Goal: Information Seeking & Learning: Learn about a topic

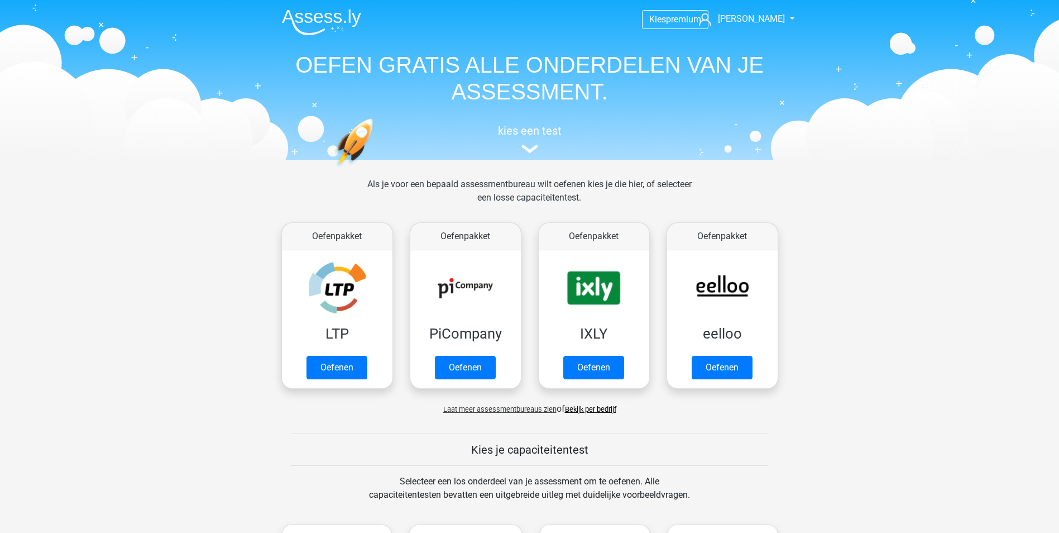
scroll to position [335, 0]
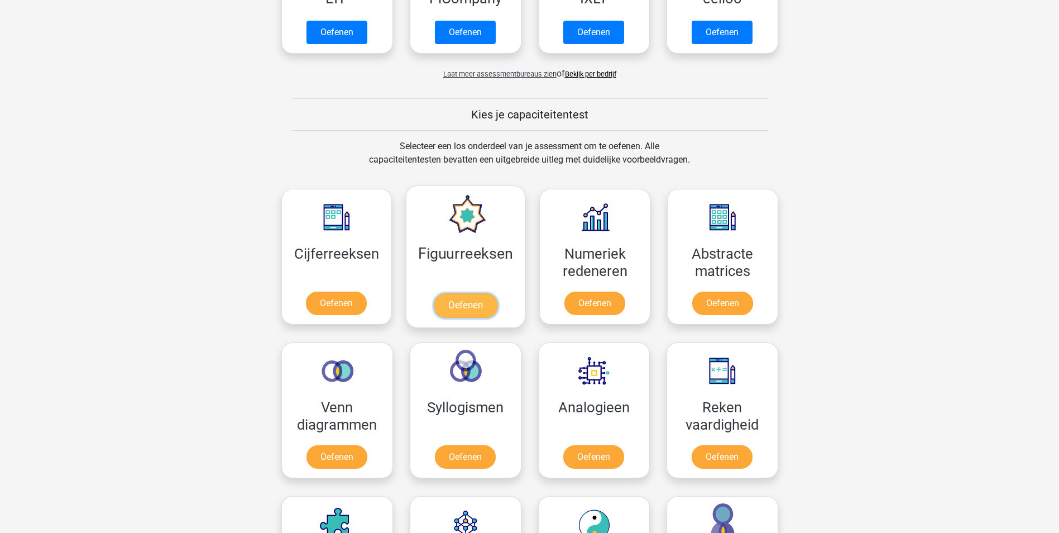
click at [466, 303] on link "Oefenen" at bounding box center [466, 305] width 64 height 25
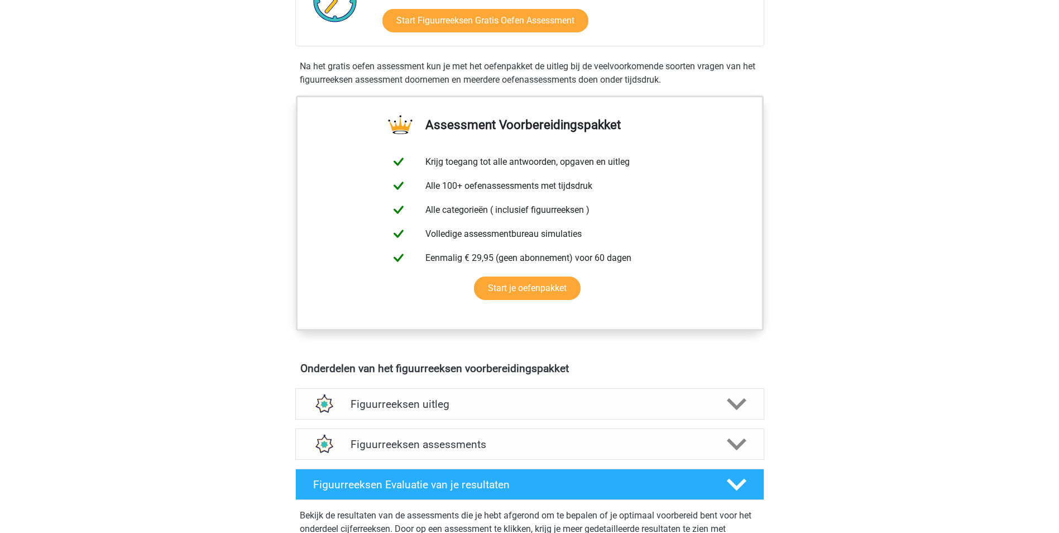
scroll to position [391, 0]
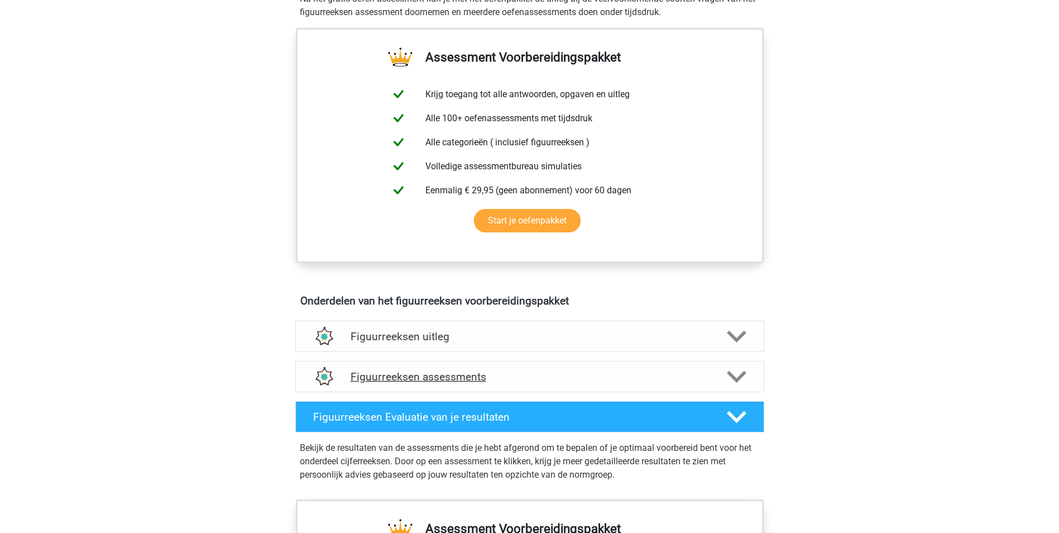
click at [434, 375] on h4 "Figuurreeksen assessments" at bounding box center [530, 376] width 358 height 13
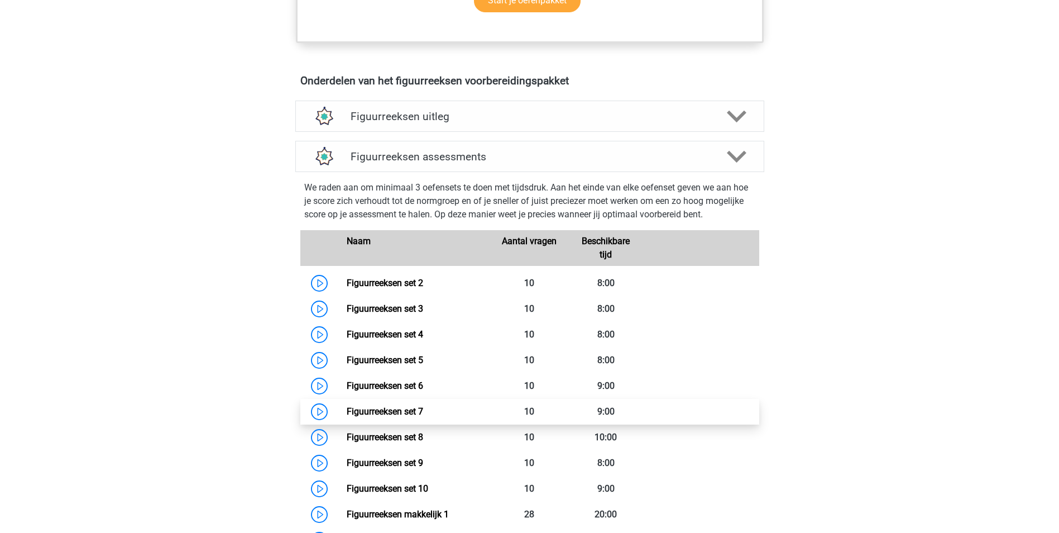
scroll to position [670, 0]
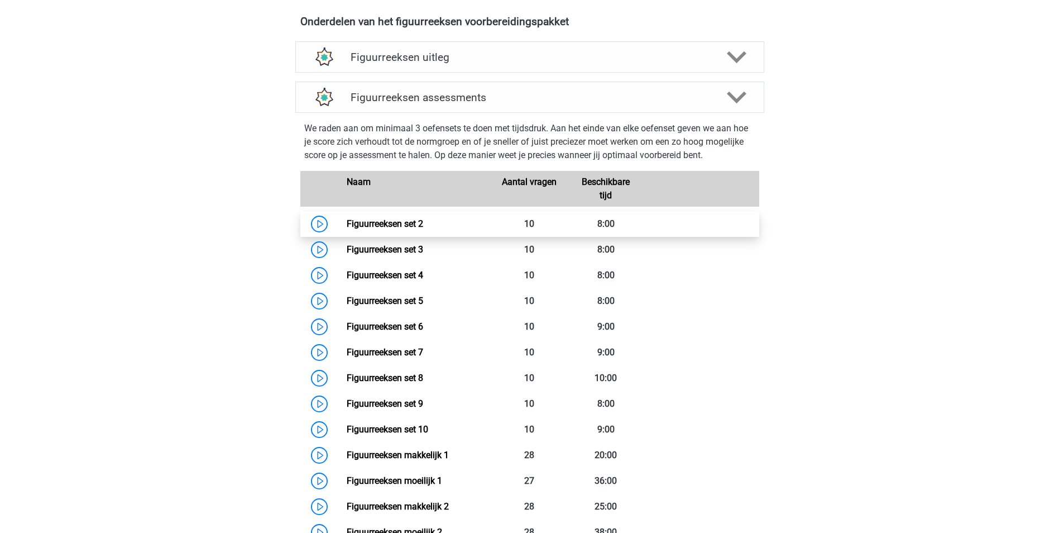
click at [402, 222] on link "Figuurreeksen set 2" at bounding box center [385, 223] width 76 height 11
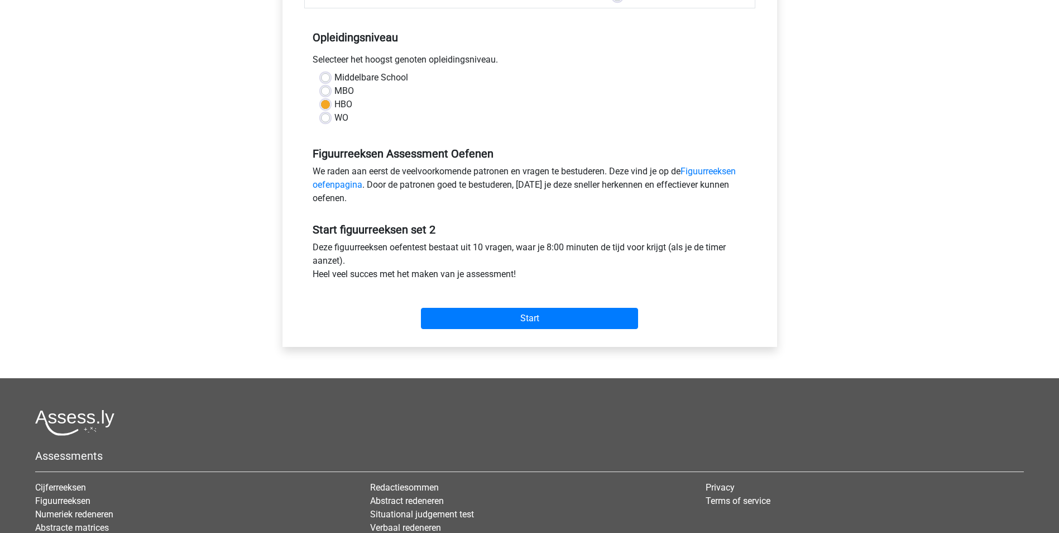
scroll to position [223, 0]
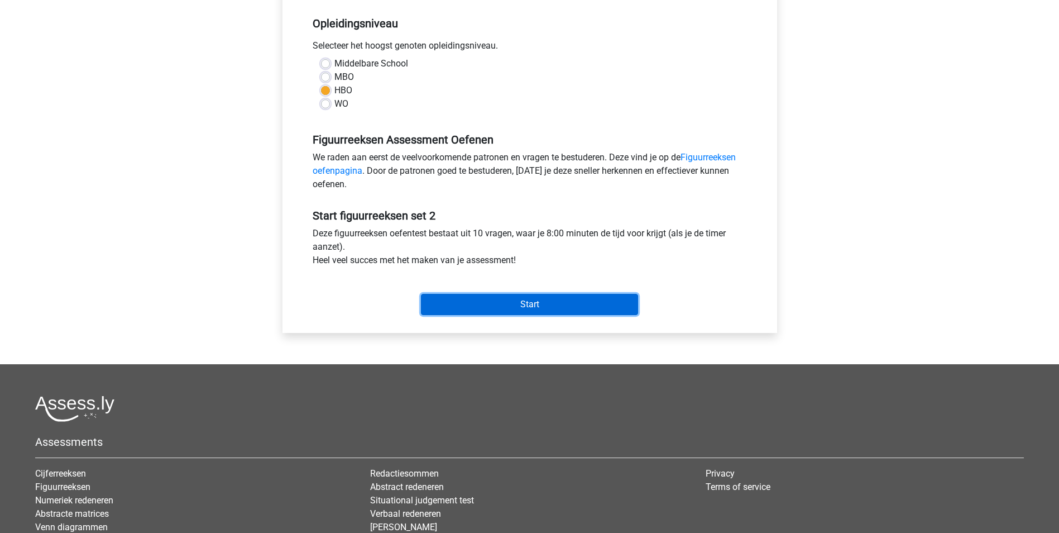
click at [510, 307] on input "Start" at bounding box center [529, 304] width 217 height 21
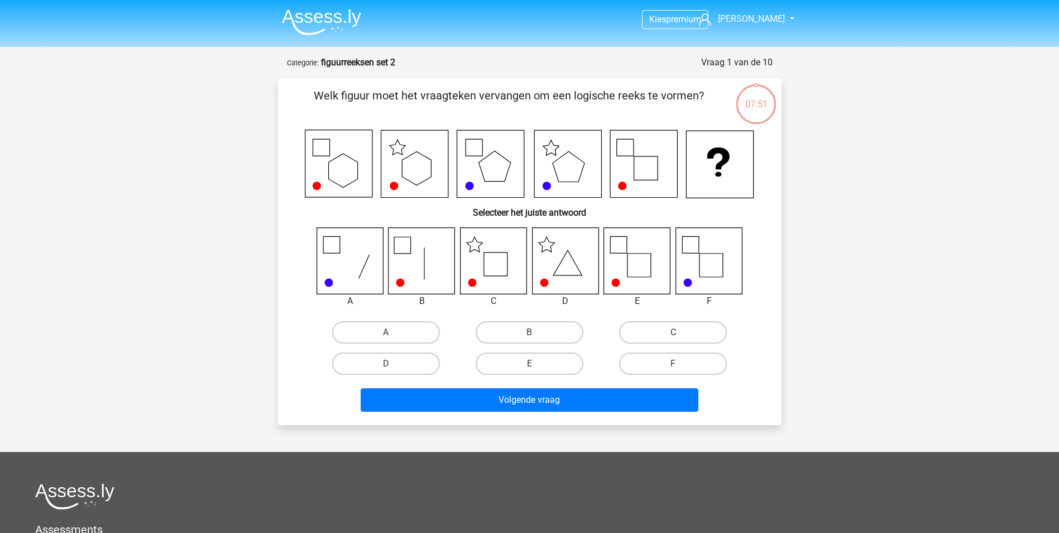
click at [507, 248] on icon at bounding box center [493, 260] width 66 height 66
click at [669, 332] on label "C" at bounding box center [673, 332] width 108 height 22
click at [673, 332] on input "C" at bounding box center [676, 335] width 7 height 7
radio input "true"
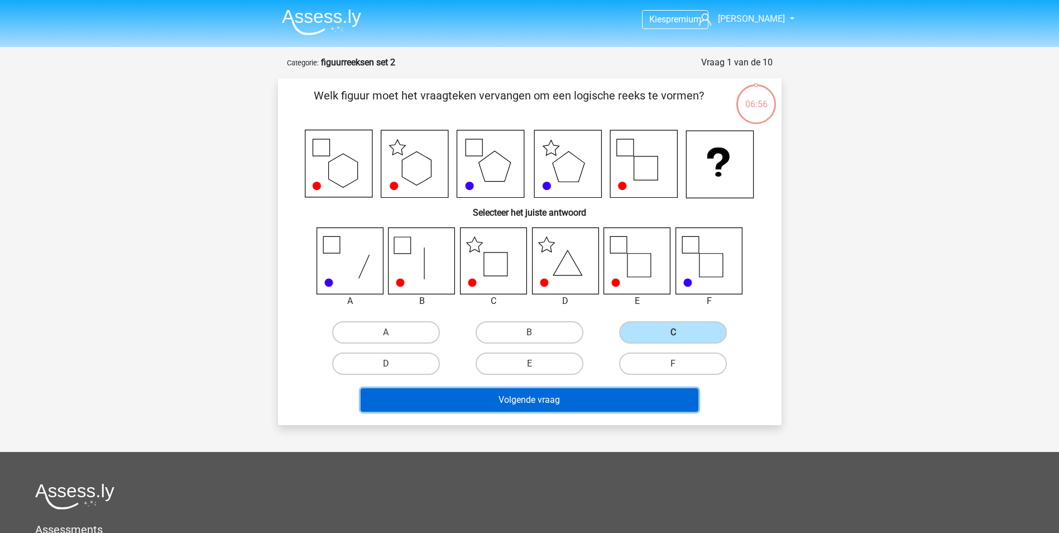
click at [552, 404] on button "Volgende vraag" at bounding box center [530, 399] width 338 height 23
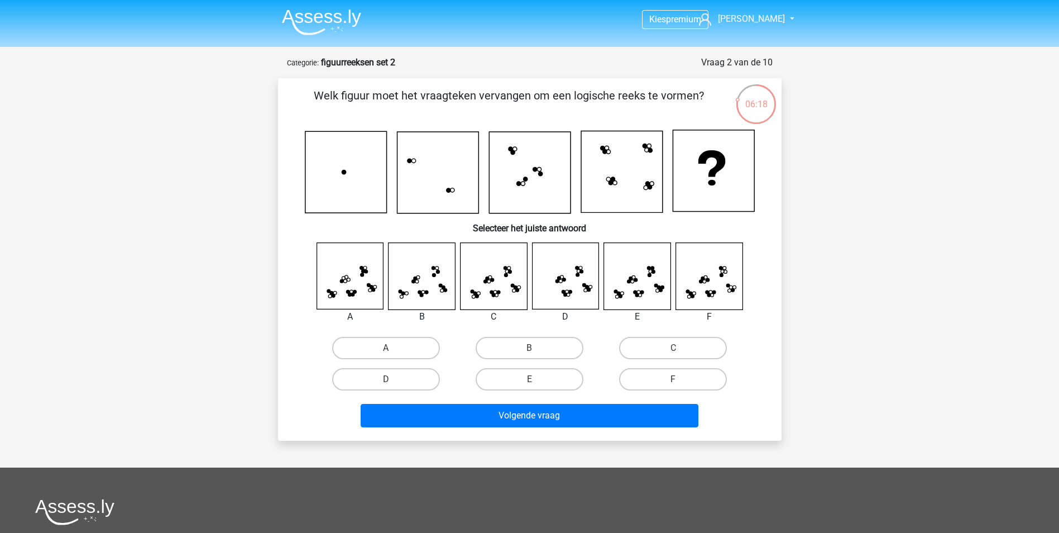
click at [393, 379] on input "D" at bounding box center [389, 382] width 7 height 7
radio input "true"
click at [633, 348] on label "C" at bounding box center [673, 348] width 108 height 22
click at [673, 348] on input "C" at bounding box center [676, 351] width 7 height 7
radio input "true"
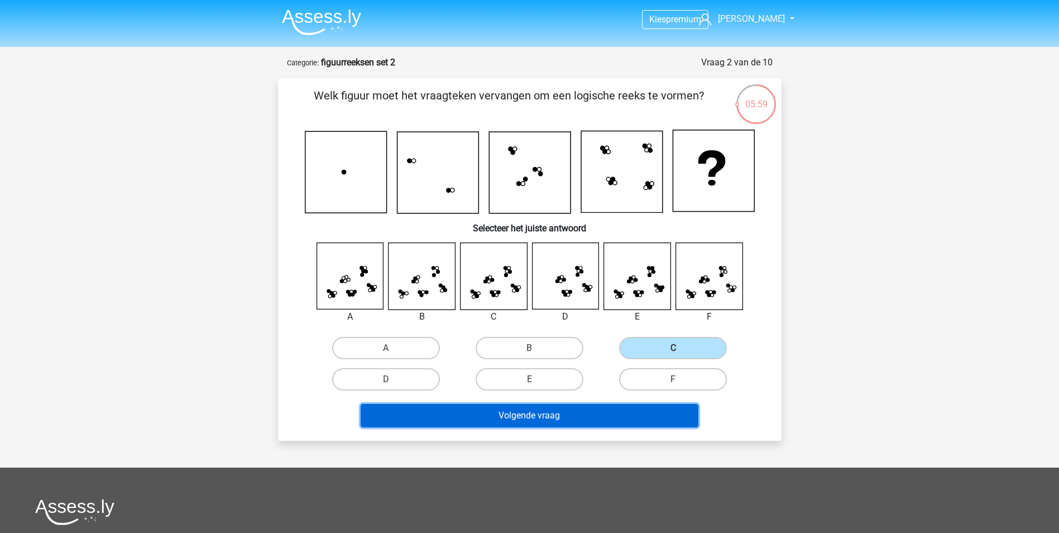
click at [578, 413] on button "Volgende vraag" at bounding box center [530, 415] width 338 height 23
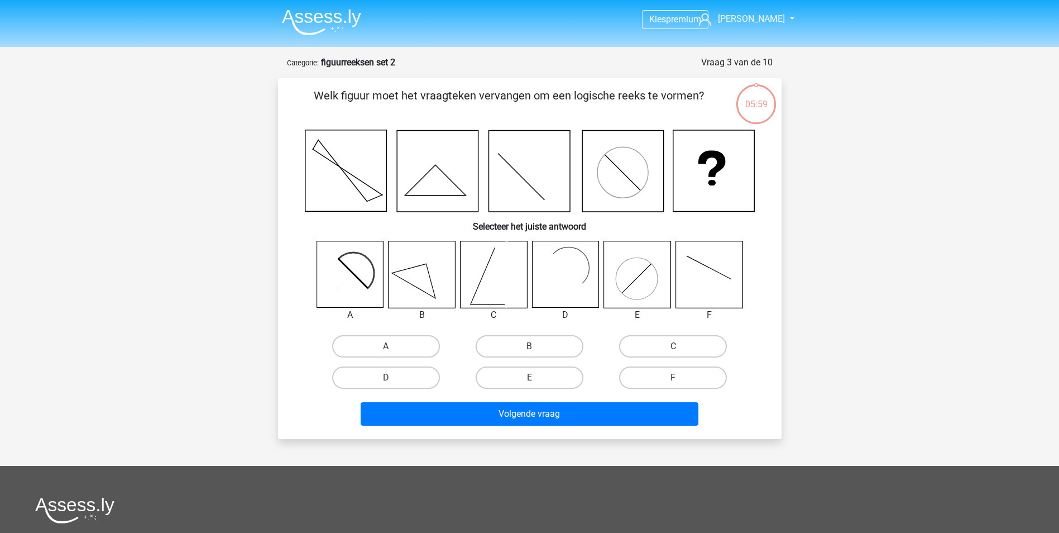
scroll to position [56, 0]
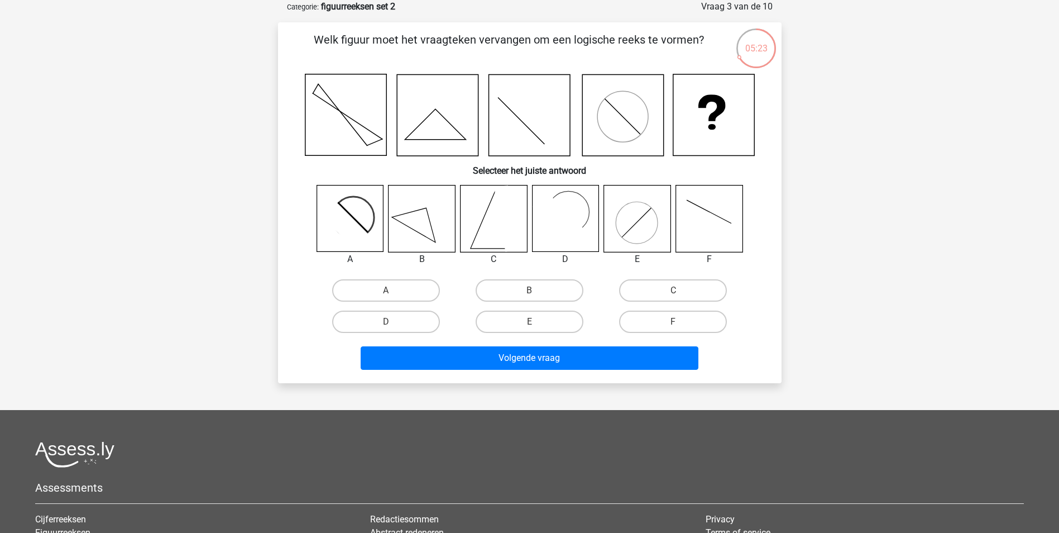
click at [352, 231] on icon at bounding box center [344, 225] width 54 height 54
click at [376, 292] on label "A" at bounding box center [386, 290] width 108 height 22
click at [386, 292] on input "A" at bounding box center [389, 293] width 7 height 7
radio input "true"
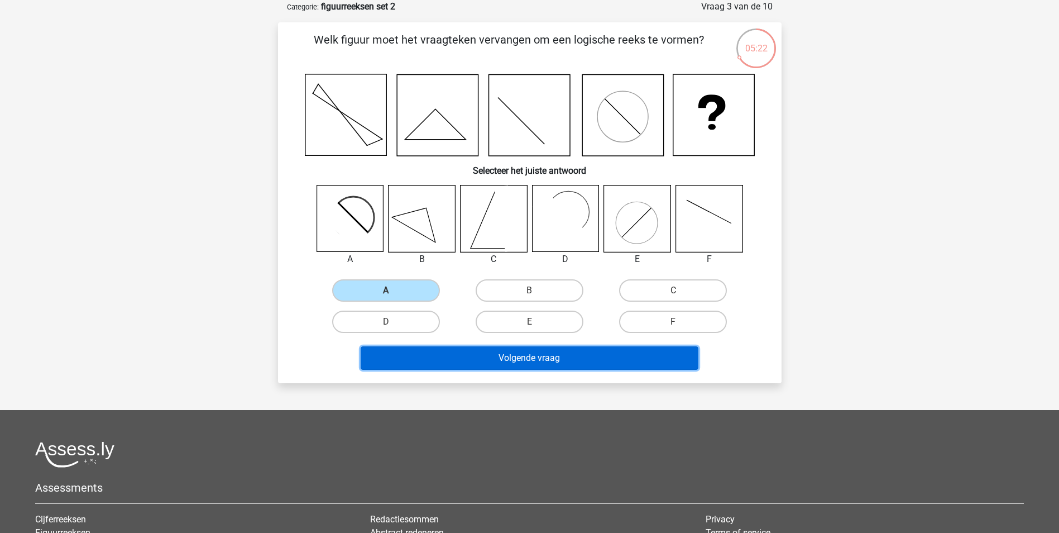
click at [601, 361] on button "Volgende vraag" at bounding box center [530, 357] width 338 height 23
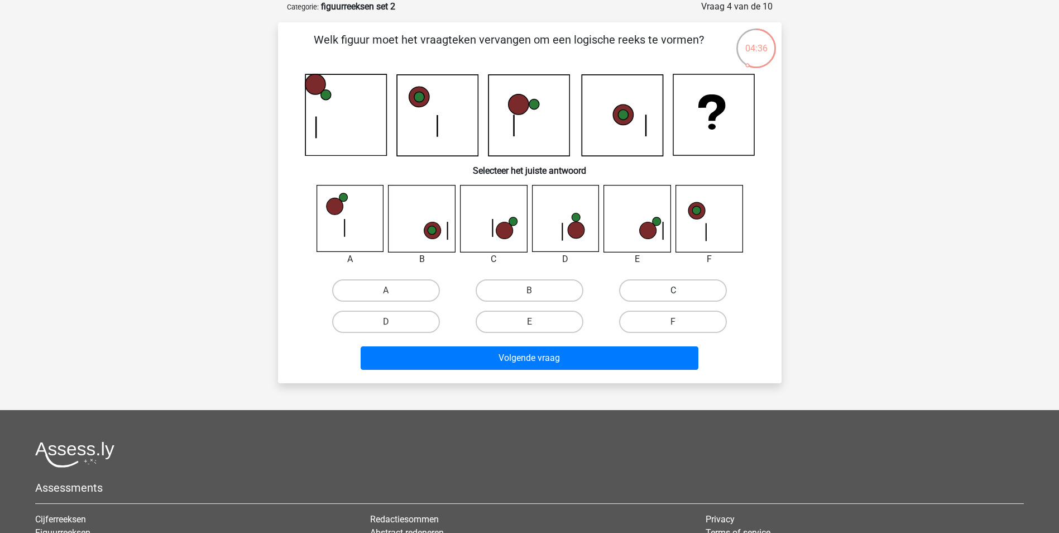
click at [641, 290] on label "C" at bounding box center [673, 290] width 108 height 22
click at [673, 290] on input "C" at bounding box center [676, 293] width 7 height 7
radio input "true"
drag, startPoint x: 551, startPoint y: 318, endPoint x: 558, endPoint y: 331, distance: 15.0
click at [552, 318] on label "E" at bounding box center [530, 321] width 108 height 22
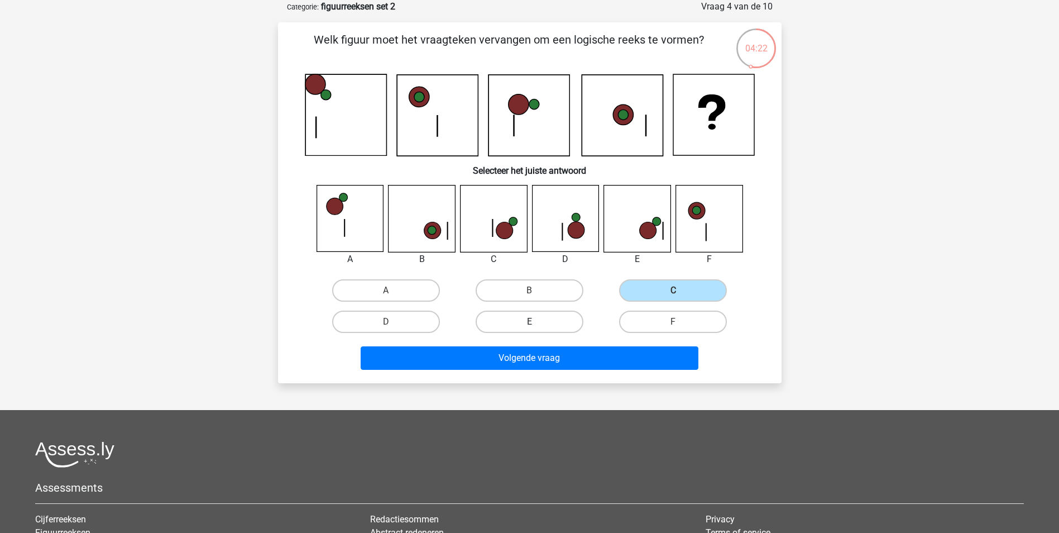
click at [537, 322] on input "E" at bounding box center [532, 325] width 7 height 7
radio input "true"
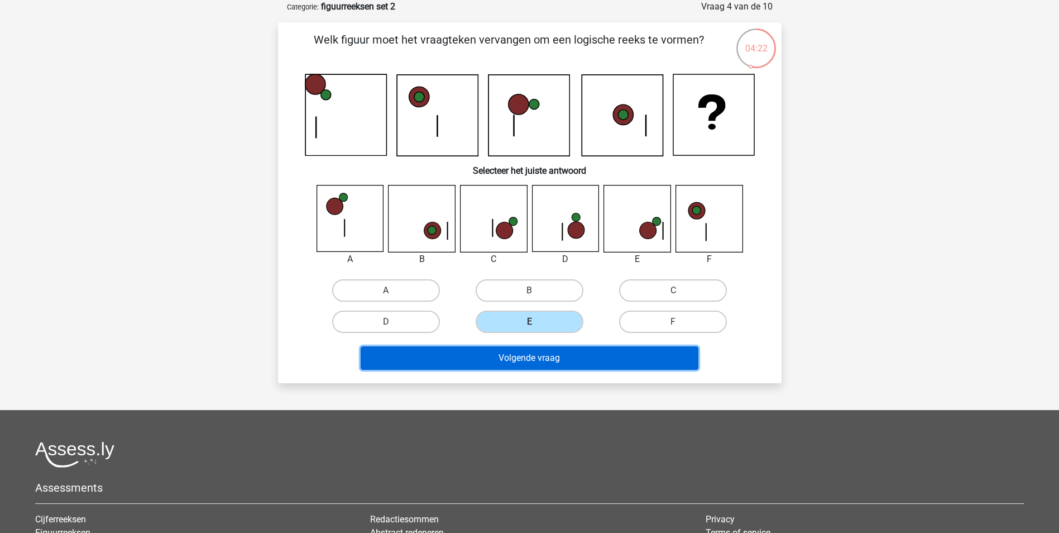
click at [561, 352] on button "Volgende vraag" at bounding box center [530, 357] width 338 height 23
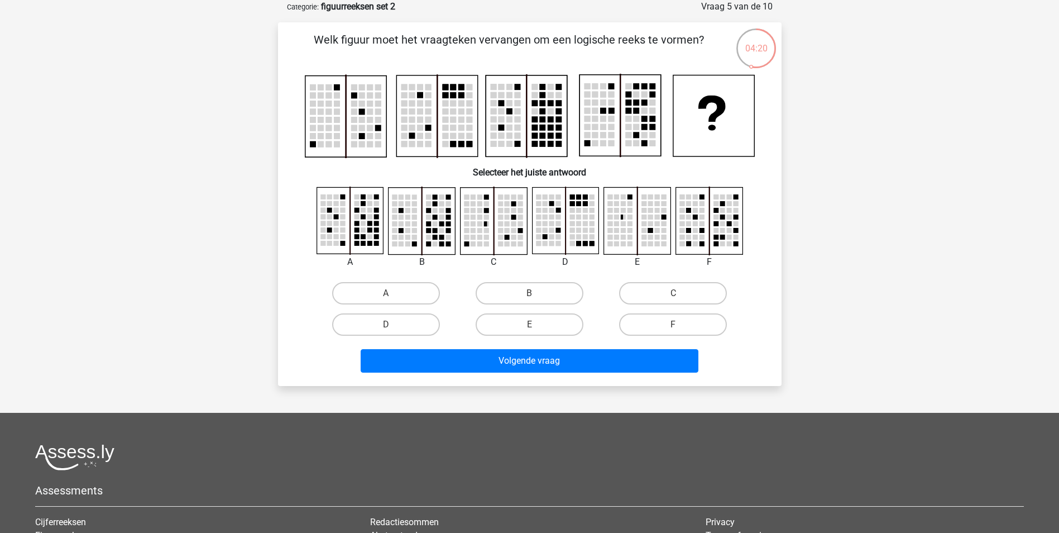
click at [559, 312] on div "E" at bounding box center [529, 324] width 143 height 31
click at [563, 323] on label "E" at bounding box center [530, 324] width 108 height 22
click at [537, 324] on input "E" at bounding box center [532, 327] width 7 height 7
radio input "true"
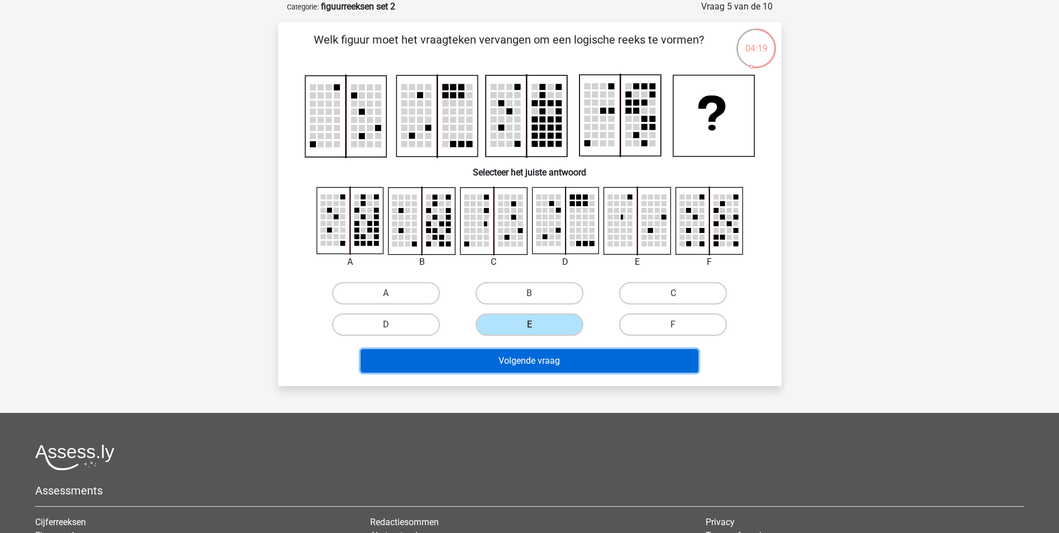
click at [561, 359] on button "Volgende vraag" at bounding box center [530, 360] width 338 height 23
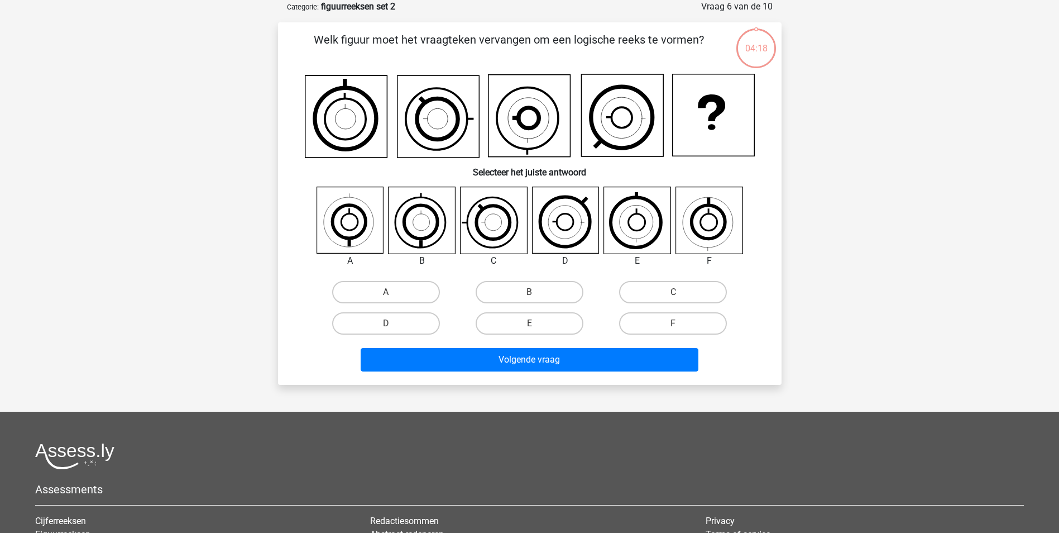
click at [558, 323] on label "E" at bounding box center [530, 323] width 108 height 22
click at [537, 323] on input "E" at bounding box center [532, 326] width 7 height 7
radio input "true"
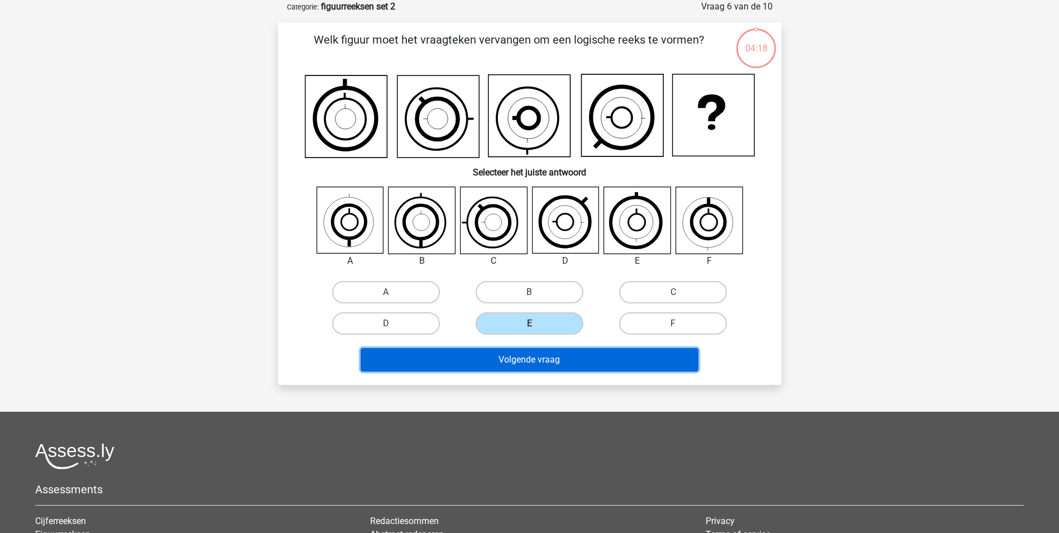
click at [552, 361] on button "Volgende vraag" at bounding box center [530, 359] width 338 height 23
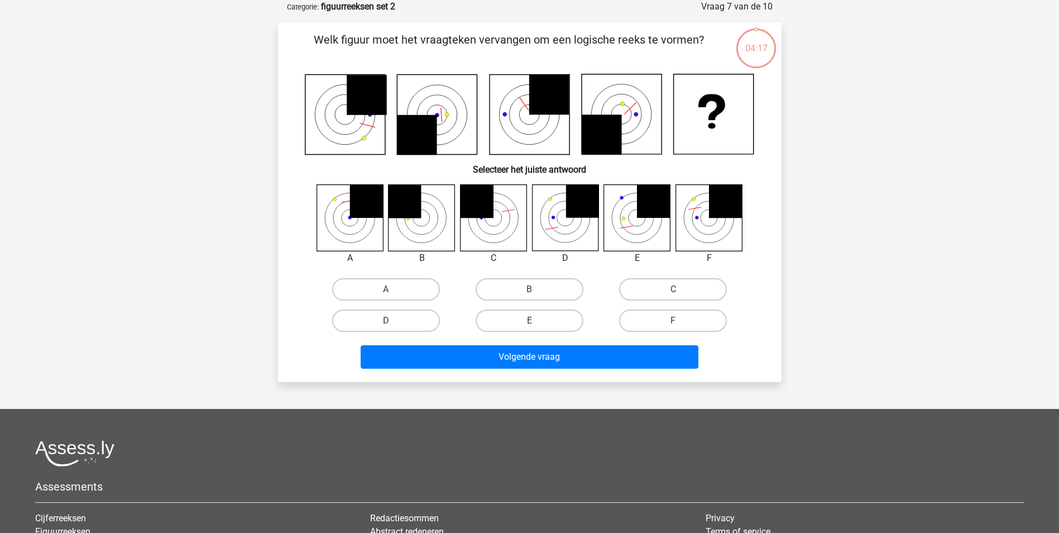
click at [548, 327] on label "E" at bounding box center [530, 320] width 108 height 22
click at [537, 327] on input "E" at bounding box center [532, 323] width 7 height 7
radio input "true"
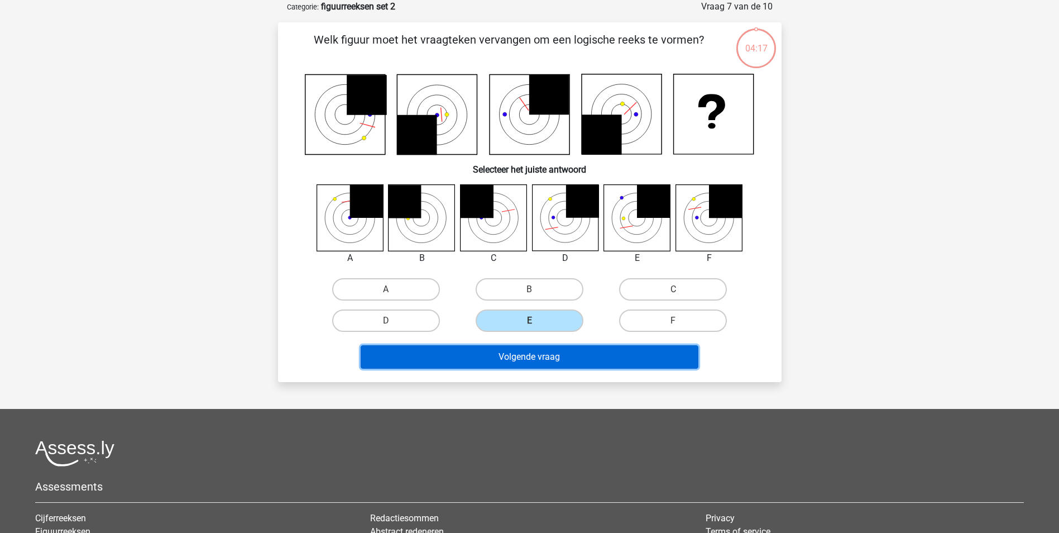
drag, startPoint x: 550, startPoint y: 357, endPoint x: 556, endPoint y: 346, distance: 12.5
click at [550, 357] on button "Volgende vraag" at bounding box center [530, 356] width 338 height 23
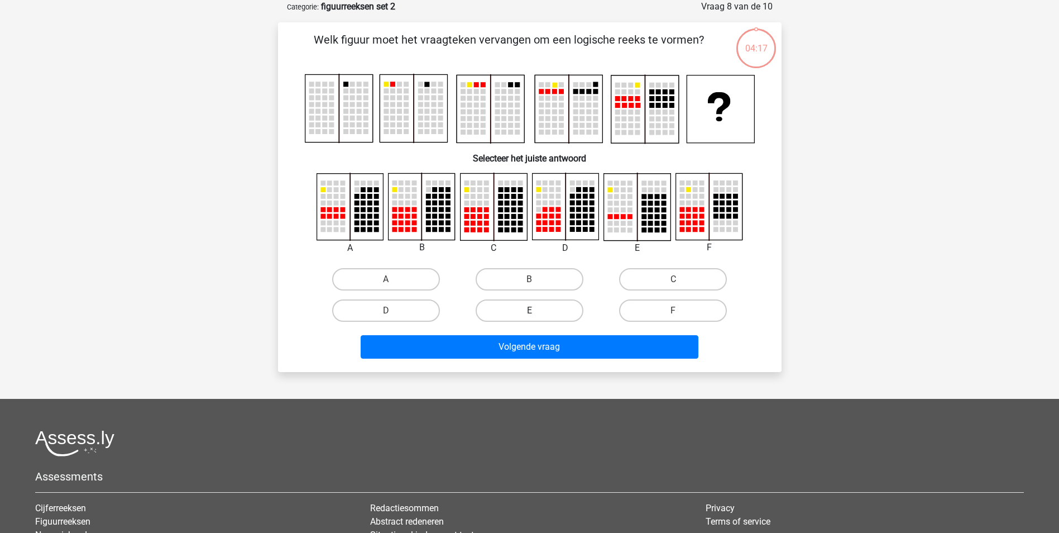
click at [549, 318] on label "E" at bounding box center [530, 310] width 108 height 22
click at [537, 318] on input "E" at bounding box center [532, 313] width 7 height 7
radio input "true"
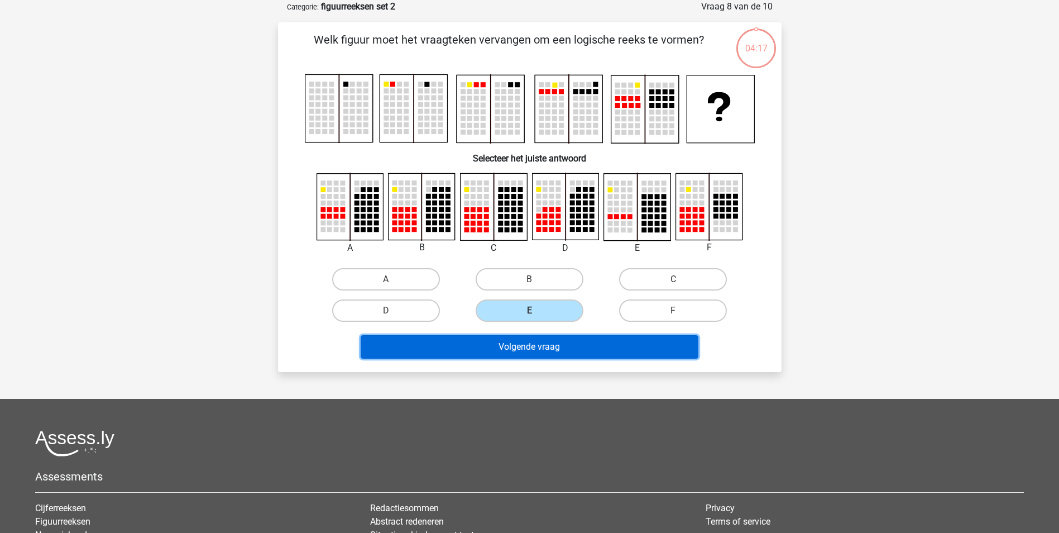
click at [554, 344] on button "Volgende vraag" at bounding box center [530, 346] width 338 height 23
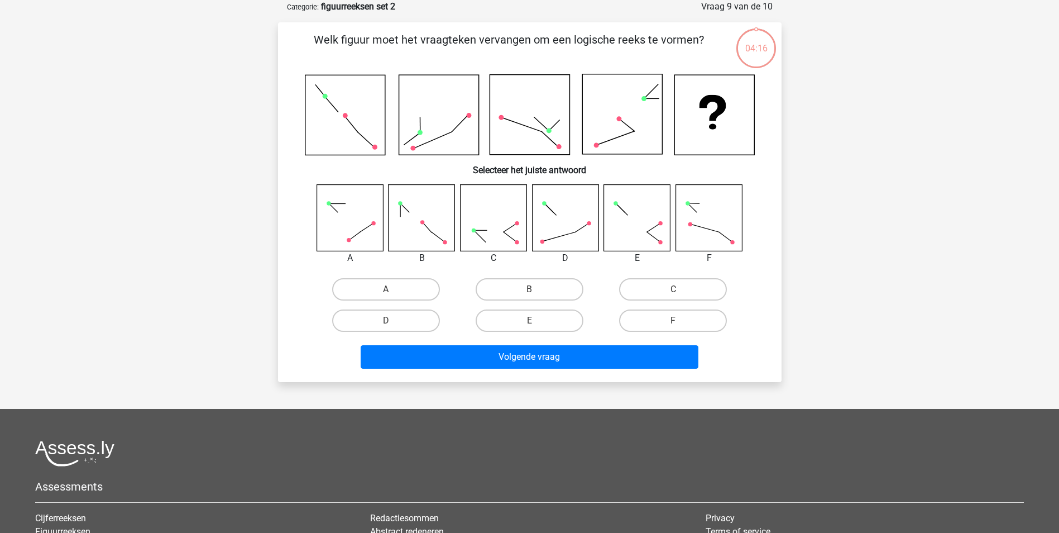
click at [549, 308] on div "A B C D" at bounding box center [529, 305] width 431 height 63
drag, startPoint x: 549, startPoint y: 308, endPoint x: 550, endPoint y: 323, distance: 15.1
click at [550, 320] on label "E" at bounding box center [530, 320] width 108 height 22
click at [537, 320] on input "E" at bounding box center [532, 323] width 7 height 7
radio input "true"
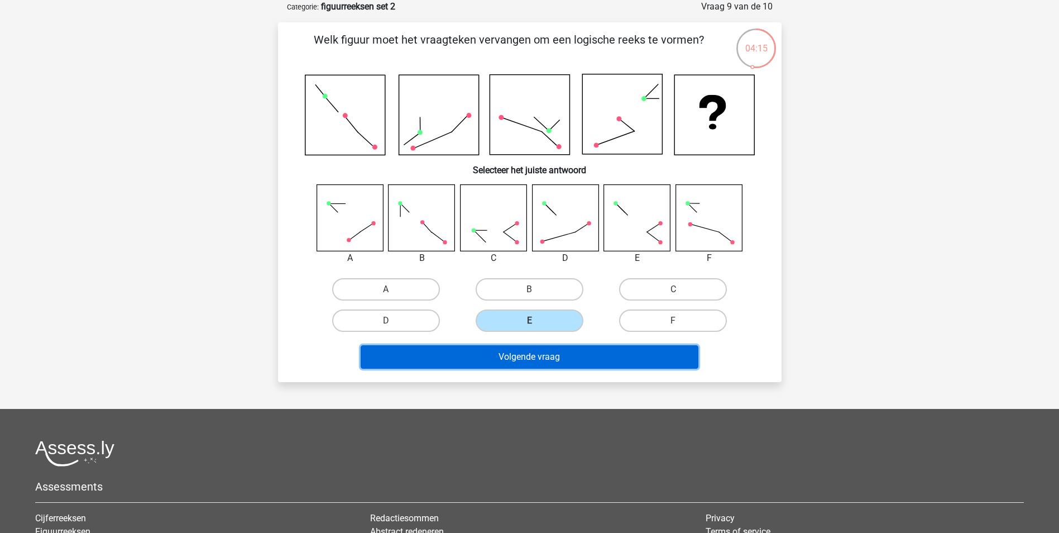
click at [552, 352] on button "Volgende vraag" at bounding box center [530, 356] width 338 height 23
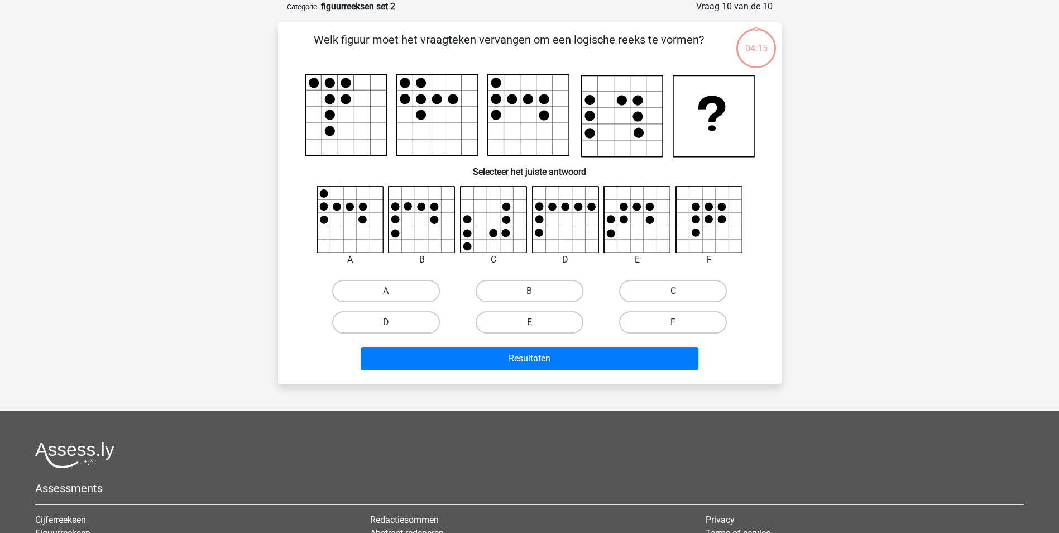
click at [548, 319] on label "E" at bounding box center [530, 322] width 108 height 22
click at [537, 322] on input "E" at bounding box center [532, 325] width 7 height 7
radio input "true"
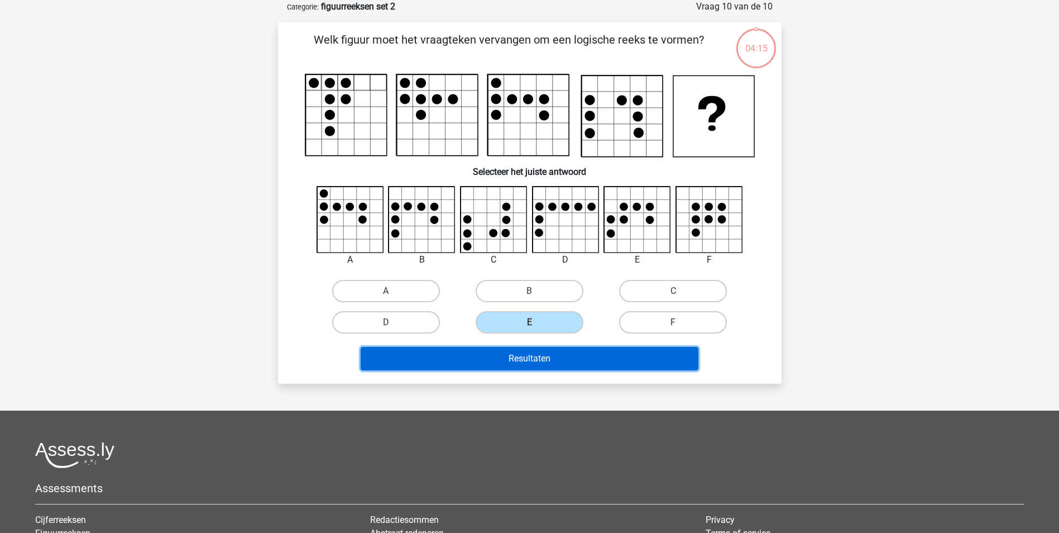
click at [551, 356] on button "Resultaten" at bounding box center [530, 358] width 338 height 23
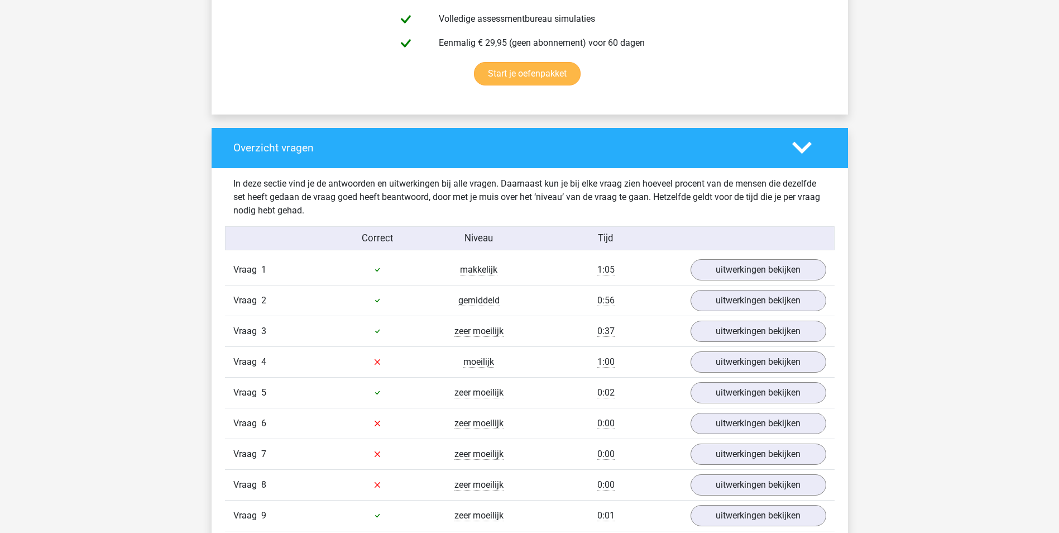
scroll to position [782, 0]
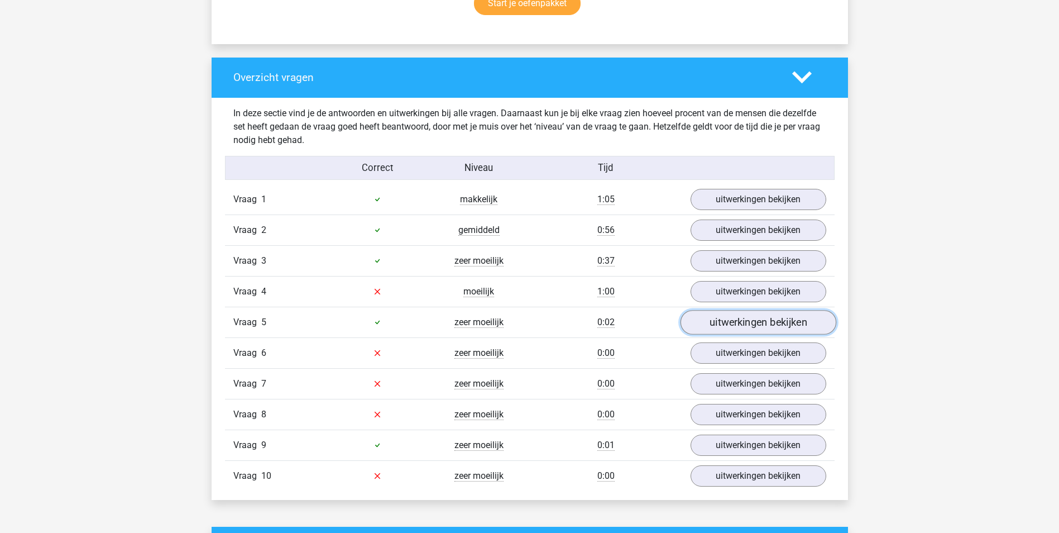
click at [748, 325] on link "uitwerkingen bekijken" at bounding box center [758, 322] width 156 height 25
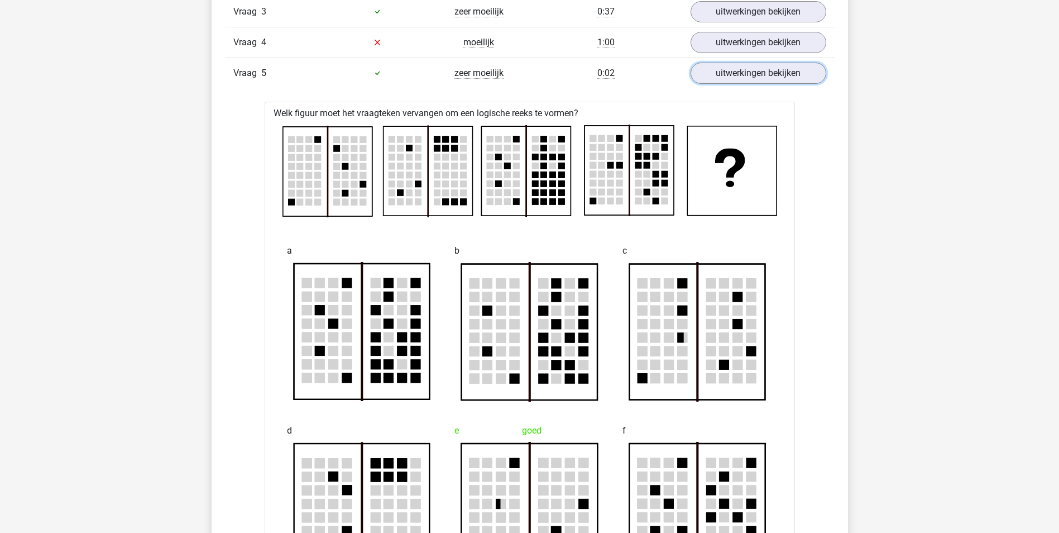
scroll to position [838, 0]
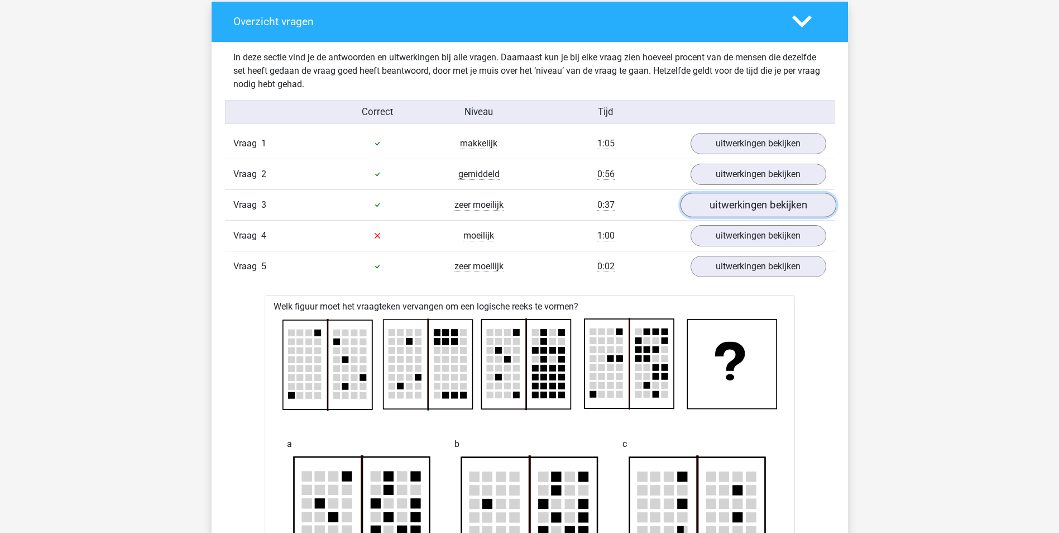
click at [733, 205] on link "uitwerkingen bekijken" at bounding box center [758, 205] width 156 height 25
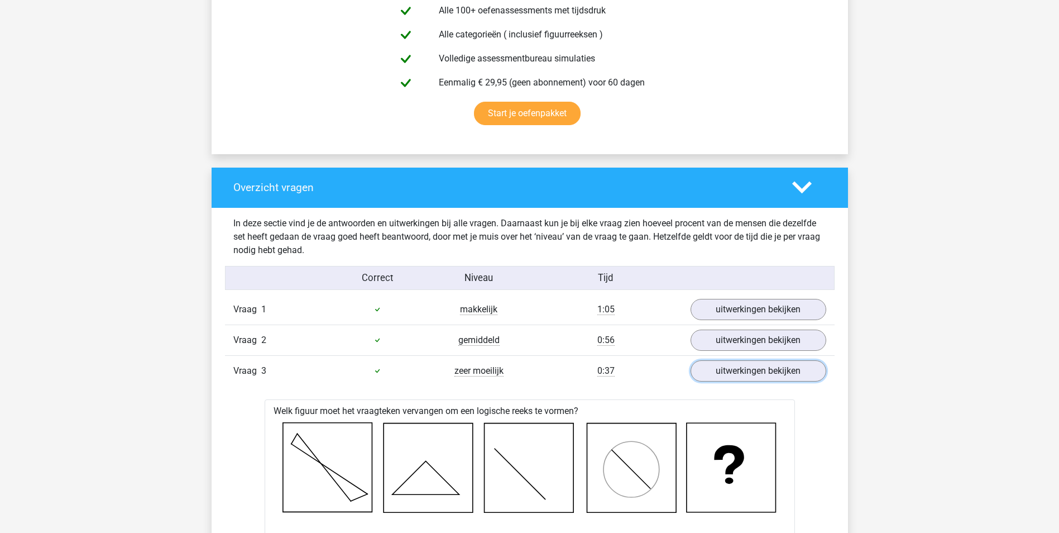
scroll to position [670, 0]
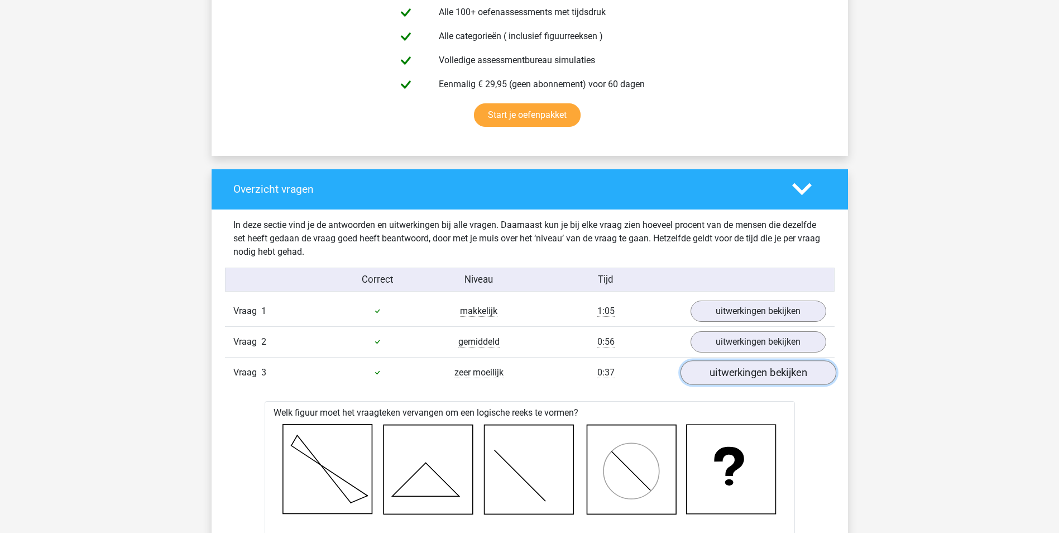
click at [735, 375] on link "uitwerkingen bekijken" at bounding box center [758, 372] width 156 height 25
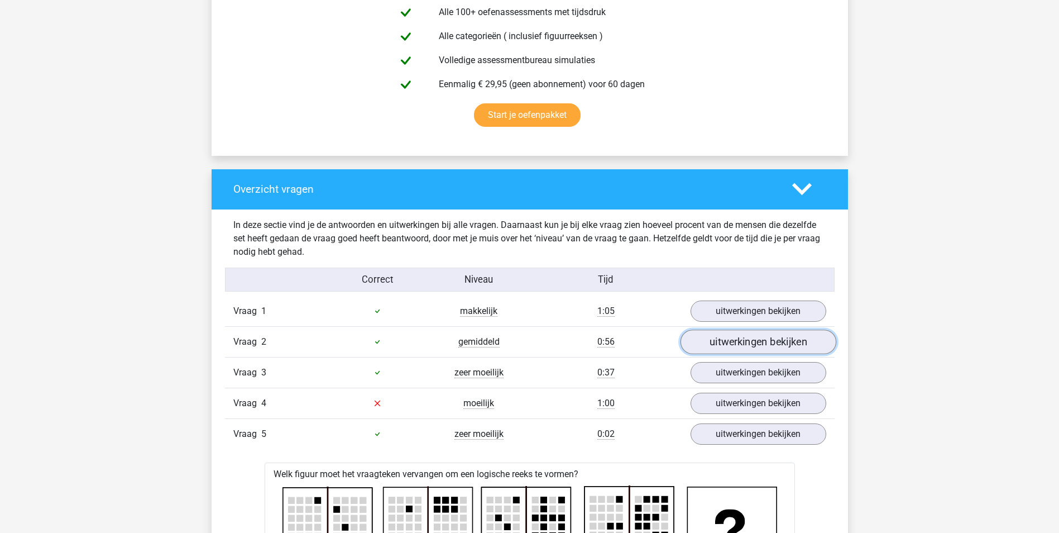
click at [741, 344] on link "uitwerkingen bekijken" at bounding box center [758, 341] width 156 height 25
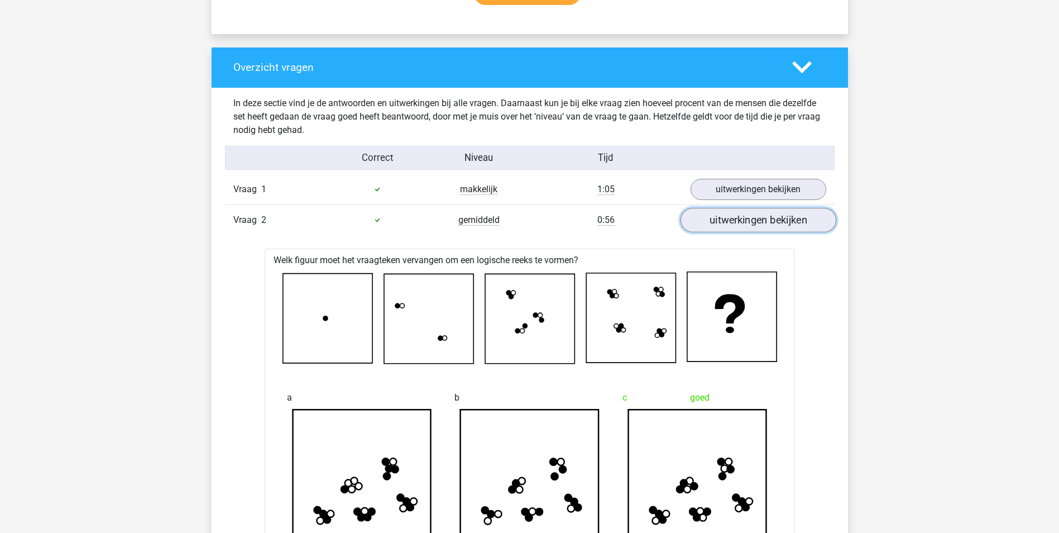
scroll to position [782, 0]
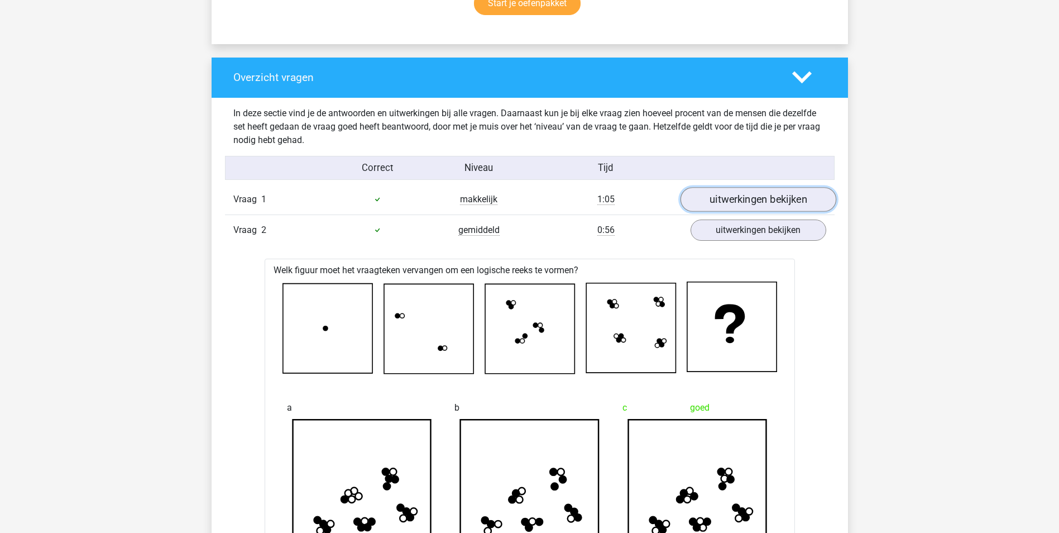
click at [768, 198] on link "uitwerkingen bekijken" at bounding box center [758, 199] width 156 height 25
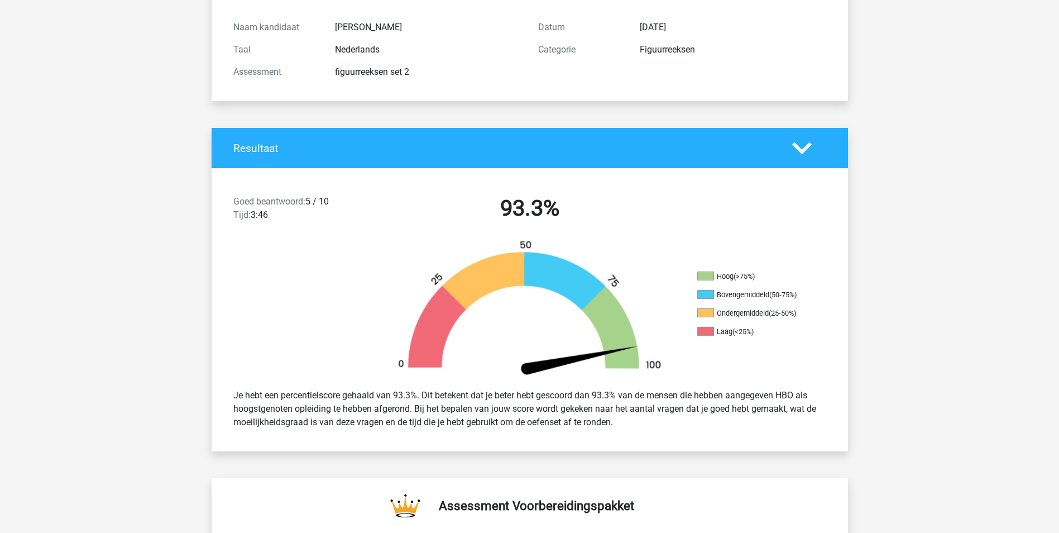
scroll to position [0, 0]
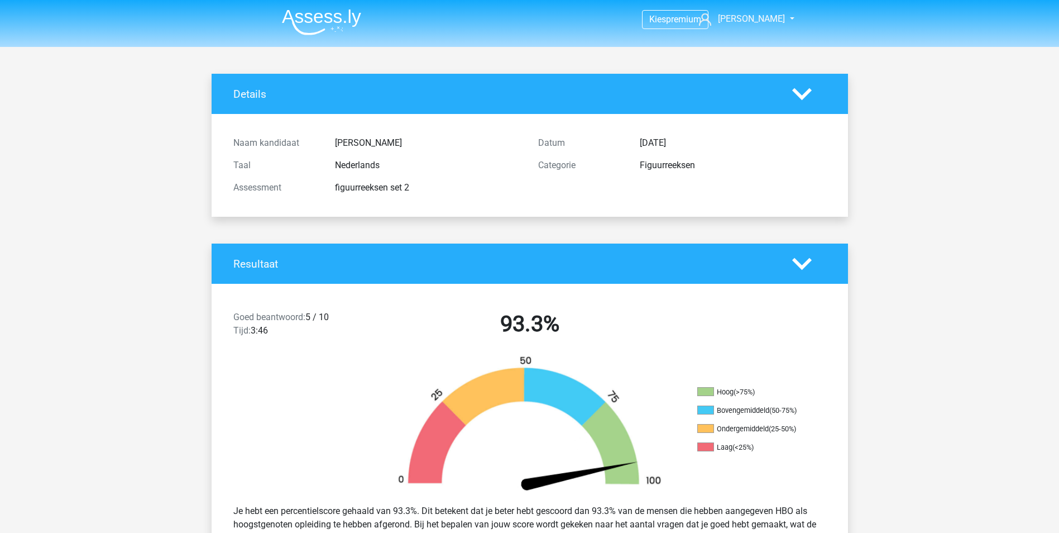
click at [319, 30] on img at bounding box center [321, 22] width 79 height 26
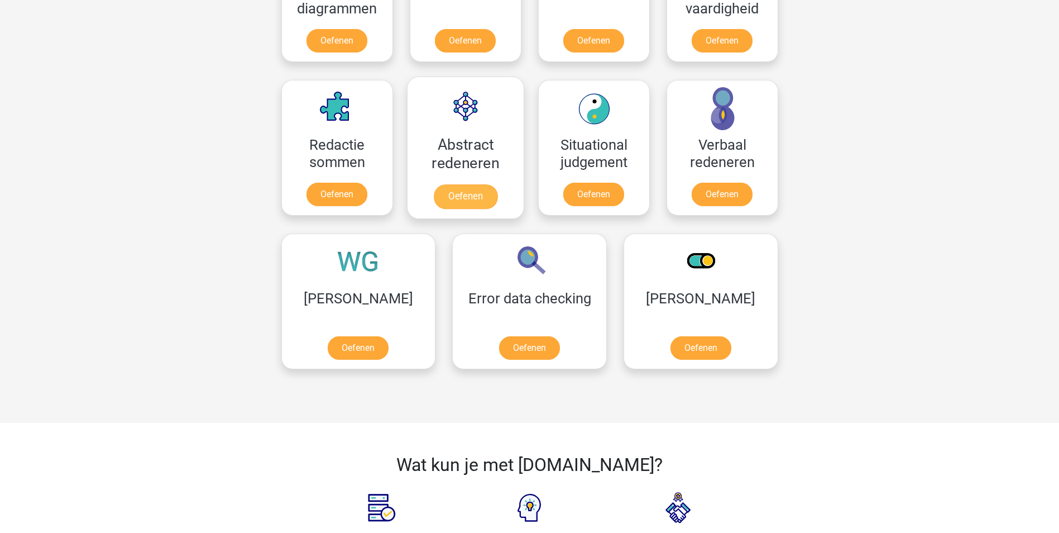
scroll to position [838, 0]
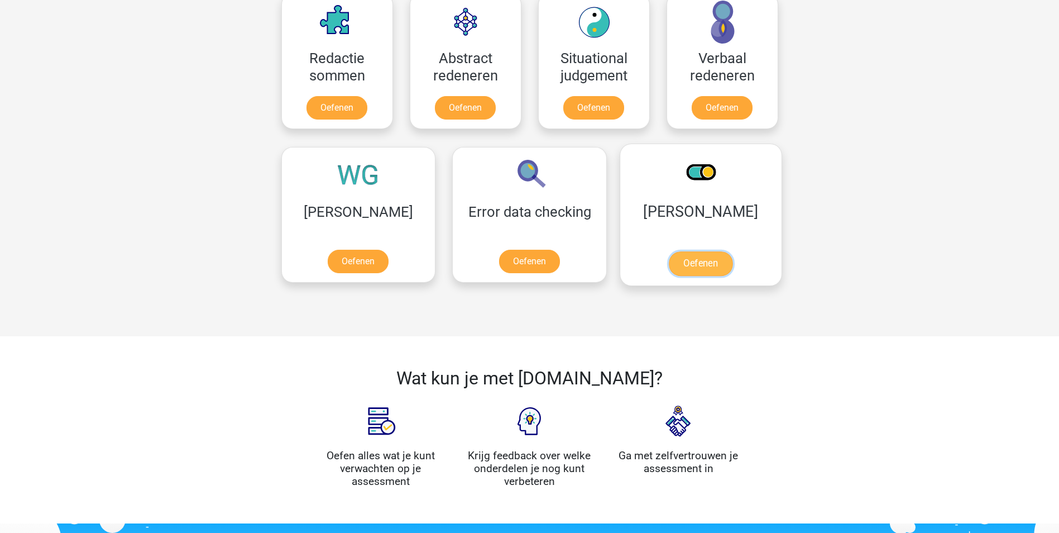
click at [669, 267] on link "Oefenen" at bounding box center [701, 263] width 64 height 25
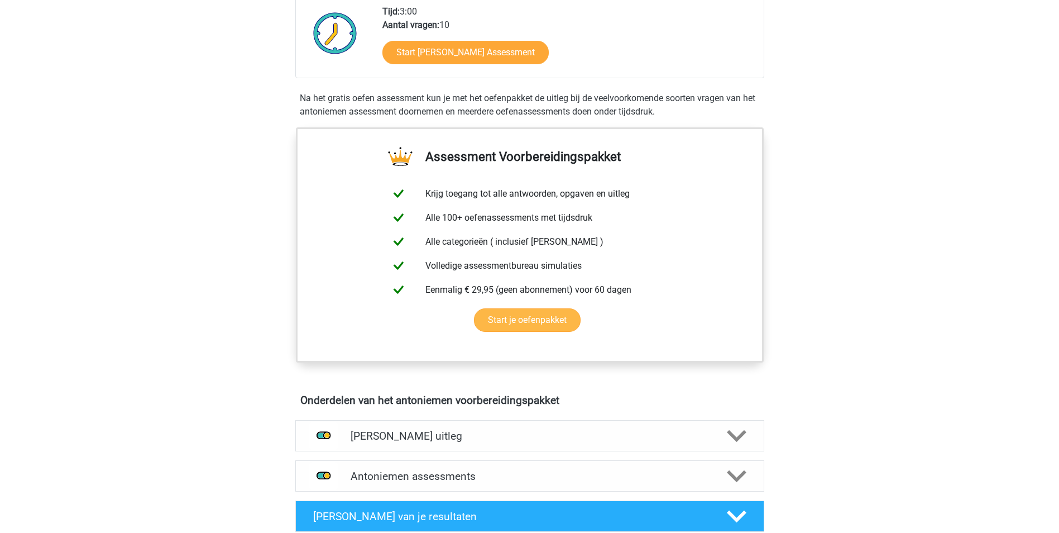
scroll to position [447, 0]
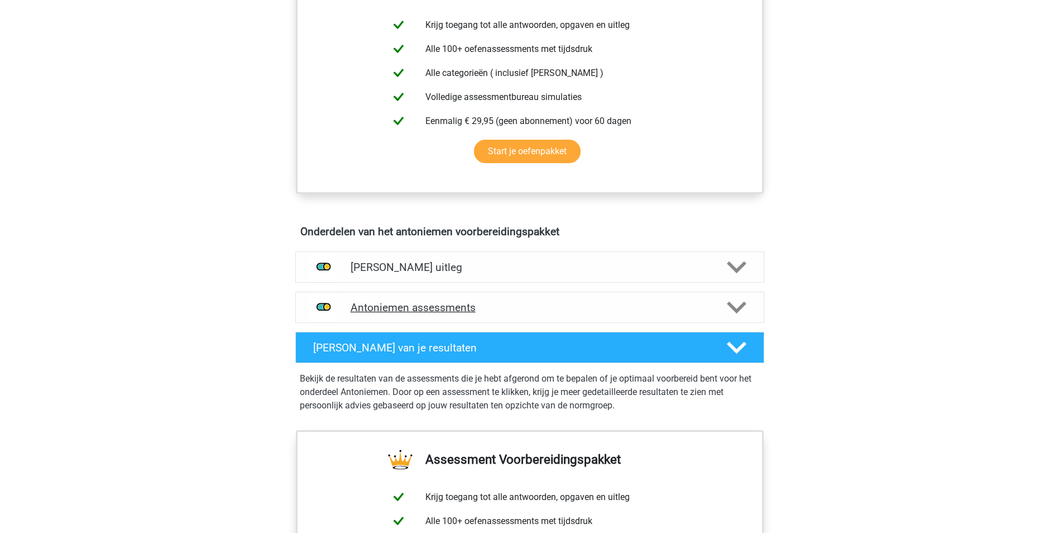
click at [467, 309] on h4 "Antoniemen assessments" at bounding box center [530, 307] width 358 height 13
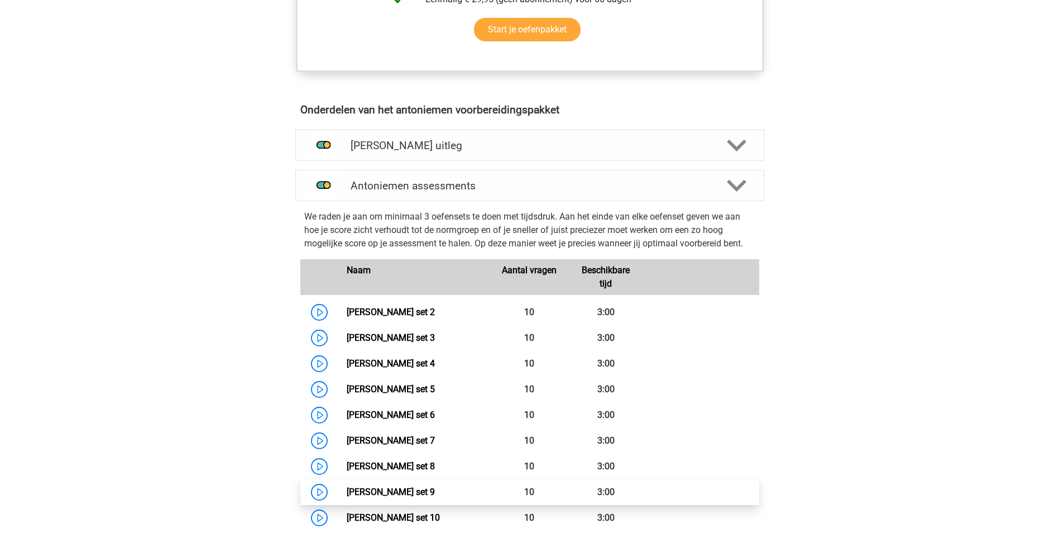
scroll to position [782, 0]
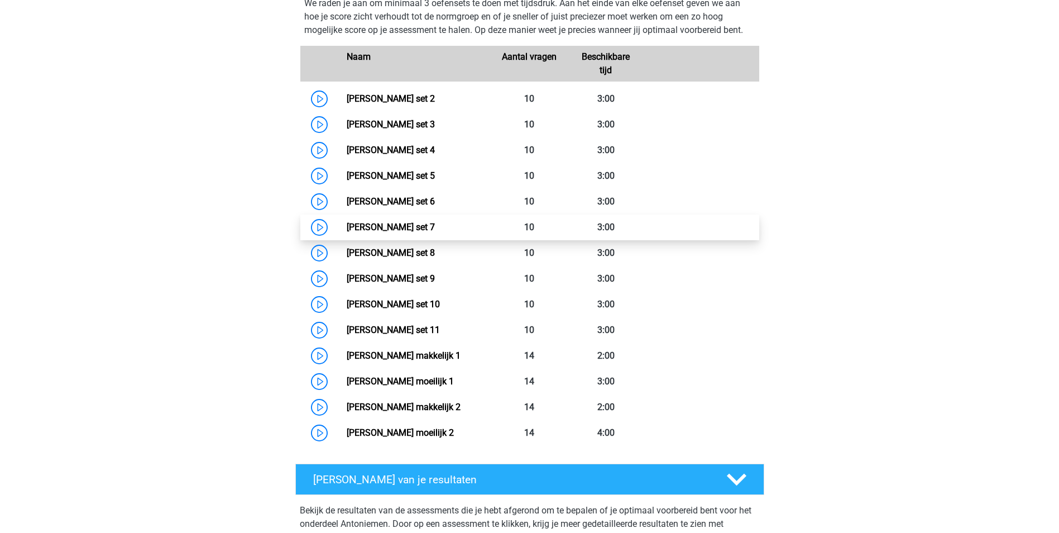
click at [387, 229] on link "Antoniemen set 7" at bounding box center [391, 227] width 88 height 11
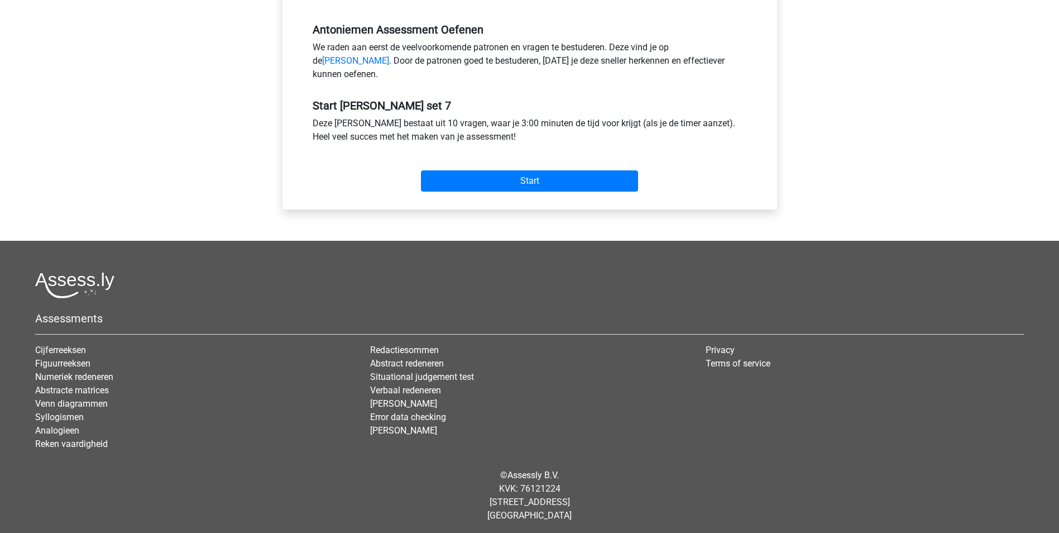
scroll to position [335, 0]
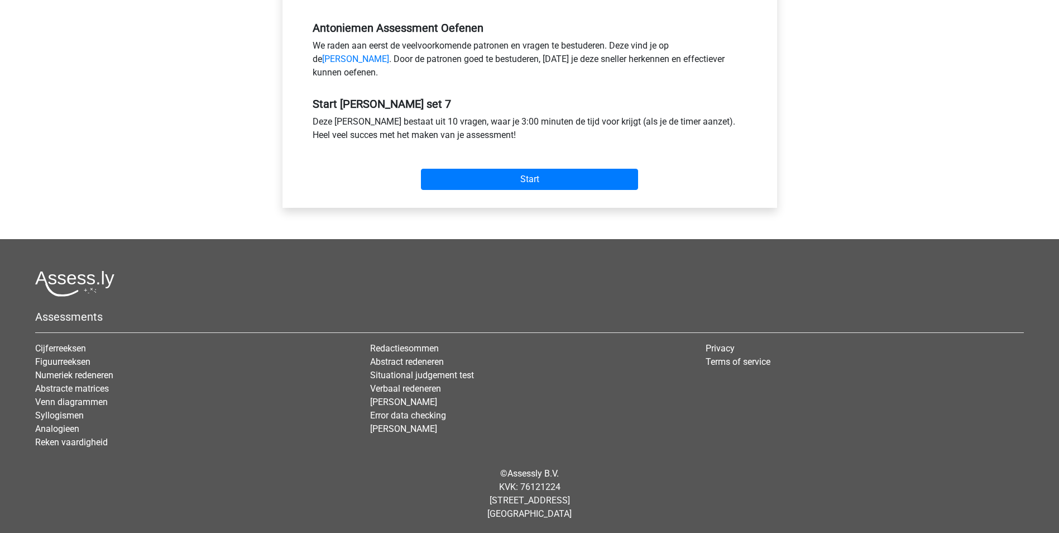
click at [567, 194] on div "Start" at bounding box center [529, 170] width 451 height 48
click at [564, 190] on input "Start" at bounding box center [529, 179] width 217 height 21
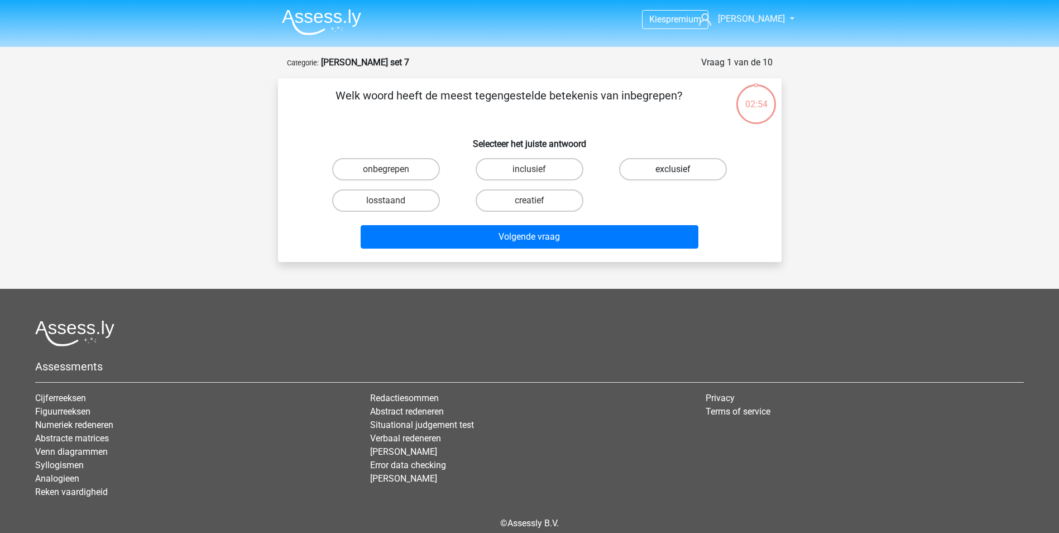
click at [690, 166] on label "exclusief" at bounding box center [673, 169] width 108 height 22
click at [681, 169] on input "exclusief" at bounding box center [676, 172] width 7 height 7
radio input "true"
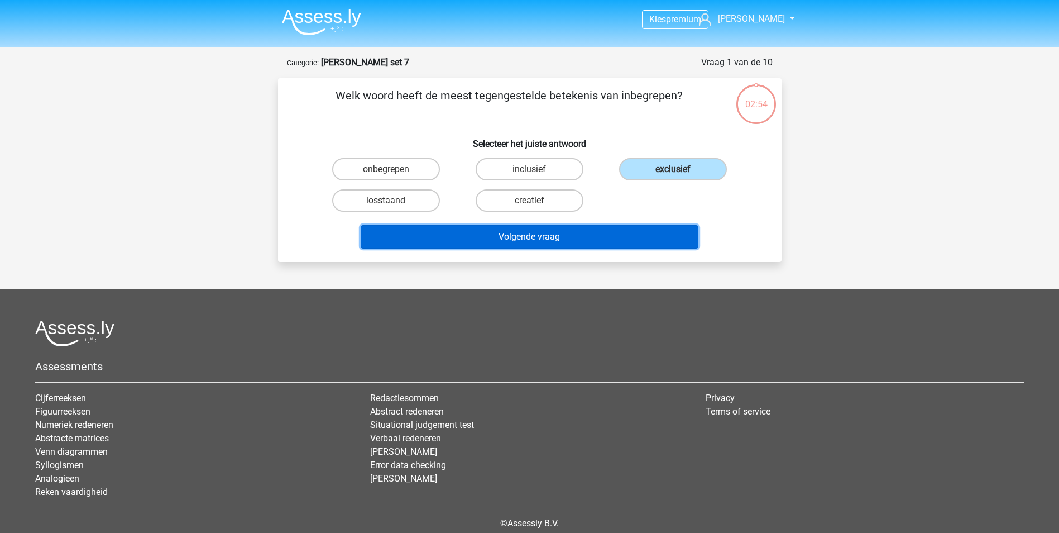
click at [647, 235] on button "Volgende vraag" at bounding box center [530, 236] width 338 height 23
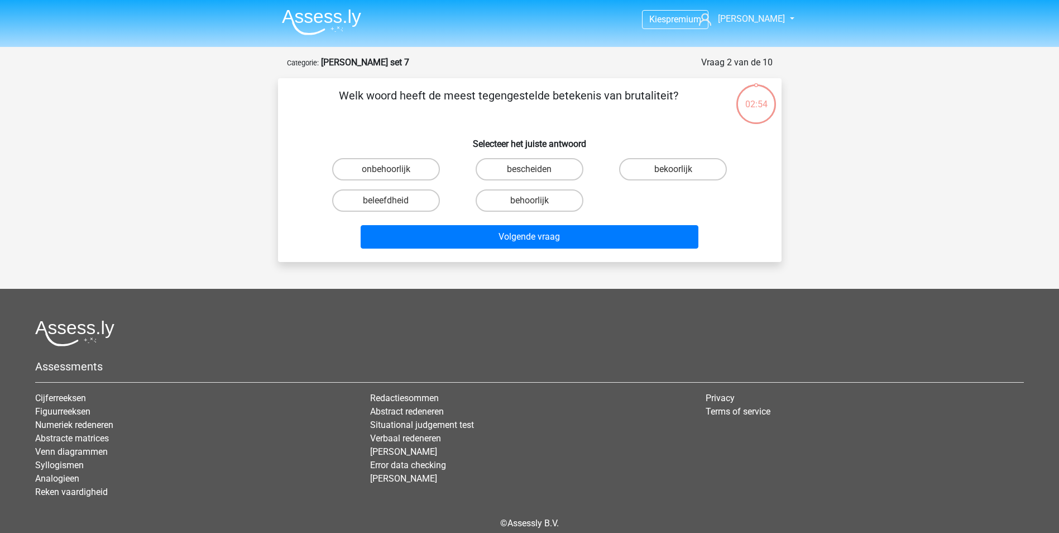
scroll to position [51, 0]
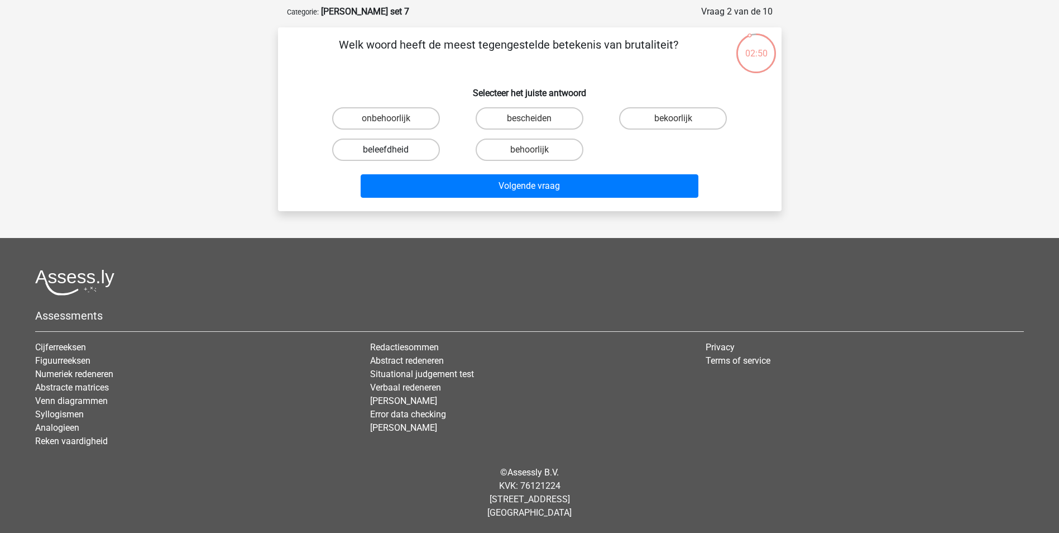
click at [422, 150] on label "beleefdheid" at bounding box center [386, 149] width 108 height 22
click at [393, 150] on input "beleefdheid" at bounding box center [389, 153] width 7 height 7
radio input "true"
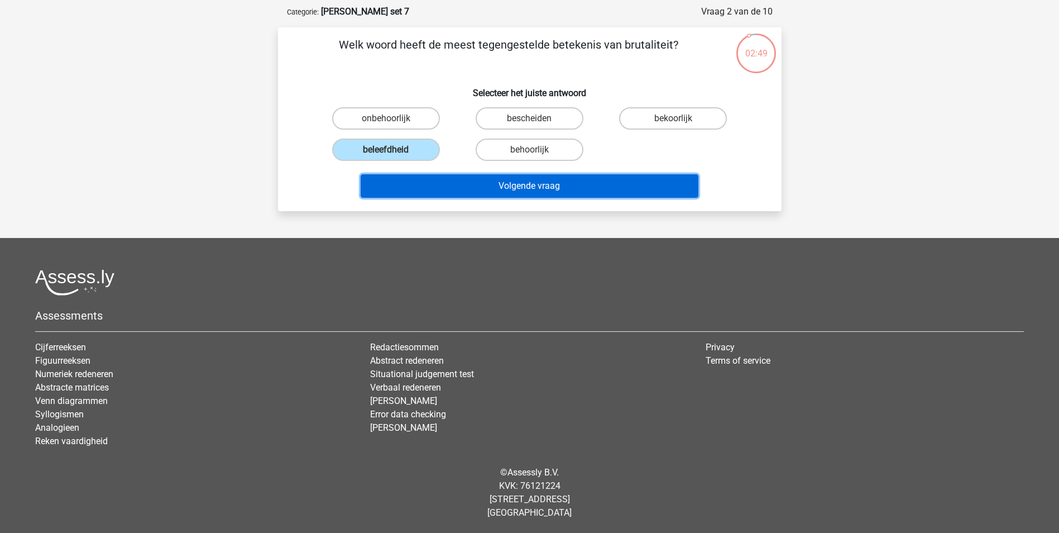
click at [544, 184] on button "Volgende vraag" at bounding box center [530, 185] width 338 height 23
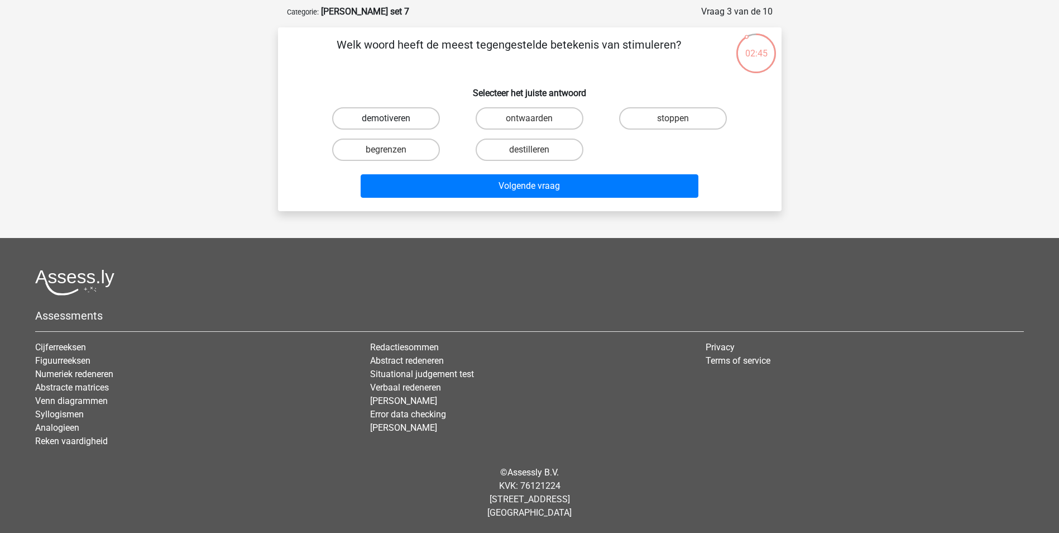
click at [418, 122] on label "demotiveren" at bounding box center [386, 118] width 108 height 22
click at [393, 122] on input "demotiveren" at bounding box center [389, 121] width 7 height 7
radio input "true"
click at [642, 117] on label "stoppen" at bounding box center [673, 118] width 108 height 22
click at [673, 118] on input "stoppen" at bounding box center [676, 121] width 7 height 7
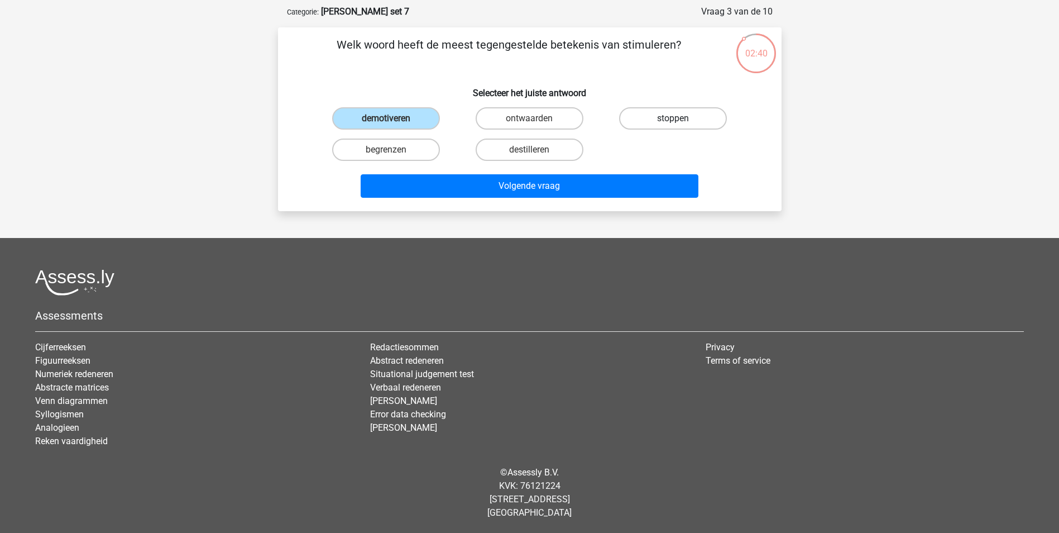
radio input "true"
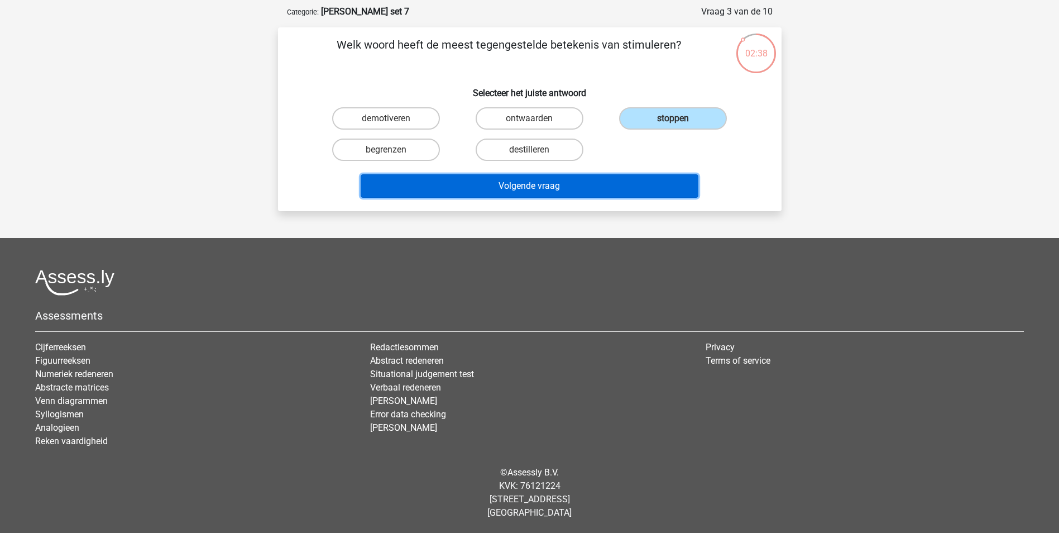
click at [645, 191] on button "Volgende vraag" at bounding box center [530, 185] width 338 height 23
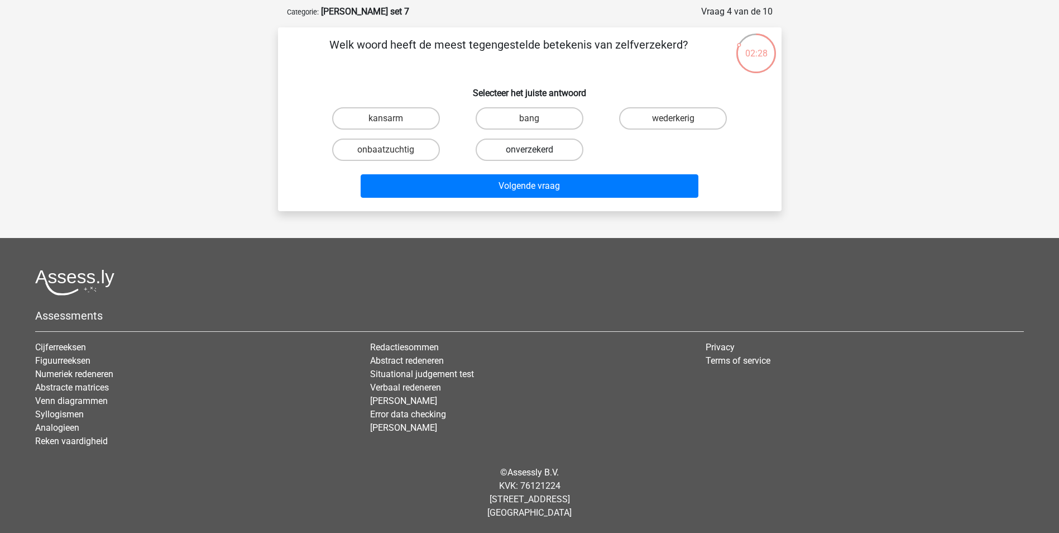
click at [560, 151] on label "onverzekerd" at bounding box center [530, 149] width 108 height 22
click at [537, 151] on input "onverzekerd" at bounding box center [532, 153] width 7 height 7
radio input "true"
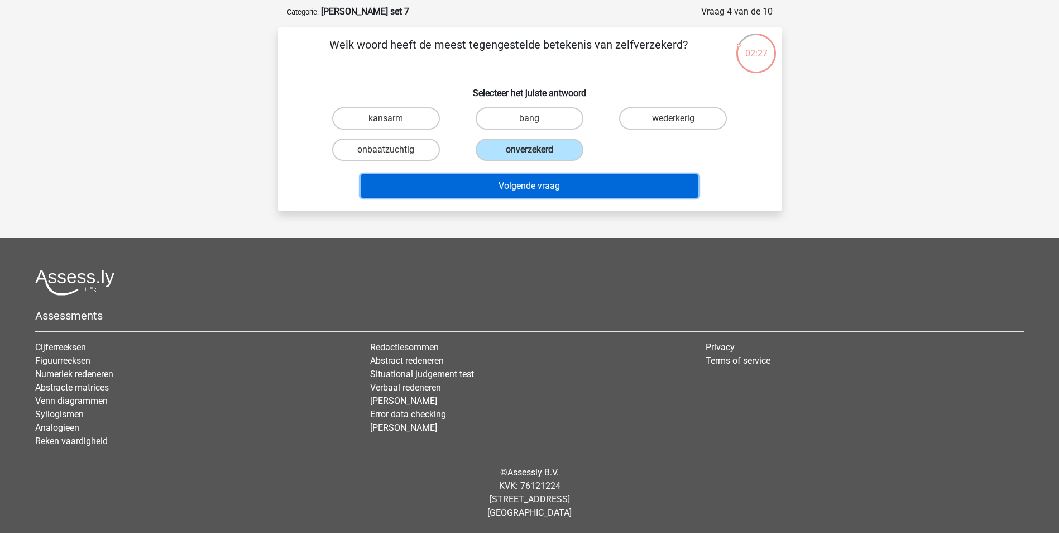
click at [599, 184] on button "Volgende vraag" at bounding box center [530, 185] width 338 height 23
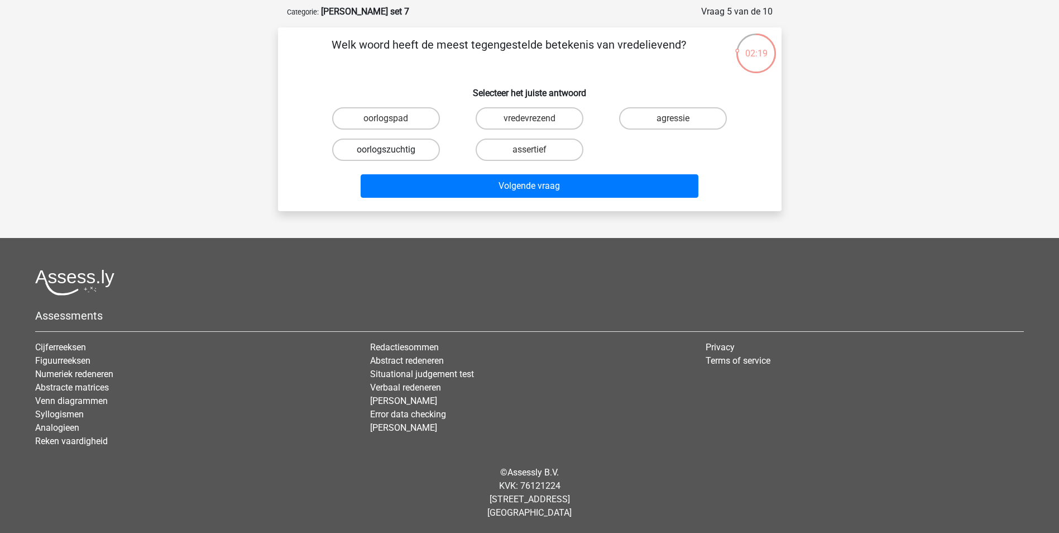
click at [421, 146] on label "oorlogszuchtig" at bounding box center [386, 149] width 108 height 22
click at [393, 150] on input "oorlogszuchtig" at bounding box center [389, 153] width 7 height 7
radio input "true"
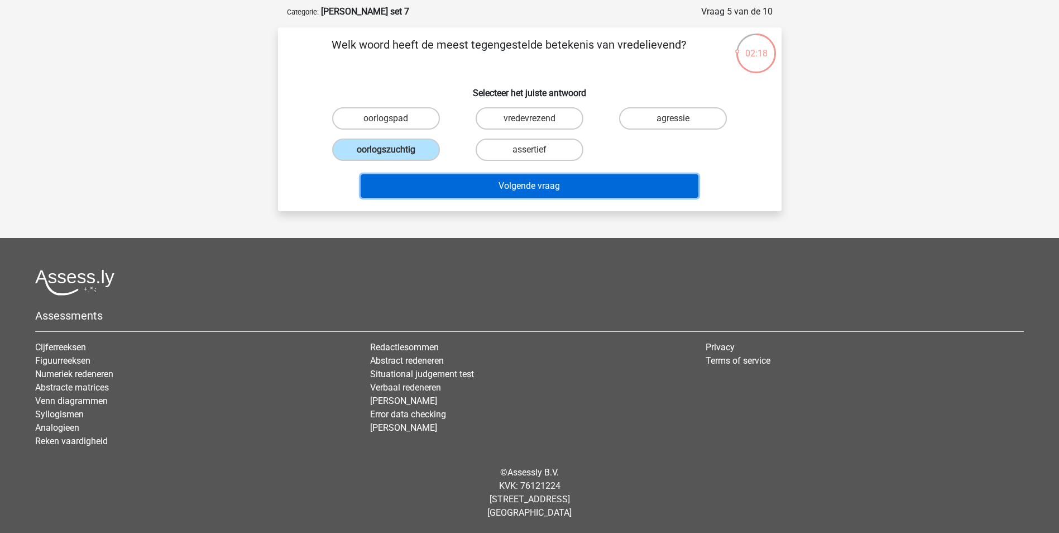
click at [511, 183] on button "Volgende vraag" at bounding box center [530, 185] width 338 height 23
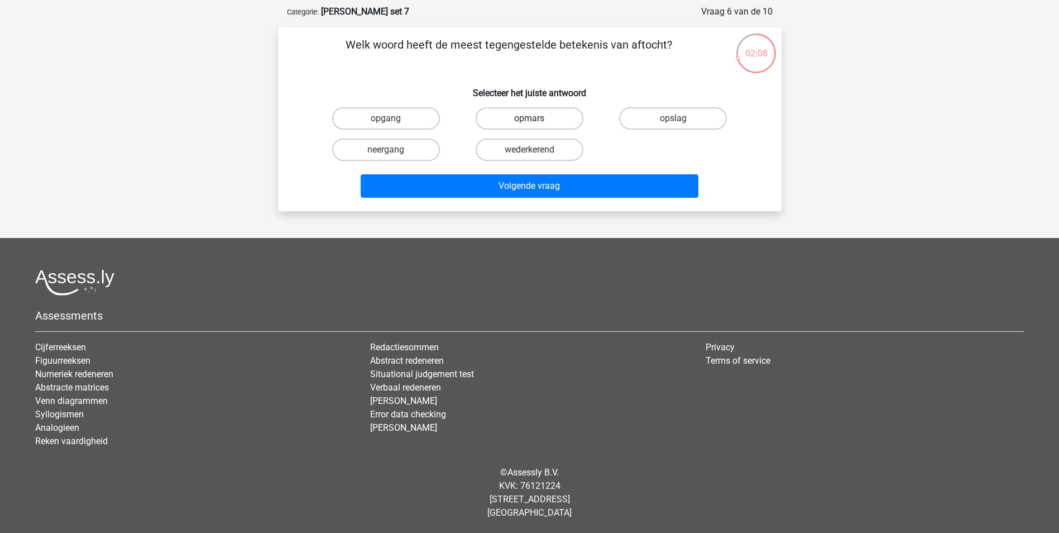
click at [563, 119] on label "opmars" at bounding box center [530, 118] width 108 height 22
click at [537, 119] on input "opmars" at bounding box center [532, 121] width 7 height 7
radio input "true"
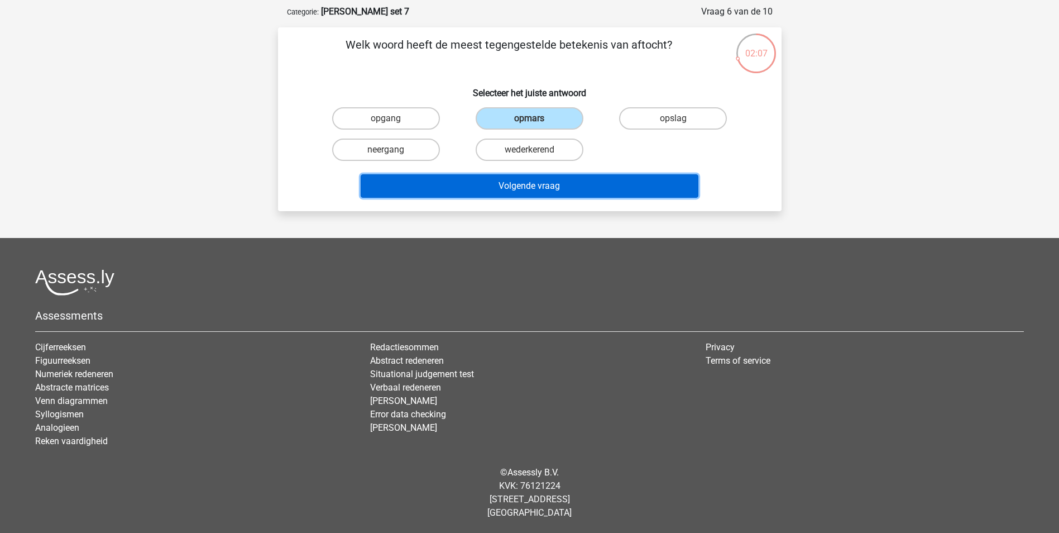
click at [579, 186] on button "Volgende vraag" at bounding box center [530, 185] width 338 height 23
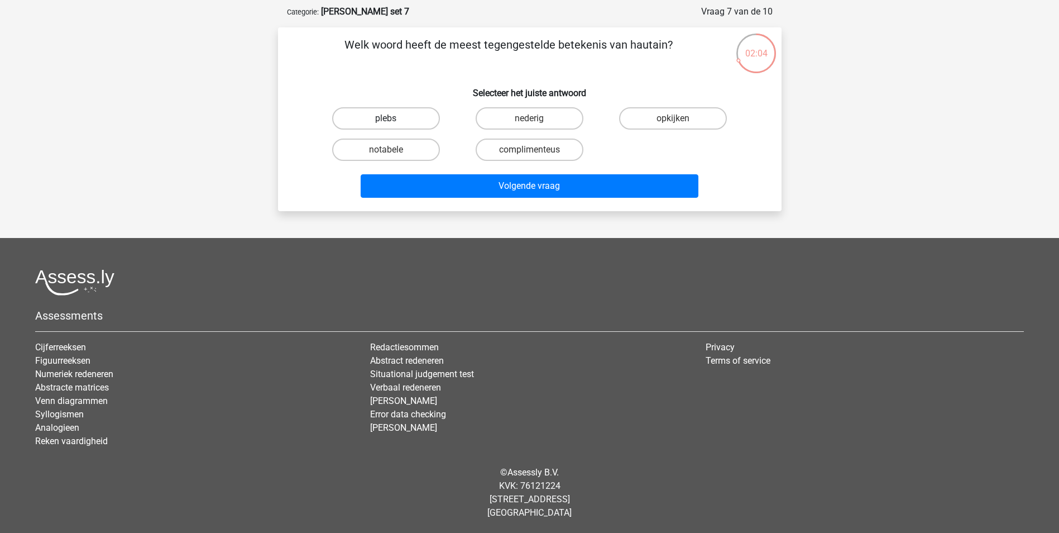
click at [419, 118] on label "plebs" at bounding box center [386, 118] width 108 height 22
click at [393, 118] on input "plebs" at bounding box center [389, 121] width 7 height 7
radio input "true"
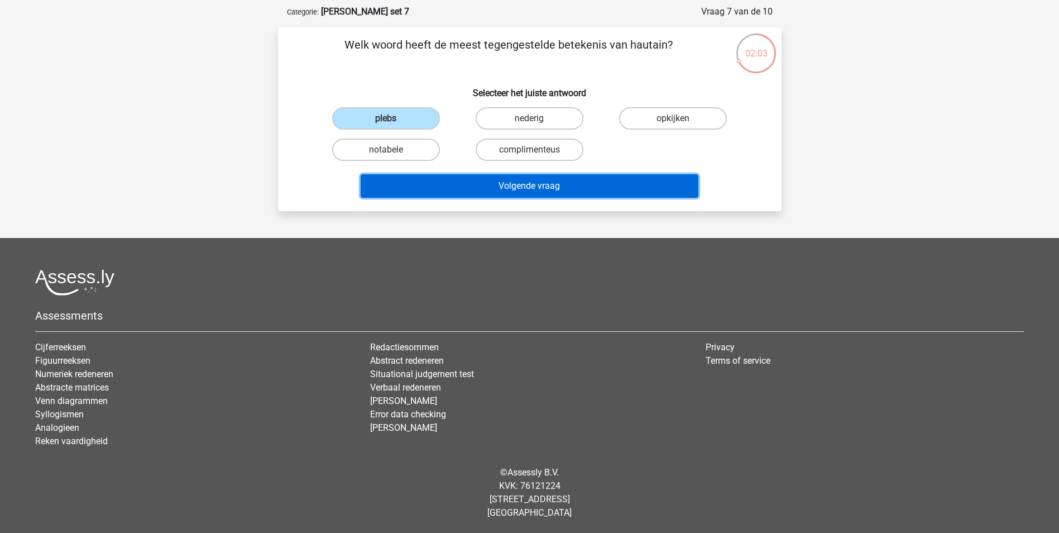
click at [545, 190] on button "Volgende vraag" at bounding box center [530, 185] width 338 height 23
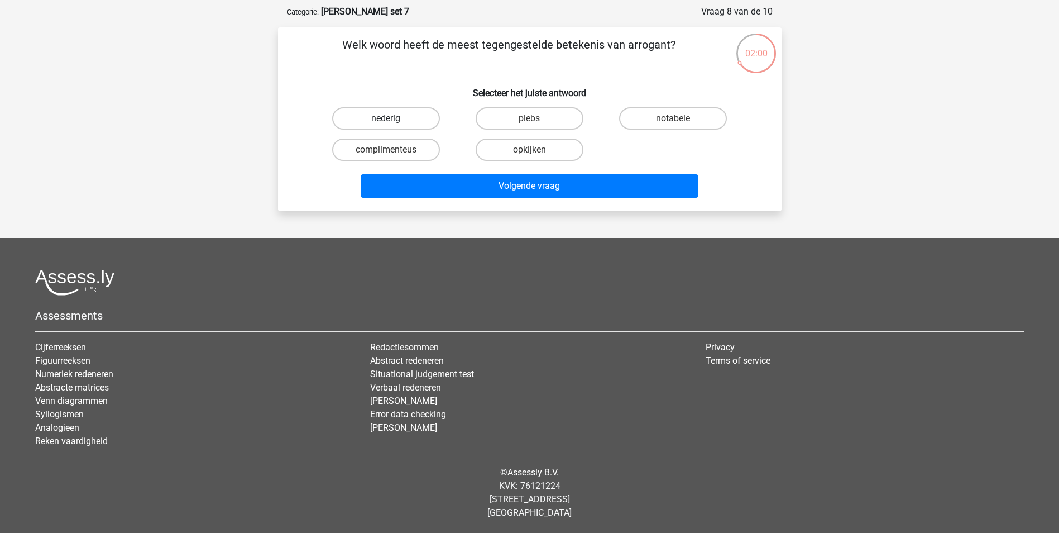
click at [422, 119] on label "nederig" at bounding box center [386, 118] width 108 height 22
click at [393, 119] on input "nederig" at bounding box center [389, 121] width 7 height 7
radio input "true"
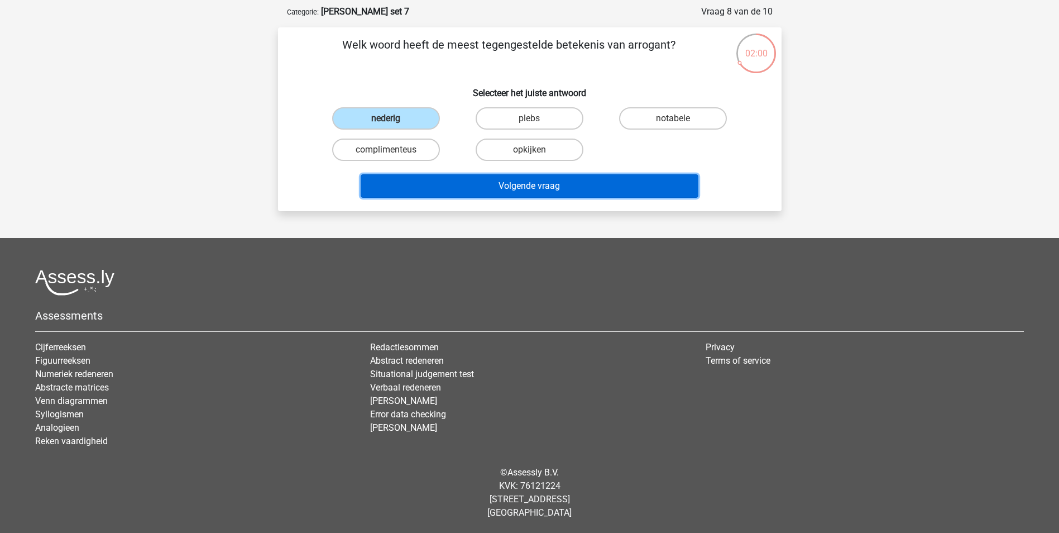
click at [505, 186] on button "Volgende vraag" at bounding box center [530, 185] width 338 height 23
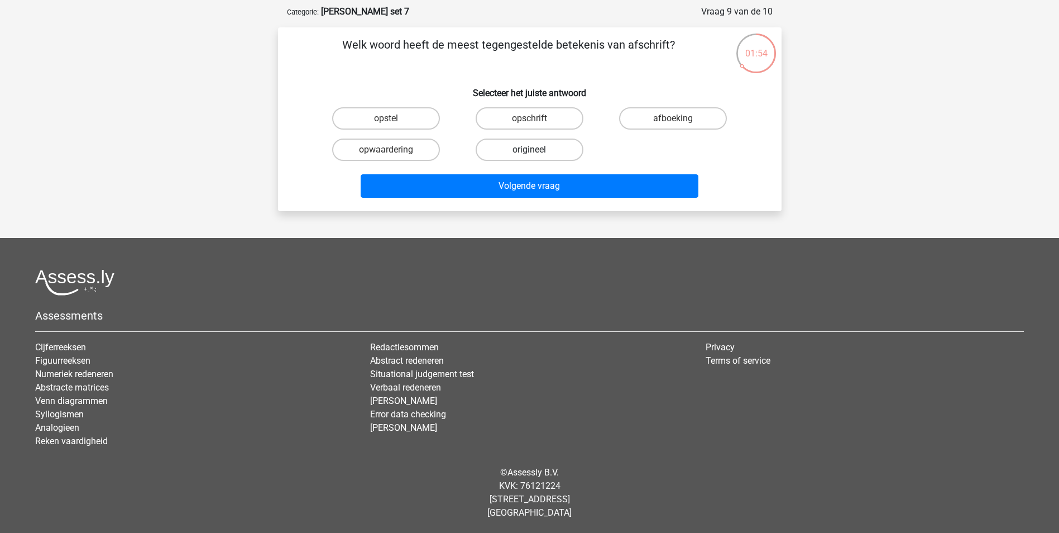
click at [550, 152] on label "origineel" at bounding box center [530, 149] width 108 height 22
click at [537, 152] on input "origineel" at bounding box center [532, 153] width 7 height 7
radio input "true"
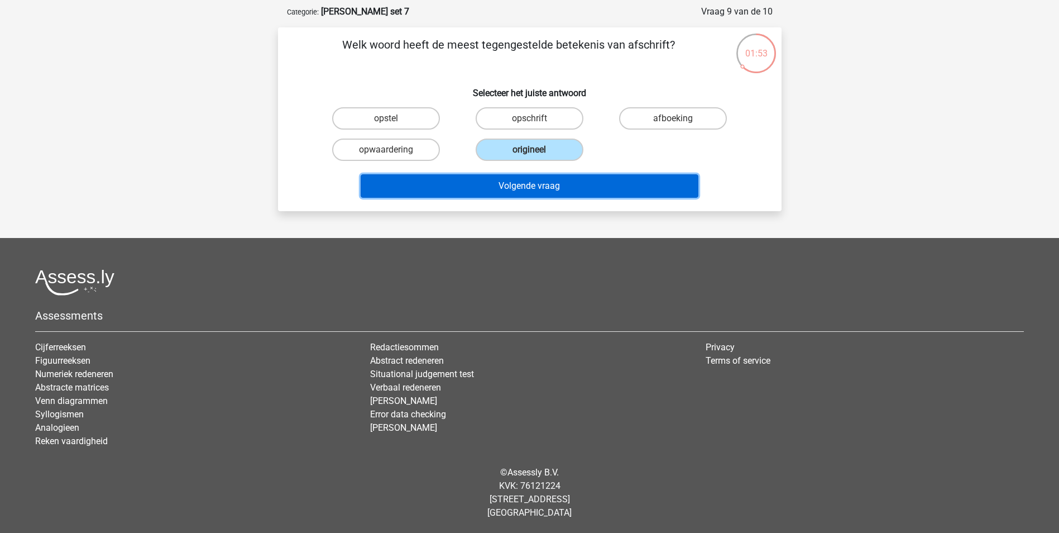
click at [548, 181] on button "Volgende vraag" at bounding box center [530, 185] width 338 height 23
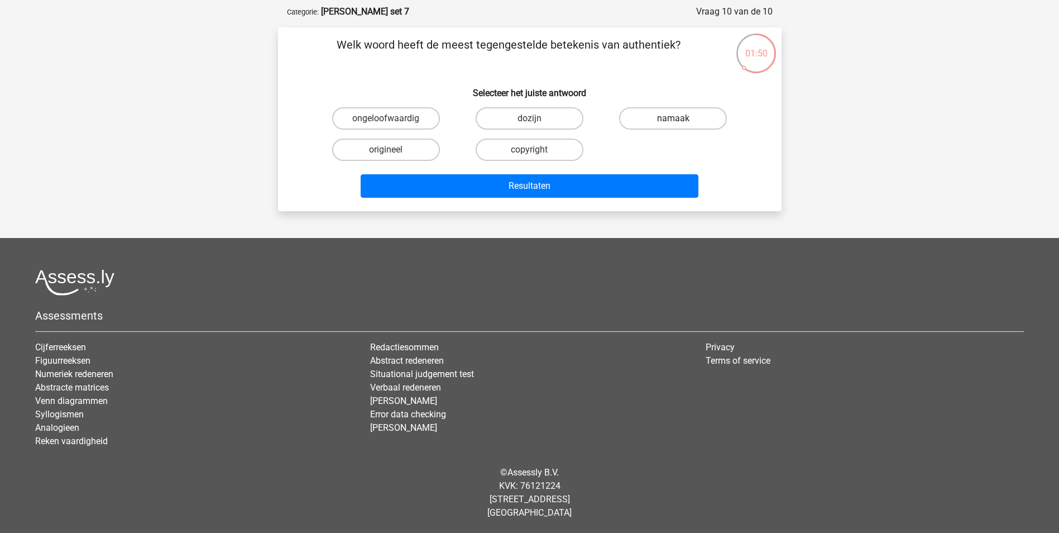
click at [664, 118] on label "namaak" at bounding box center [673, 118] width 108 height 22
click at [673, 118] on input "namaak" at bounding box center [676, 121] width 7 height 7
radio input "true"
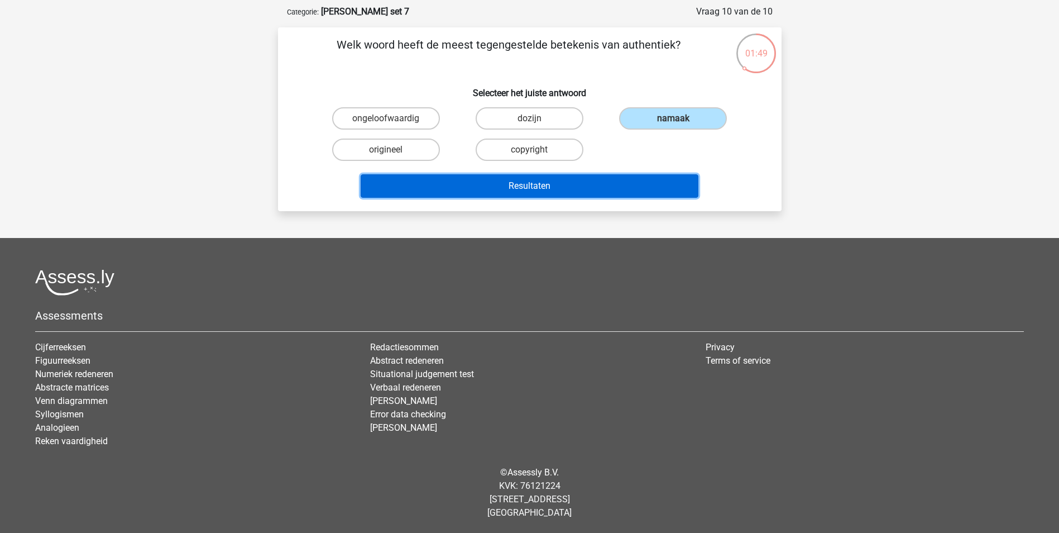
click at [606, 186] on button "Resultaten" at bounding box center [530, 185] width 338 height 23
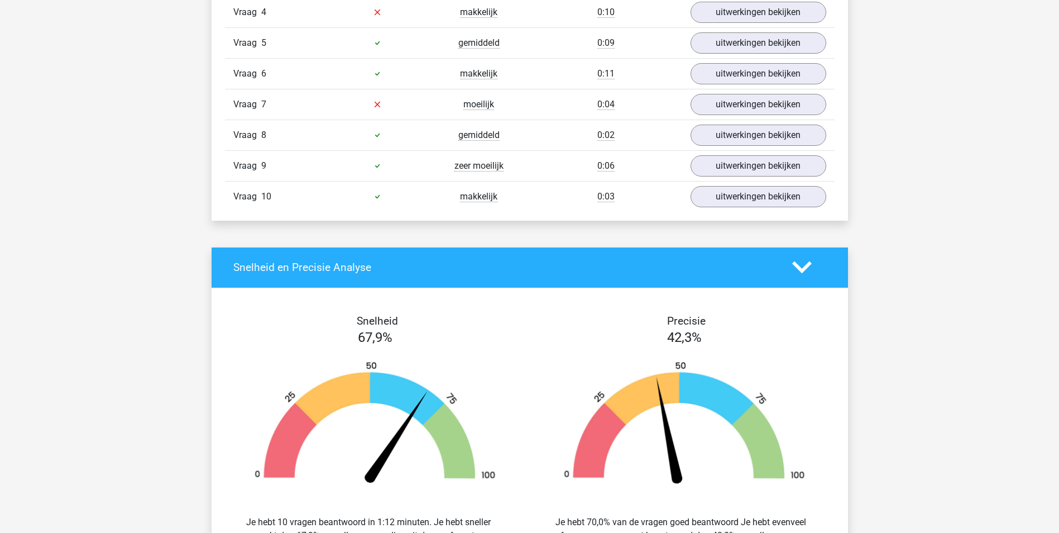
scroll to position [1005, 0]
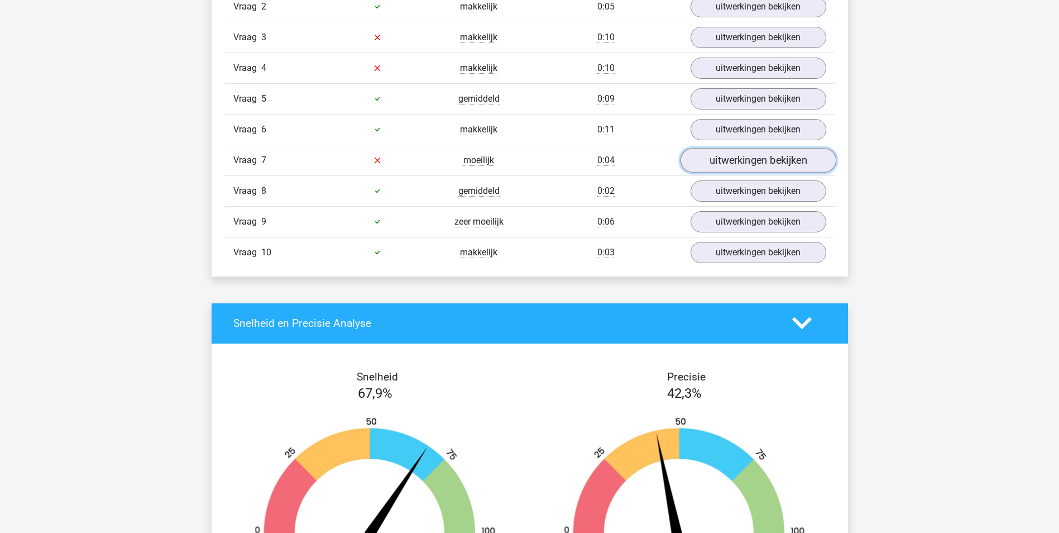
click at [758, 164] on link "uitwerkingen bekijken" at bounding box center [758, 160] width 156 height 25
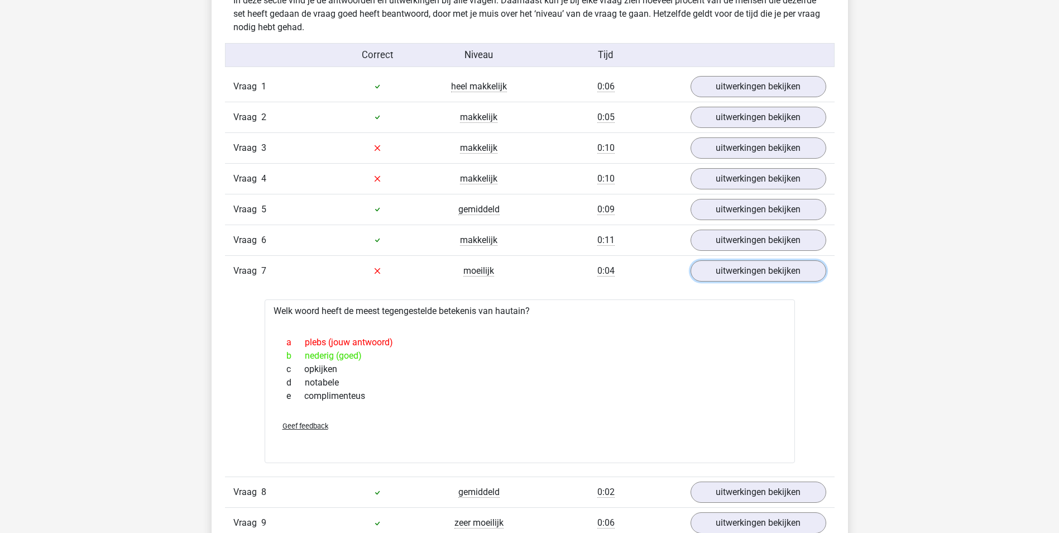
scroll to position [893, 0]
click at [759, 184] on link "uitwerkingen bekijken" at bounding box center [758, 180] width 156 height 25
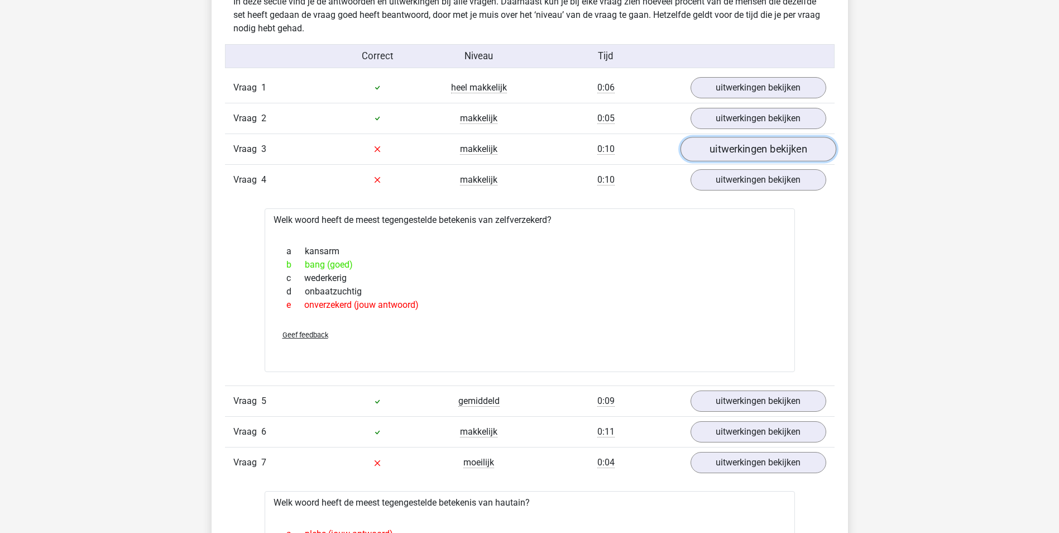
click at [735, 156] on link "uitwerkingen bekijken" at bounding box center [758, 149] width 156 height 25
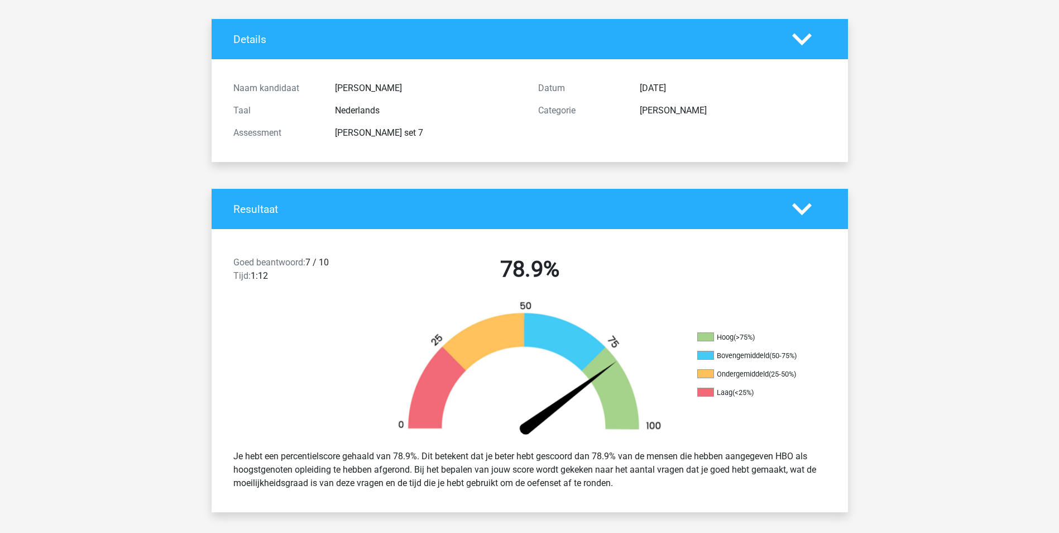
scroll to position [0, 0]
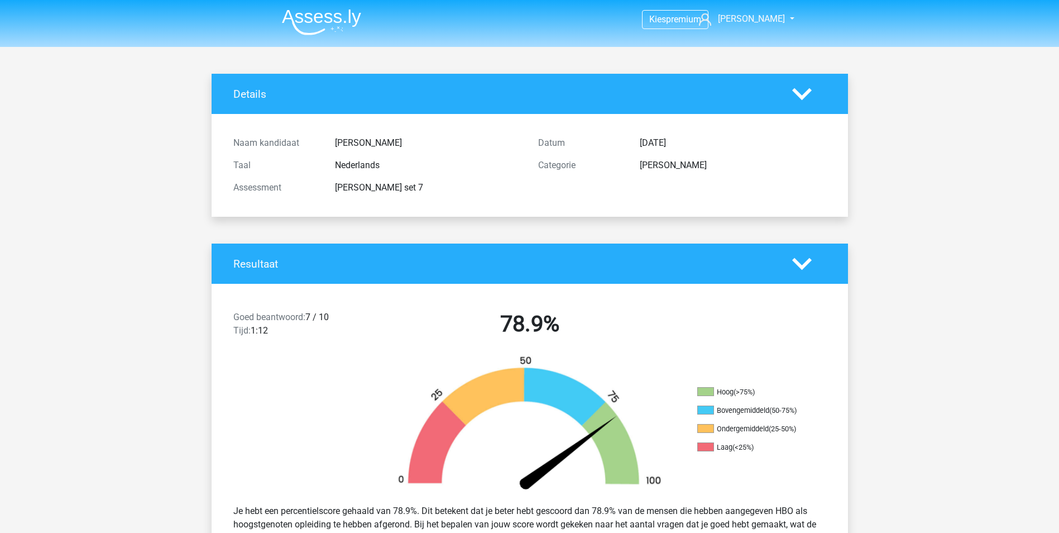
click at [313, 16] on img at bounding box center [321, 22] width 79 height 26
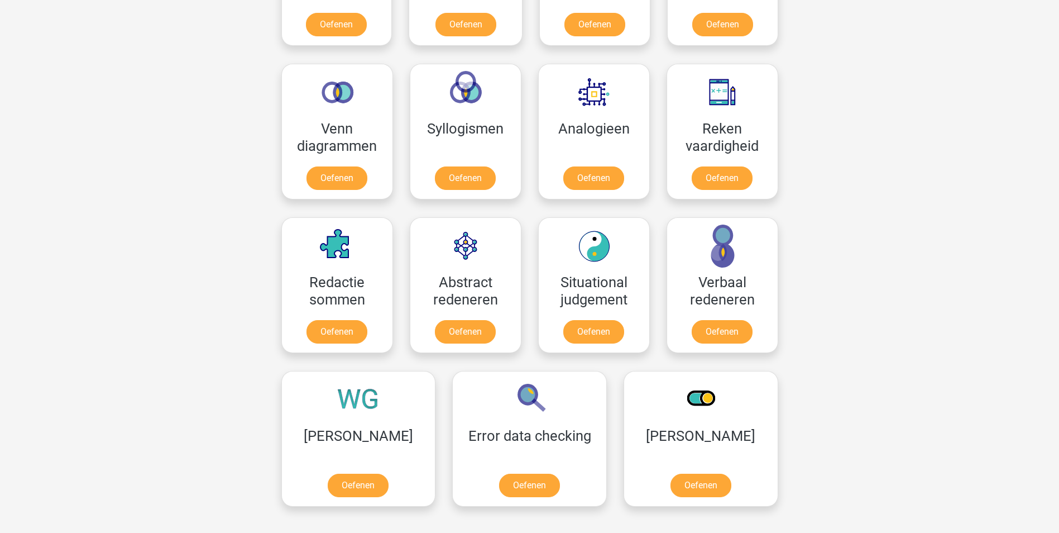
scroll to position [614, 0]
click at [470, 338] on link "Oefenen" at bounding box center [465, 333] width 64 height 25
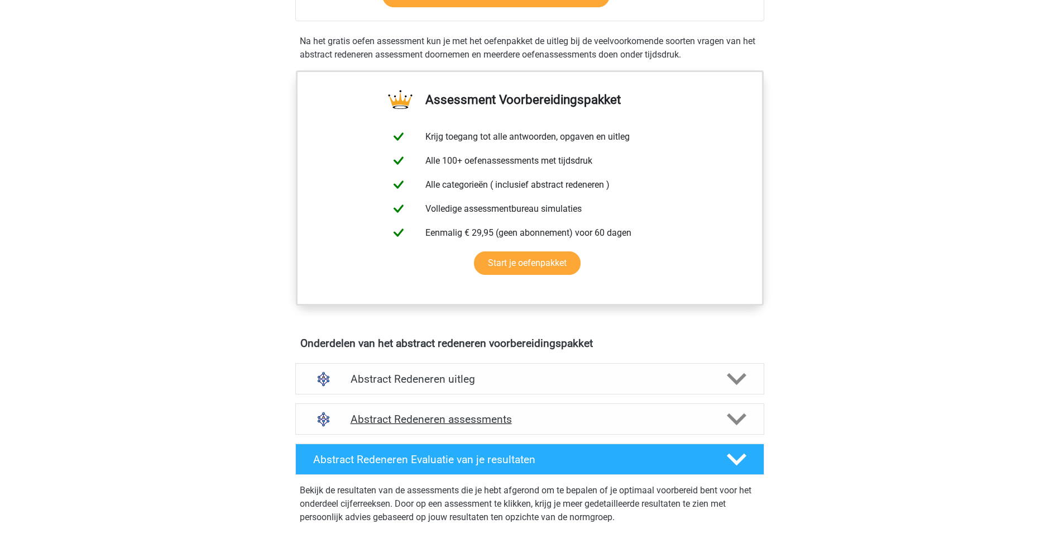
click at [487, 409] on div "Abstract Redeneren assessments" at bounding box center [529, 418] width 469 height 31
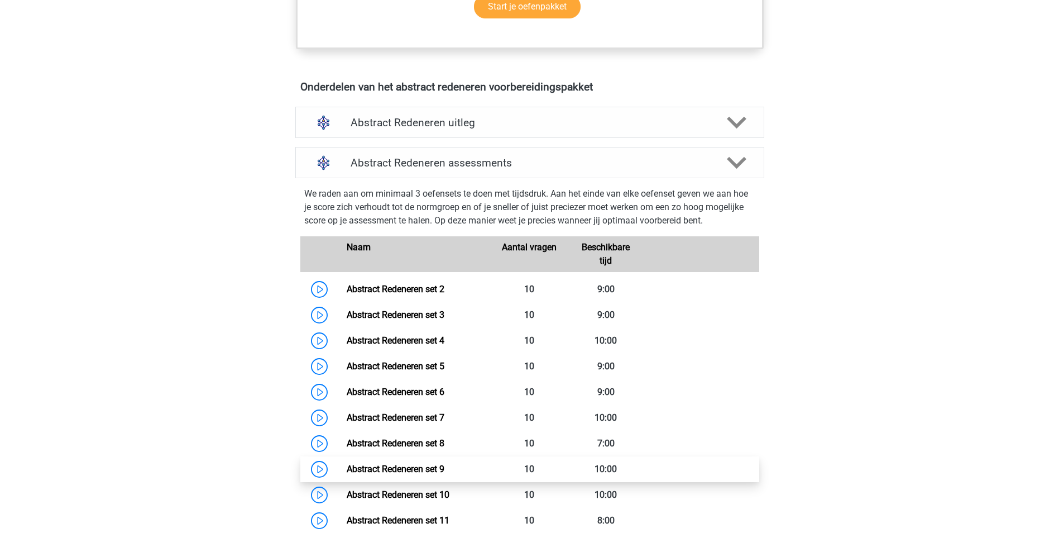
scroll to position [670, 0]
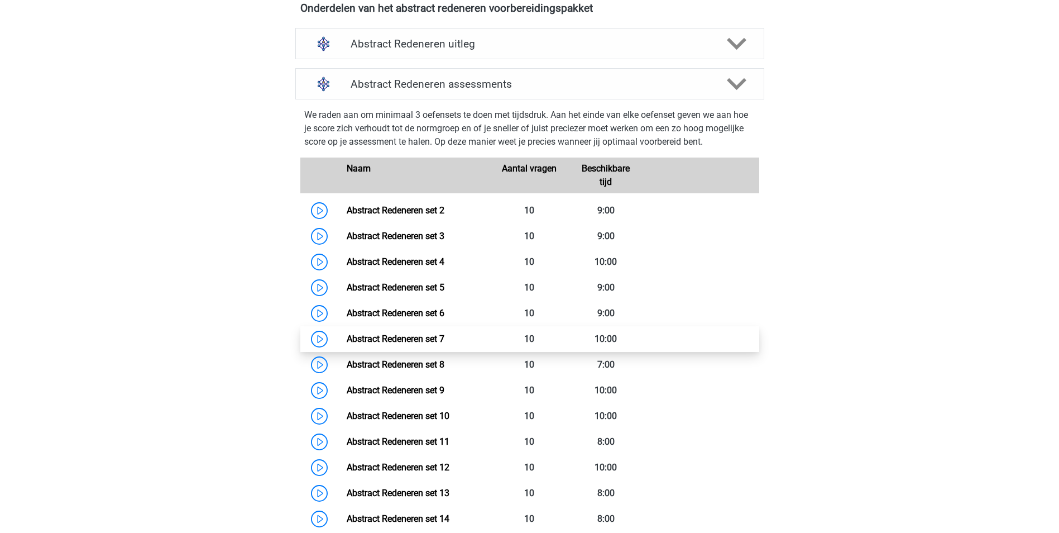
click at [417, 333] on link "Abstract Redeneren set 7" at bounding box center [396, 338] width 98 height 11
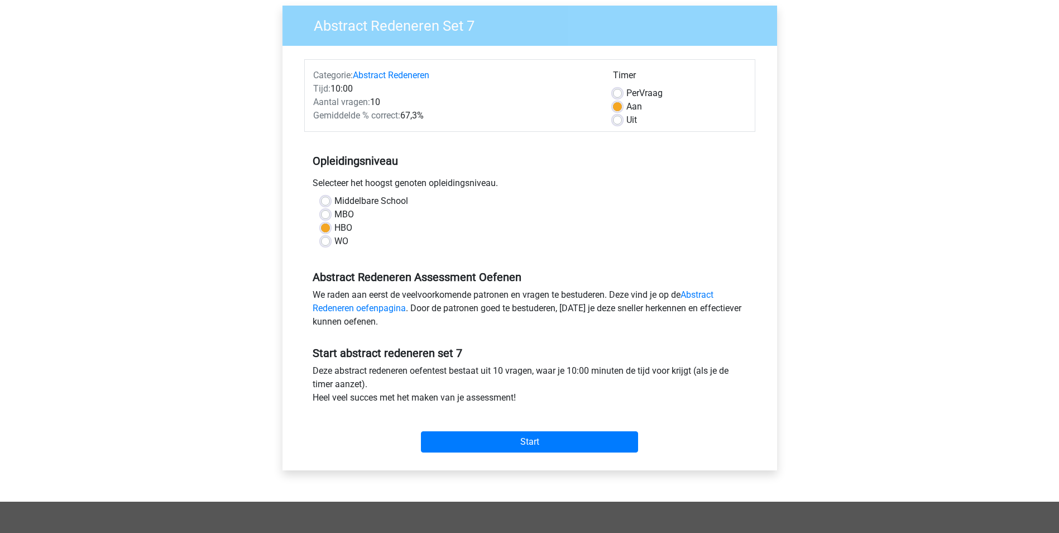
scroll to position [279, 0]
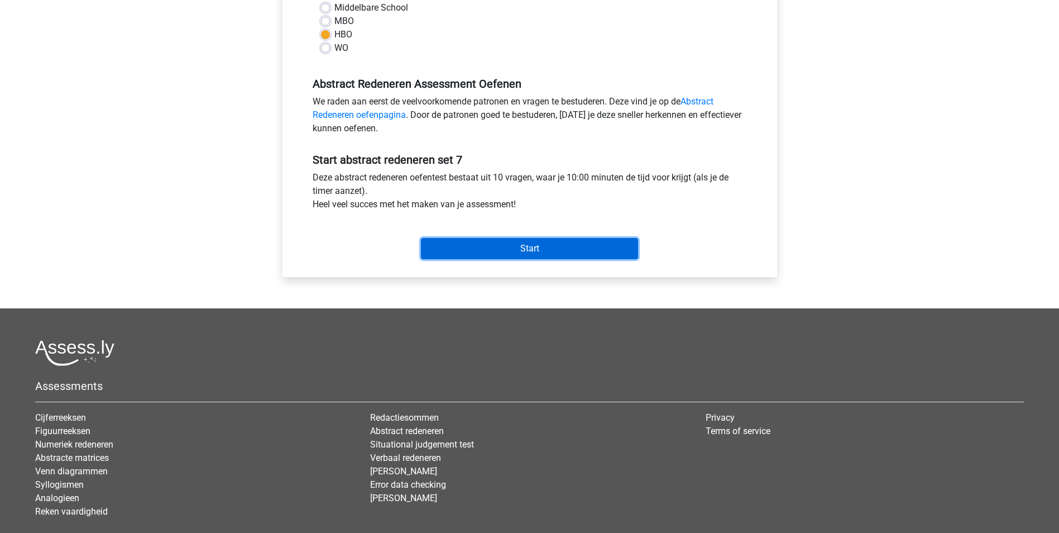
click at [528, 249] on input "Start" at bounding box center [529, 248] width 217 height 21
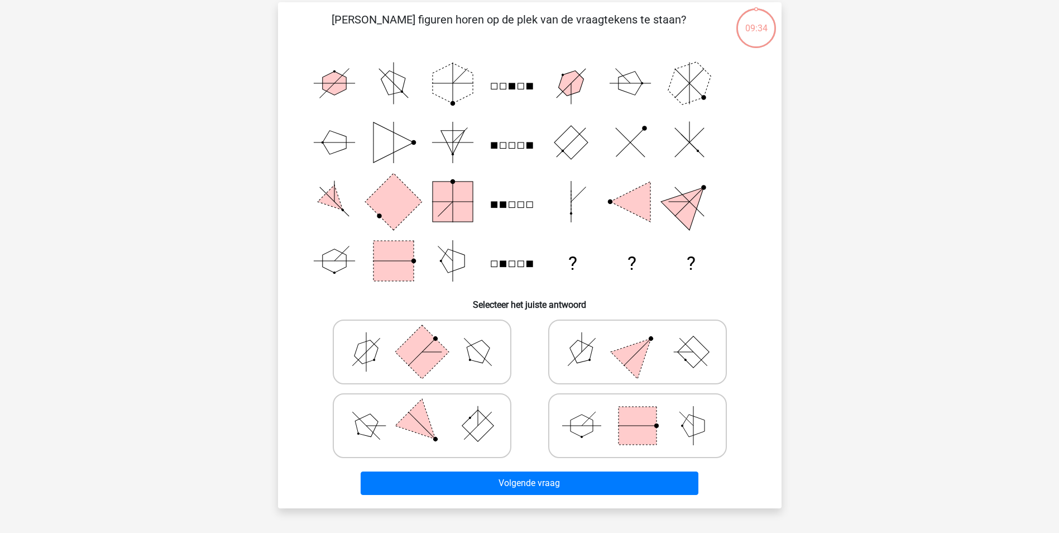
scroll to position [56, 0]
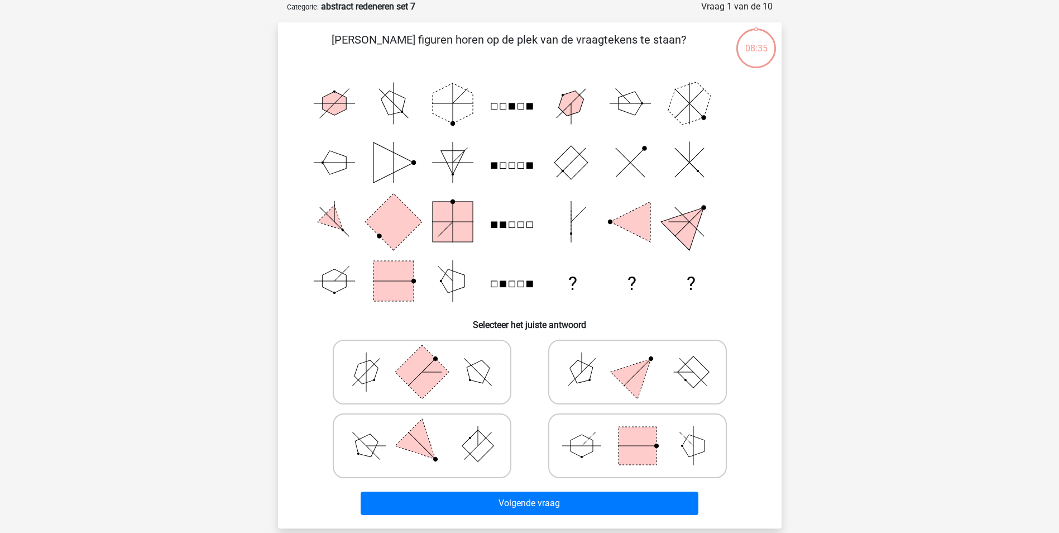
click at [503, 363] on icon at bounding box center [422, 372] width 168 height 56
click at [429, 358] on input "radio" at bounding box center [425, 354] width 7 height 7
radio input "true"
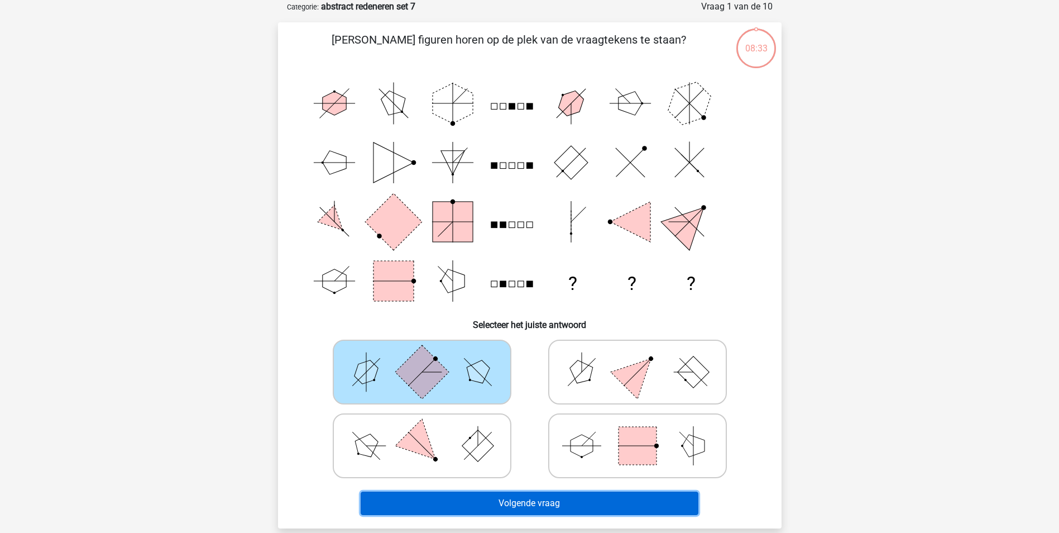
click at [558, 499] on button "Volgende vraag" at bounding box center [530, 502] width 338 height 23
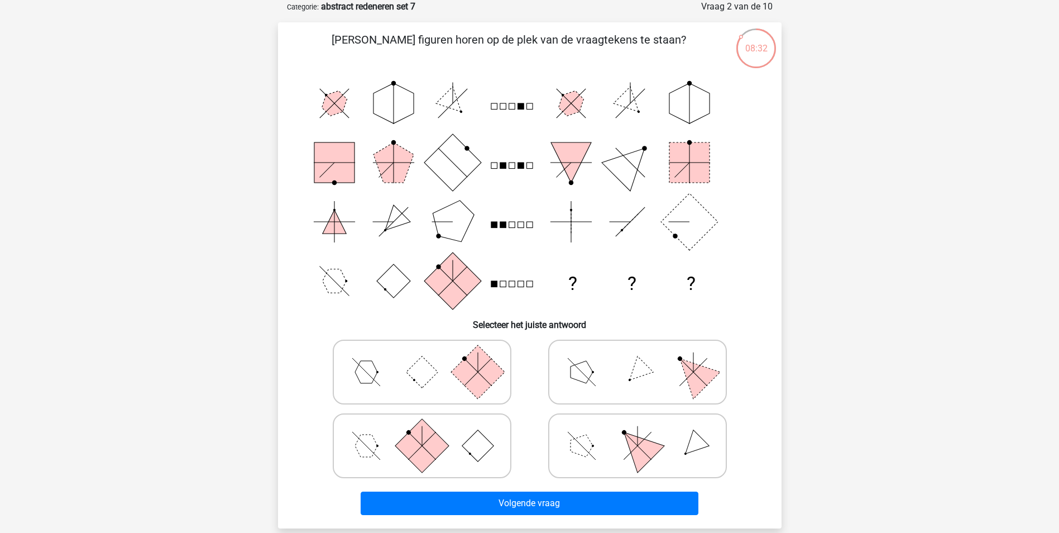
click at [597, 379] on icon at bounding box center [638, 372] width 168 height 56
click at [638, 358] on input "radio" at bounding box center [641, 354] width 7 height 7
radio input "true"
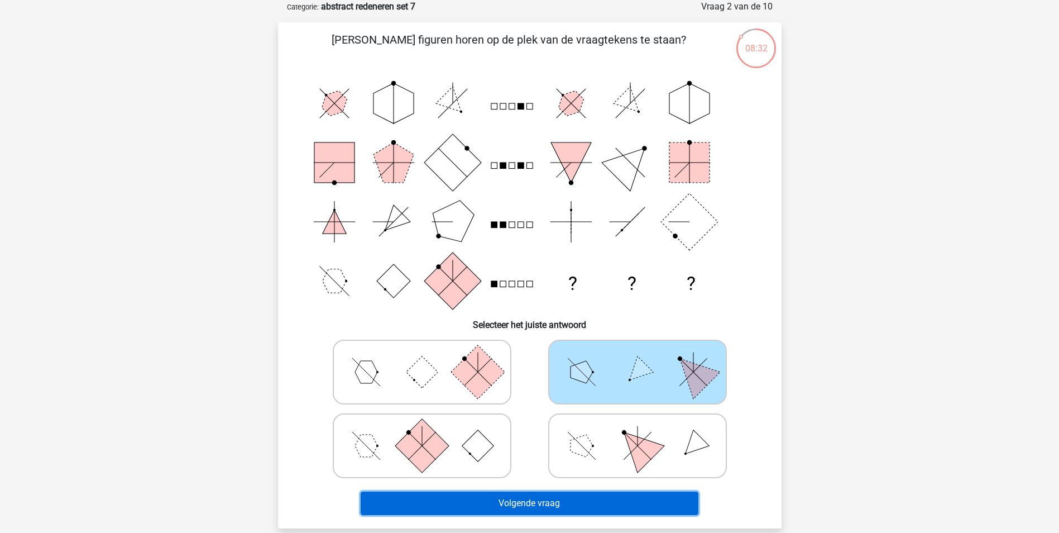
click at [579, 496] on button "Volgende vraag" at bounding box center [530, 502] width 338 height 23
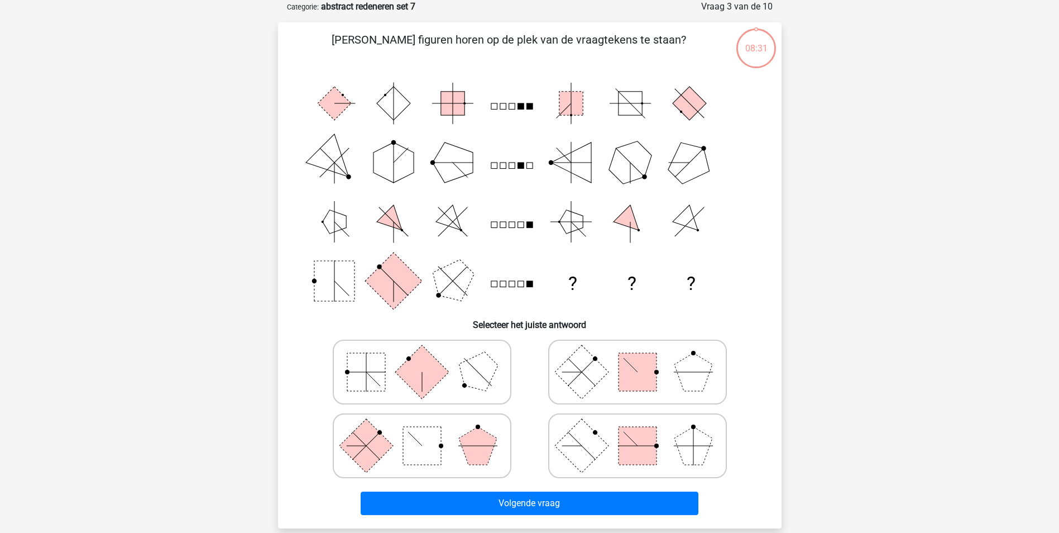
click at [603, 449] on rect at bounding box center [581, 445] width 54 height 54
click at [638, 432] on input "radio" at bounding box center [641, 427] width 7 height 7
radio input "true"
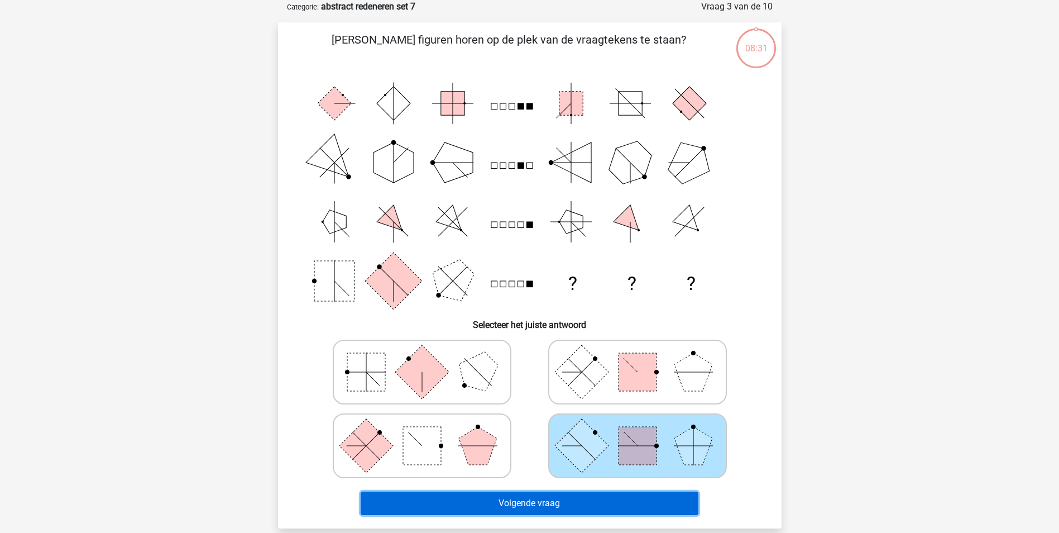
click at [595, 501] on button "Volgende vraag" at bounding box center [530, 502] width 338 height 23
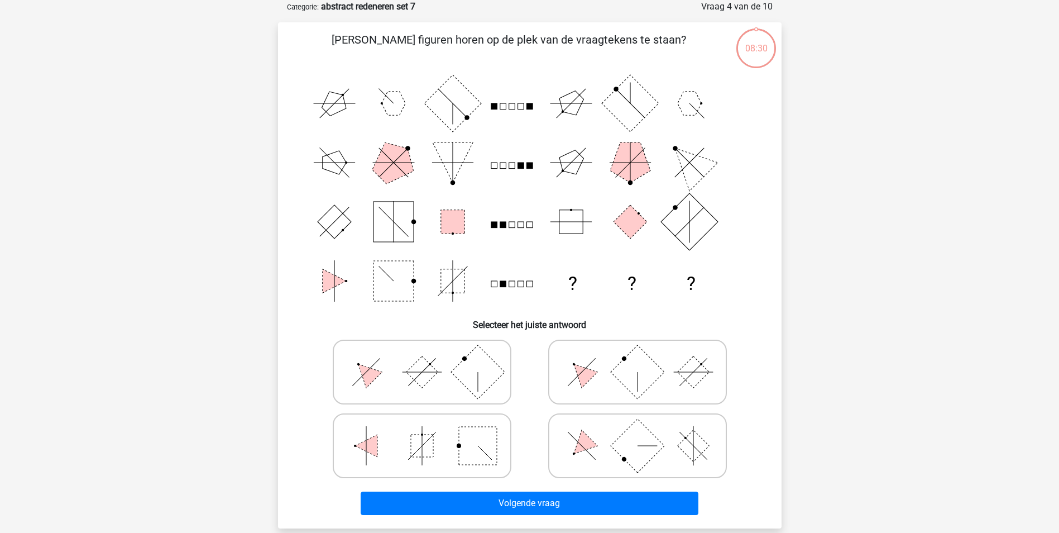
click at [603, 457] on icon at bounding box center [638, 446] width 168 height 56
click at [638, 432] on input "radio" at bounding box center [641, 427] width 7 height 7
radio input "true"
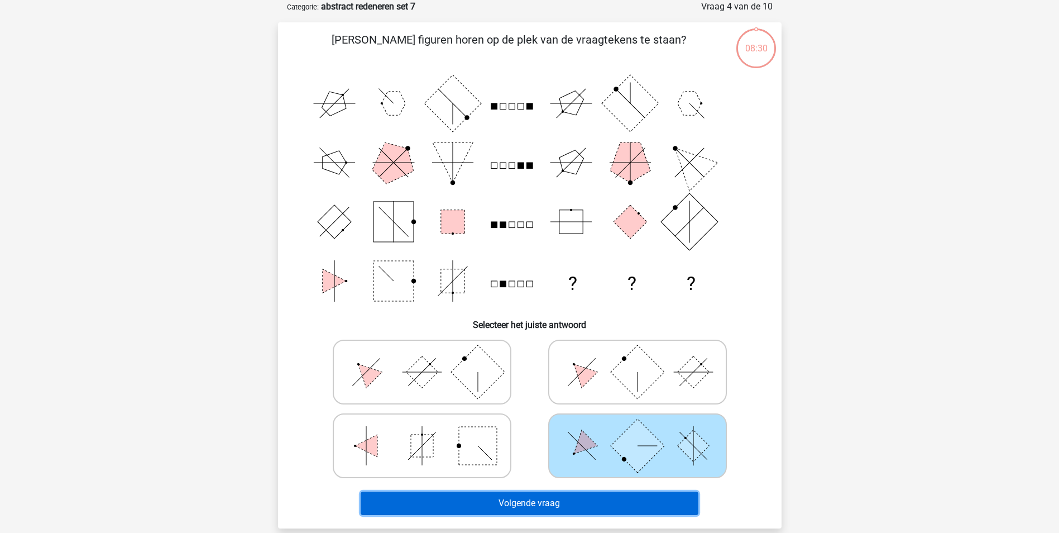
click at [590, 505] on button "Volgende vraag" at bounding box center [530, 502] width 338 height 23
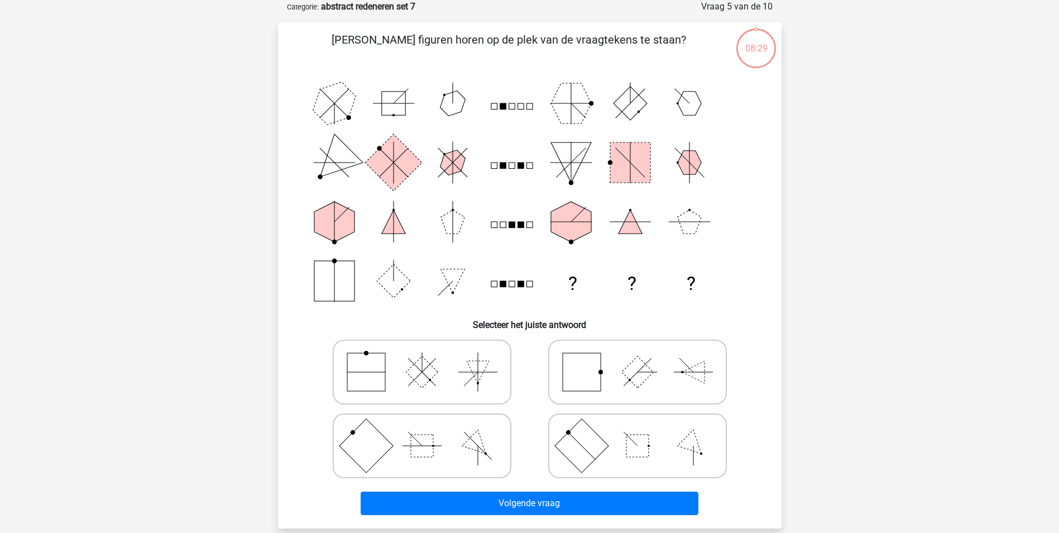
click at [601, 461] on icon at bounding box center [638, 446] width 168 height 56
click at [638, 432] on input "radio" at bounding box center [641, 427] width 7 height 7
radio input "true"
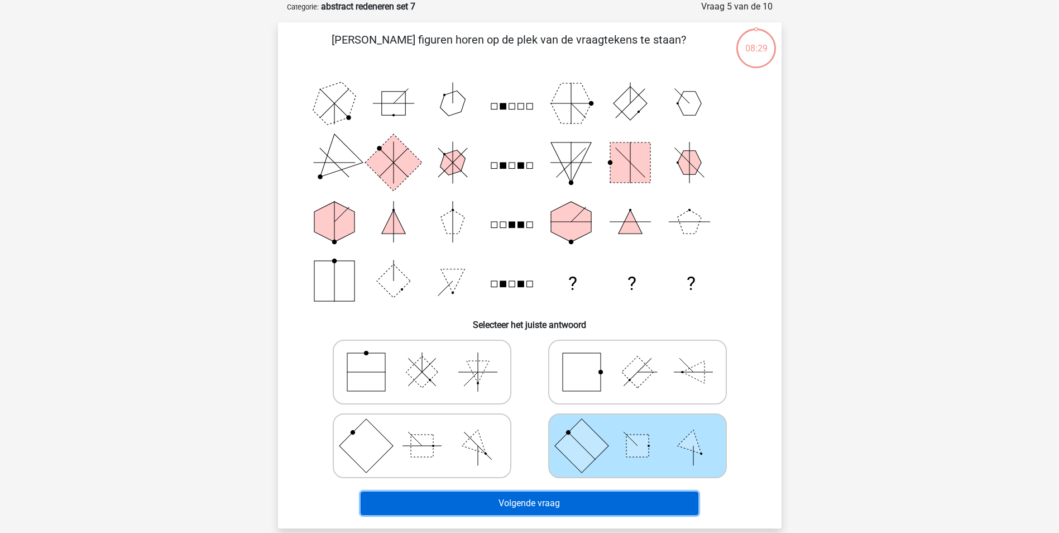
drag, startPoint x: 593, startPoint y: 505, endPoint x: 600, endPoint y: 491, distance: 15.2
click at [594, 504] on button "Volgende vraag" at bounding box center [530, 502] width 338 height 23
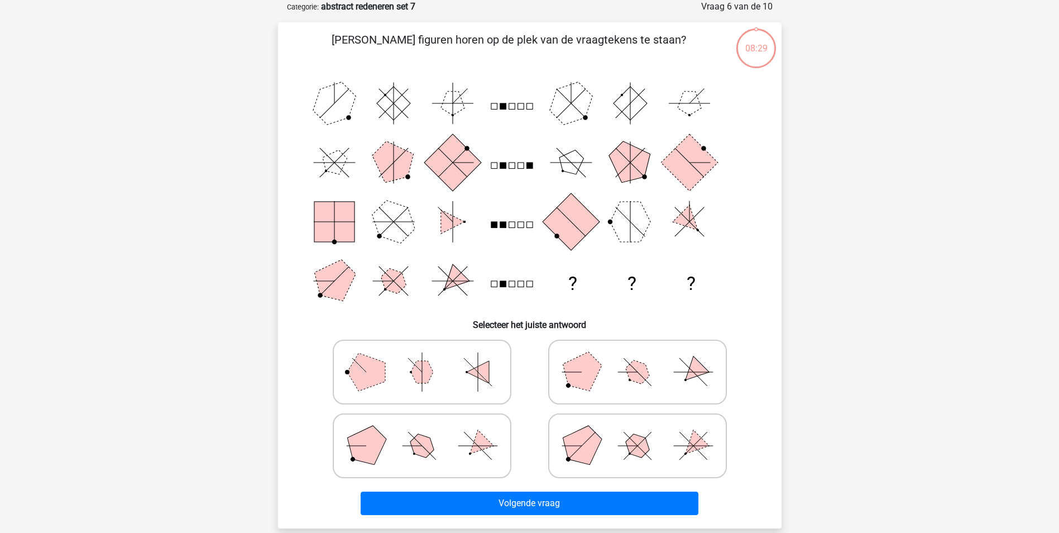
click at [606, 461] on icon at bounding box center [638, 446] width 168 height 56
click at [638, 432] on input "radio" at bounding box center [641, 427] width 7 height 7
radio input "true"
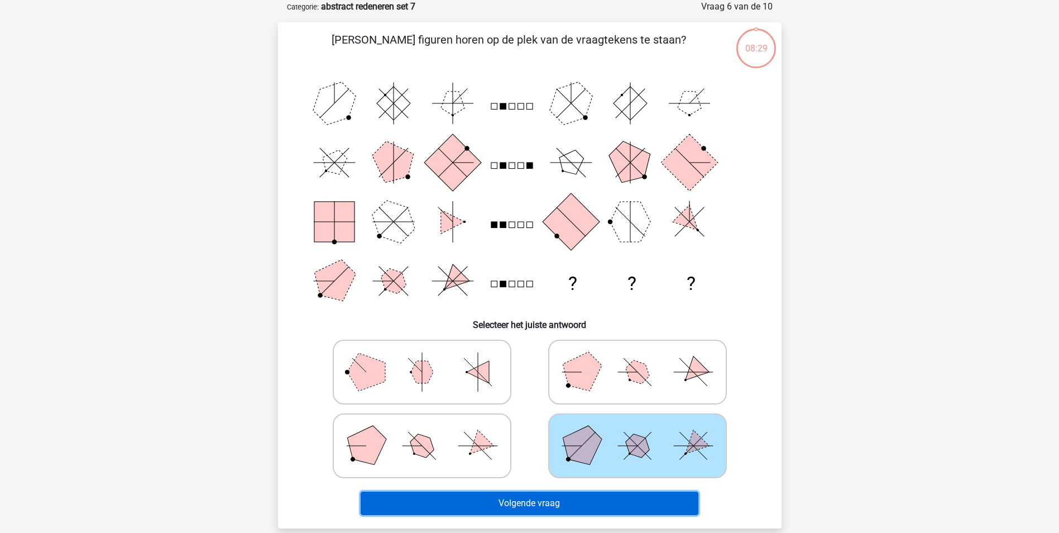
drag, startPoint x: 601, startPoint y: 509, endPoint x: 606, endPoint y: 501, distance: 9.3
click at [601, 509] on button "Volgende vraag" at bounding box center [530, 502] width 338 height 23
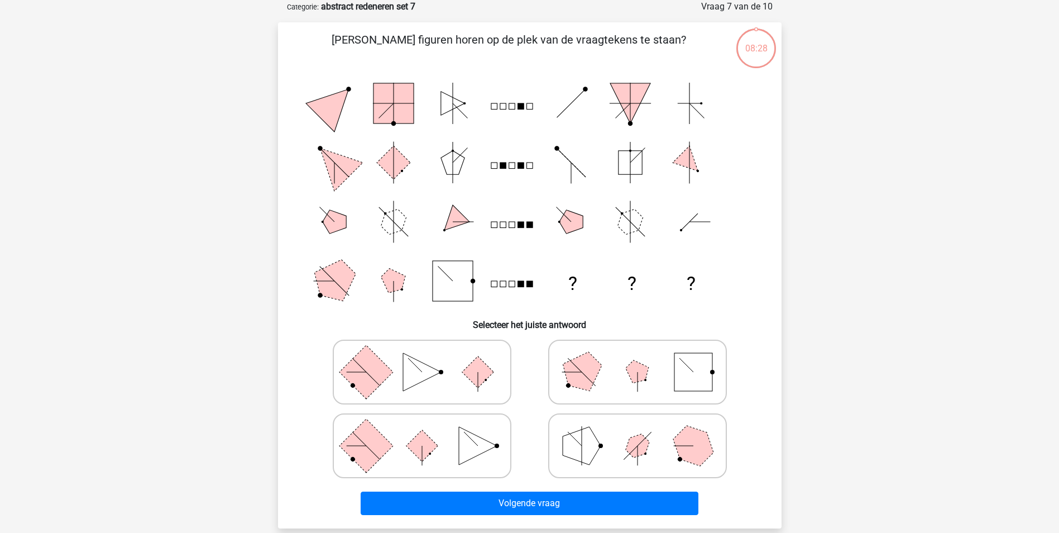
click at [605, 460] on icon at bounding box center [638, 446] width 168 height 56
click at [638, 432] on input "radio" at bounding box center [641, 427] width 7 height 7
radio input "true"
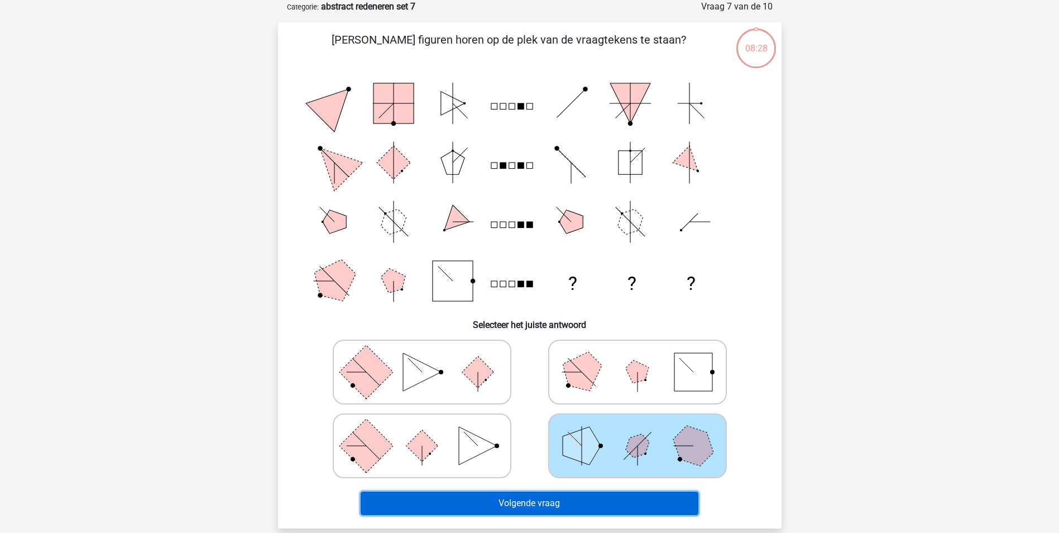
click at [596, 503] on button "Volgende vraag" at bounding box center [530, 502] width 338 height 23
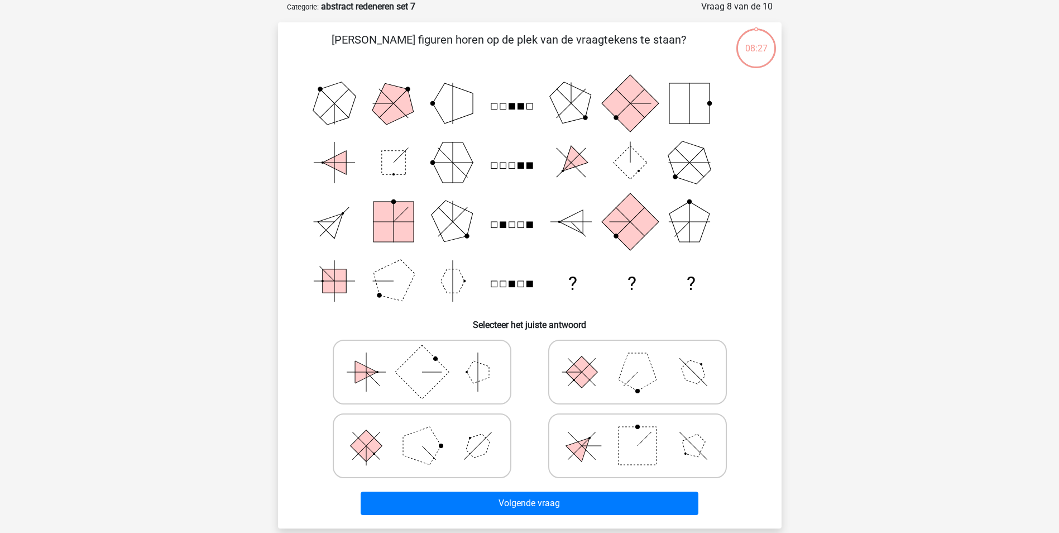
click at [468, 438] on icon at bounding box center [422, 446] width 168 height 56
click at [429, 432] on input "radio" at bounding box center [425, 427] width 7 height 7
radio input "true"
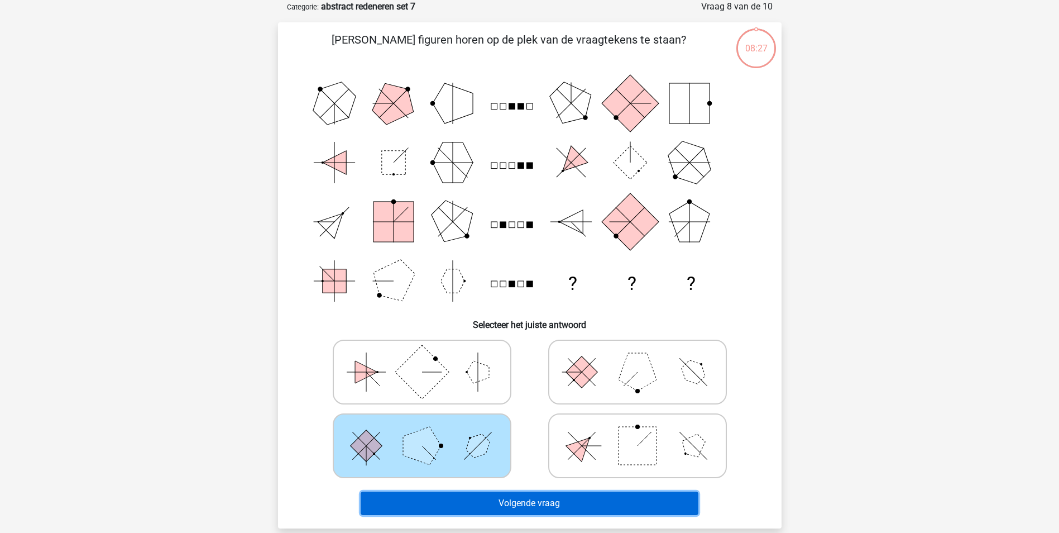
click at [489, 502] on button "Volgende vraag" at bounding box center [530, 502] width 338 height 23
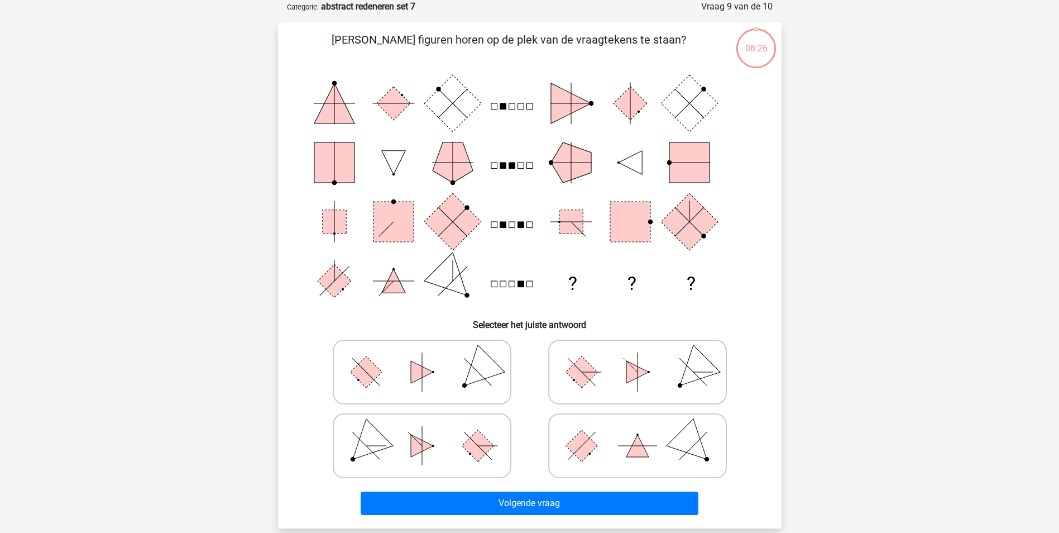
click at [473, 404] on div at bounding box center [422, 372] width 216 height 74
drag, startPoint x: 487, startPoint y: 444, endPoint x: 508, endPoint y: 492, distance: 52.3
click at [487, 444] on rect at bounding box center [478, 445] width 32 height 32
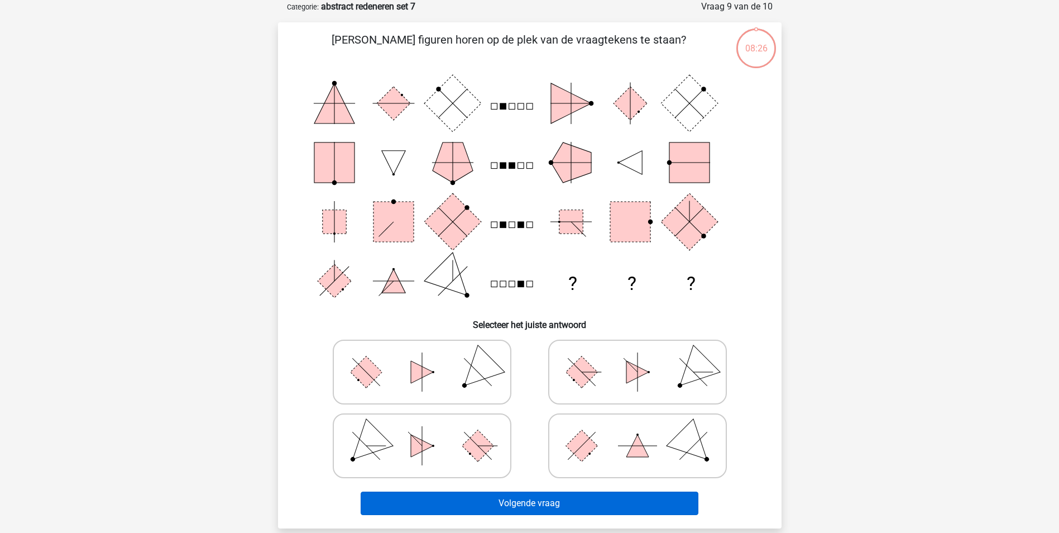
click at [429, 432] on input "radio" at bounding box center [425, 427] width 7 height 7
radio input "true"
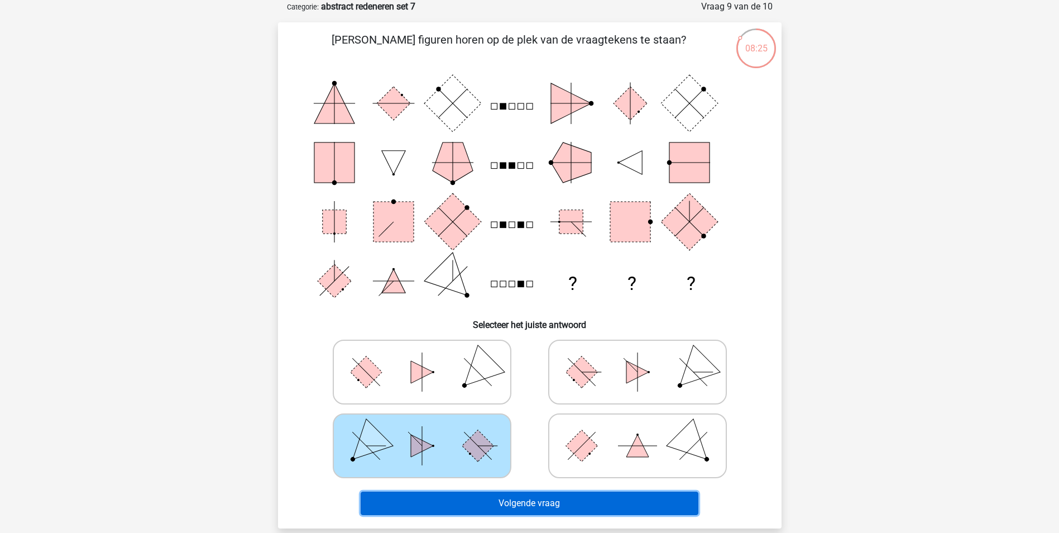
click at [509, 502] on button "Volgende vraag" at bounding box center [530, 502] width 338 height 23
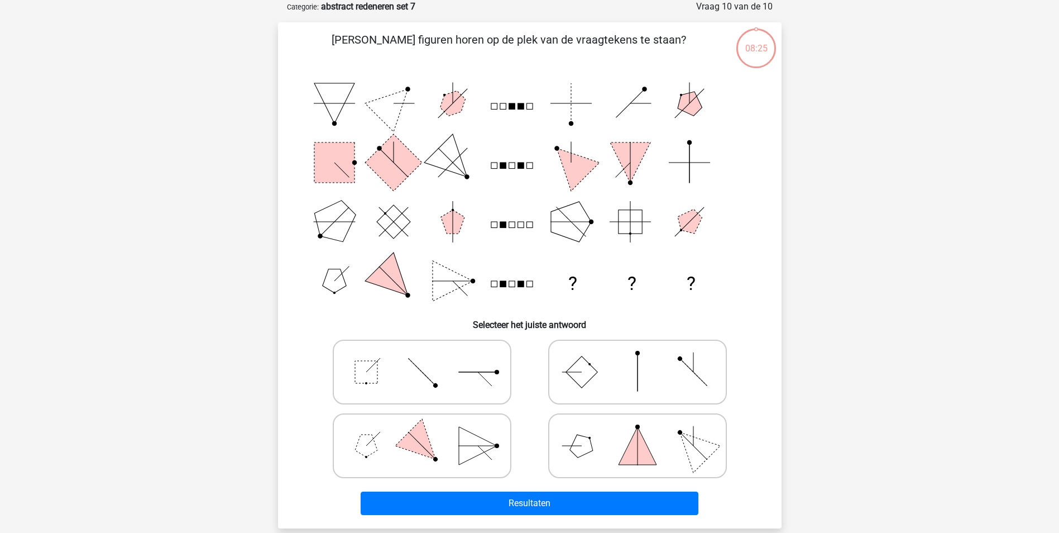
drag, startPoint x: 614, startPoint y: 456, endPoint x: 602, endPoint y: 477, distance: 24.7
click at [614, 456] on icon at bounding box center [638, 446] width 168 height 56
click at [638, 432] on input "radio" at bounding box center [641, 427] width 7 height 7
radio input "true"
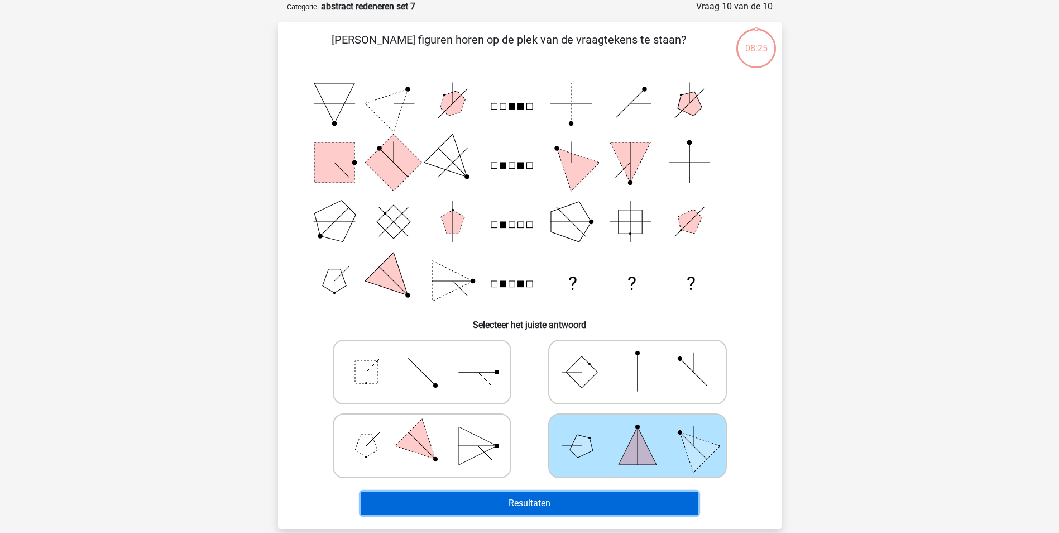
click at [592, 501] on button "Resultaten" at bounding box center [530, 502] width 338 height 23
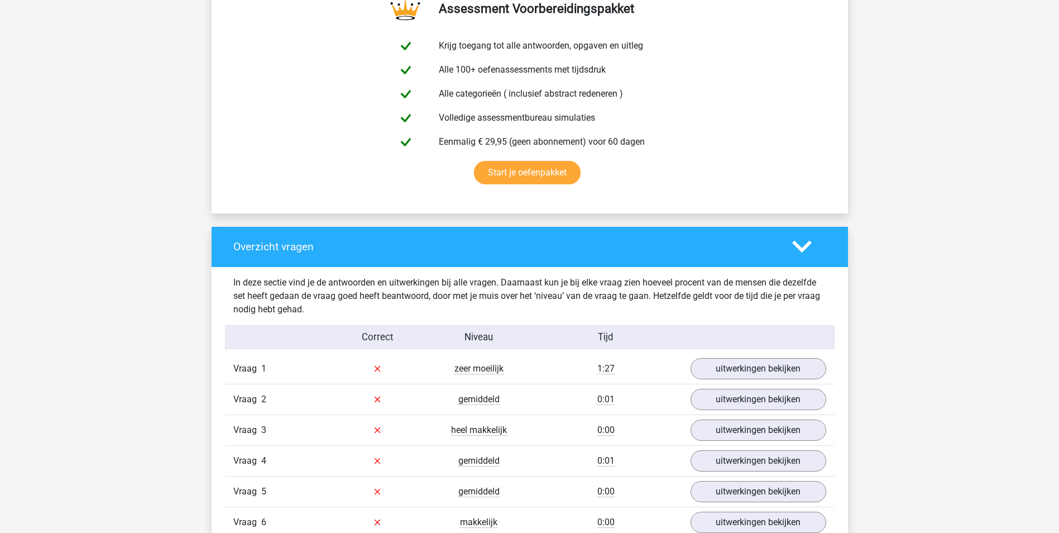
scroll to position [614, 0]
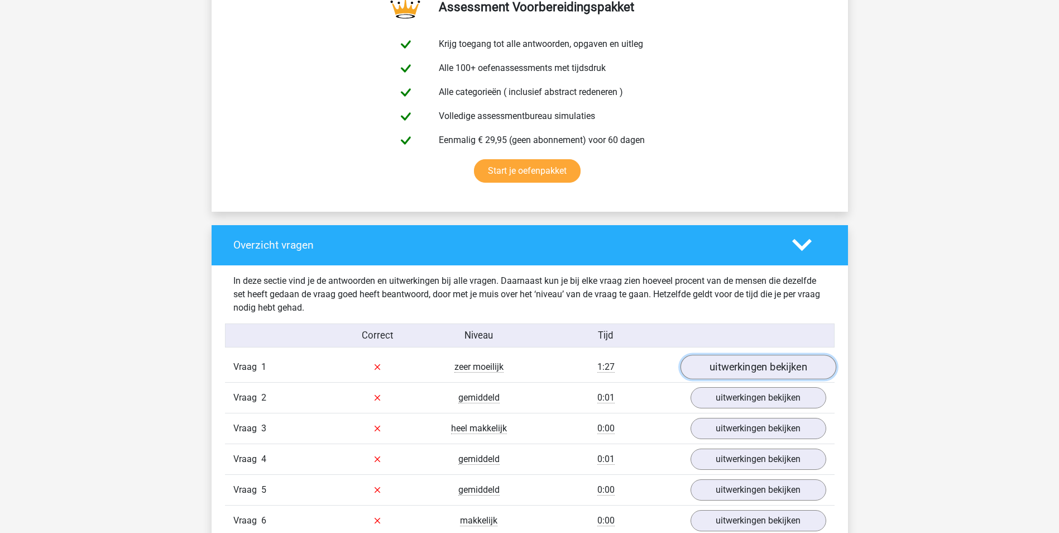
click at [733, 363] on link "uitwerkingen bekijken" at bounding box center [758, 367] width 156 height 25
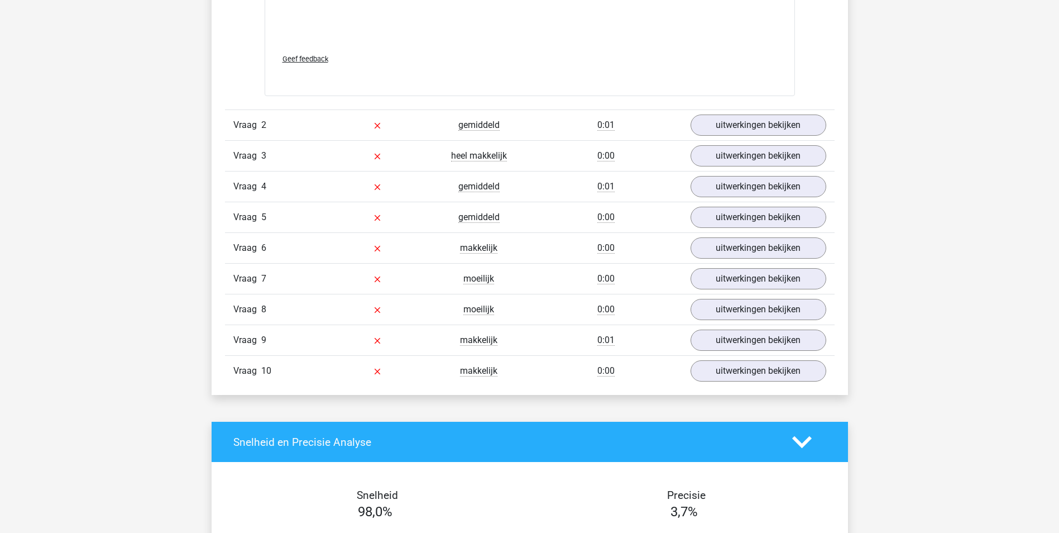
scroll to position [1843, 0]
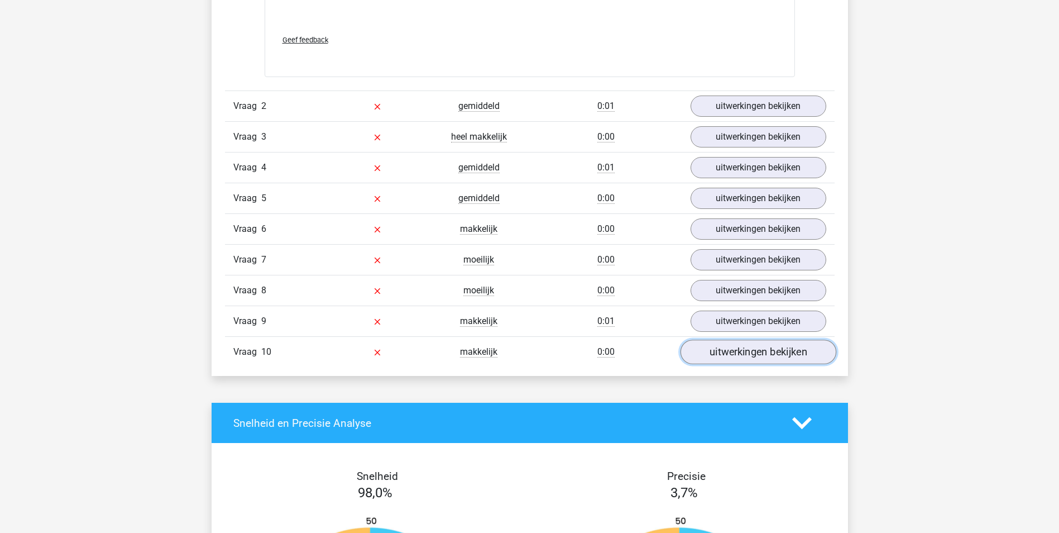
click at [725, 349] on link "uitwerkingen bekijken" at bounding box center [758, 351] width 156 height 25
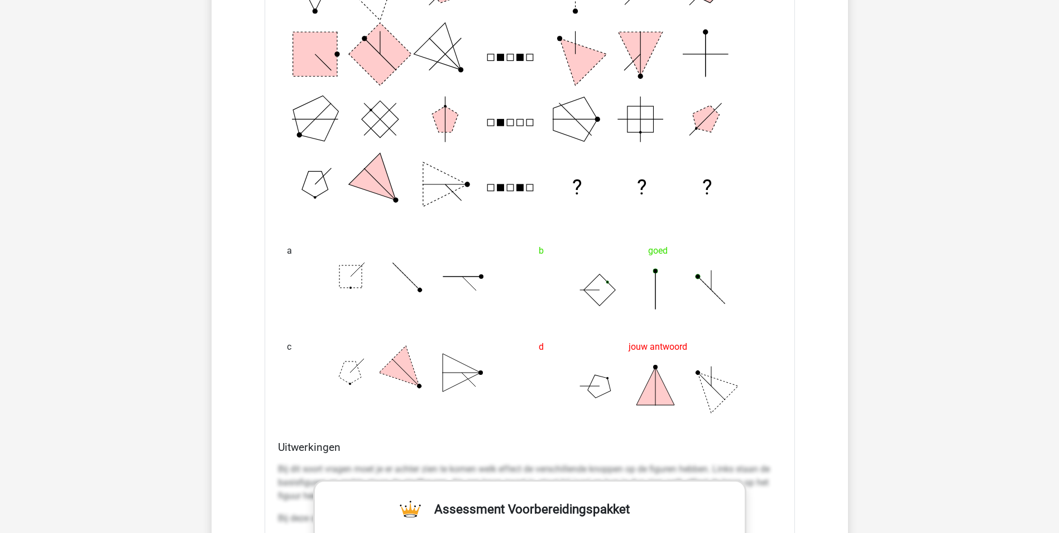
scroll to position [2513, 0]
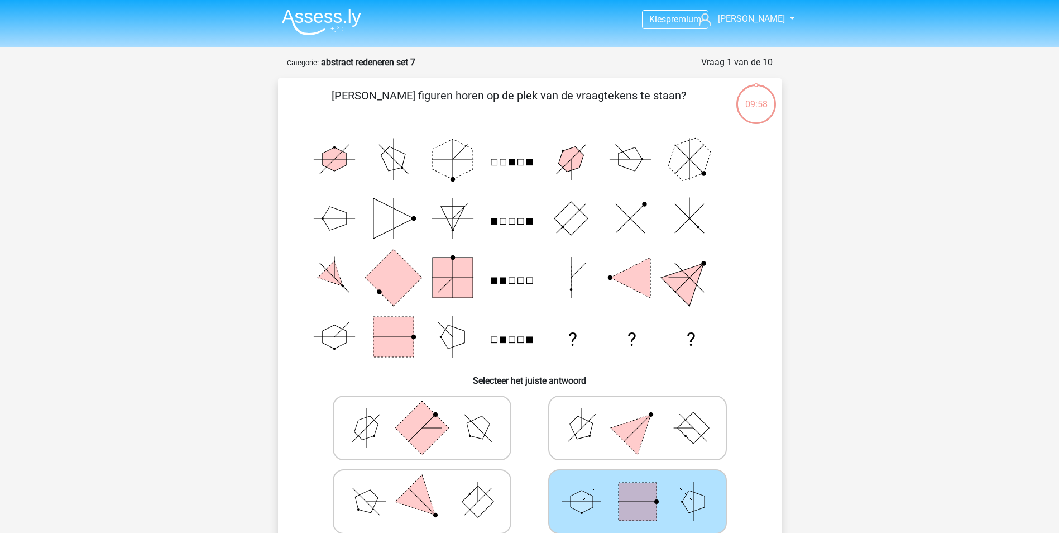
click at [319, 14] on img at bounding box center [321, 22] width 79 height 26
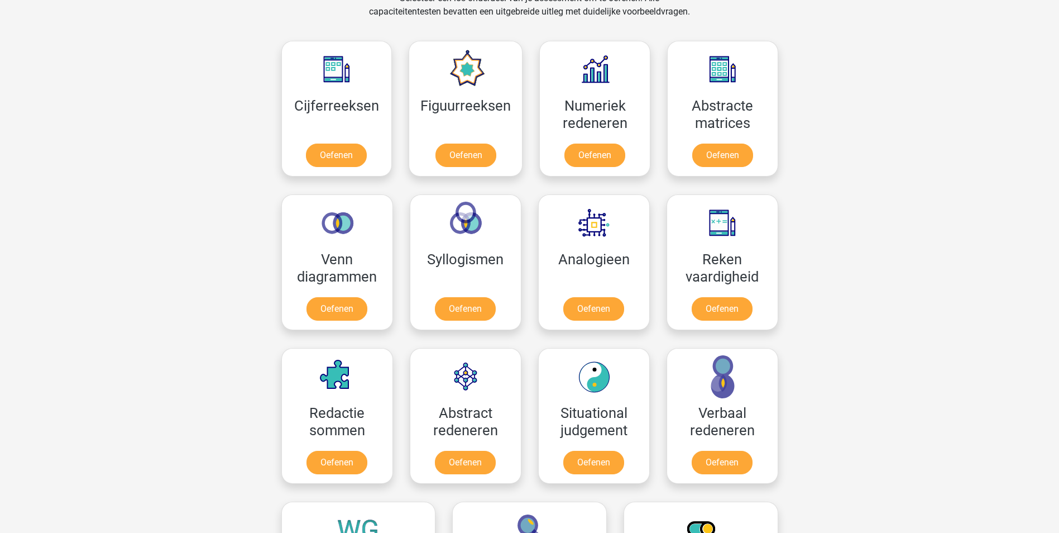
scroll to position [503, 0]
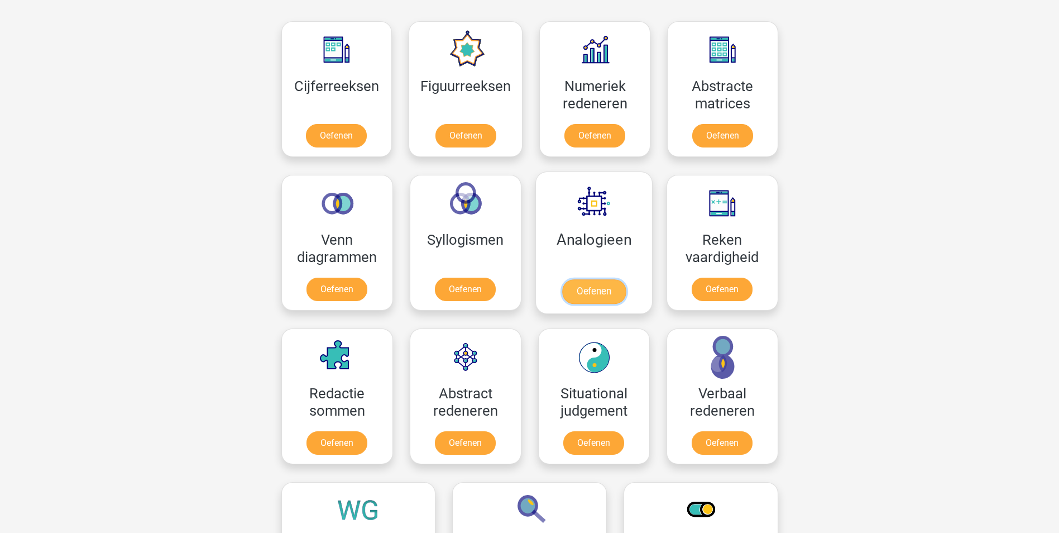
click at [576, 284] on link "Oefenen" at bounding box center [594, 291] width 64 height 25
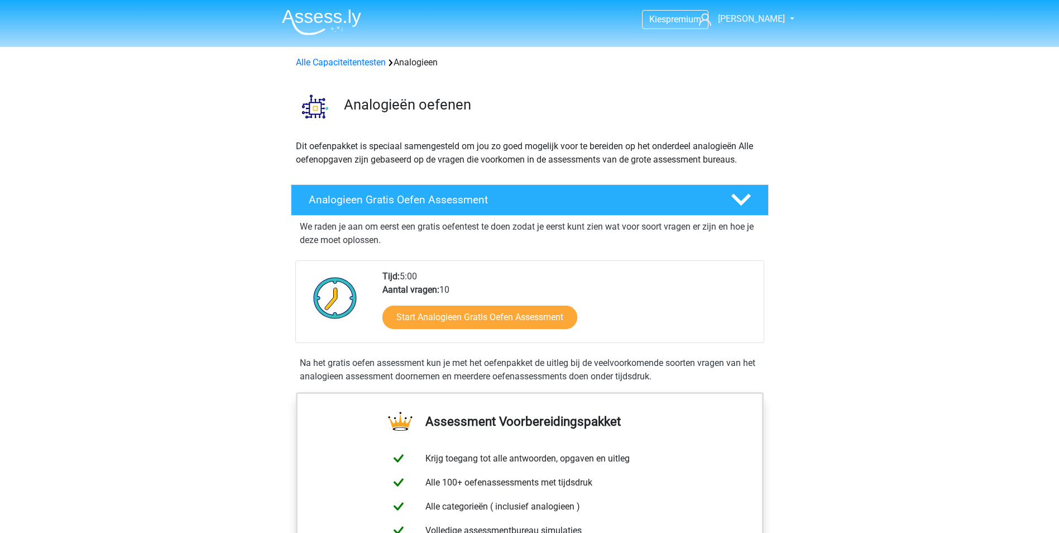
scroll to position [279, 0]
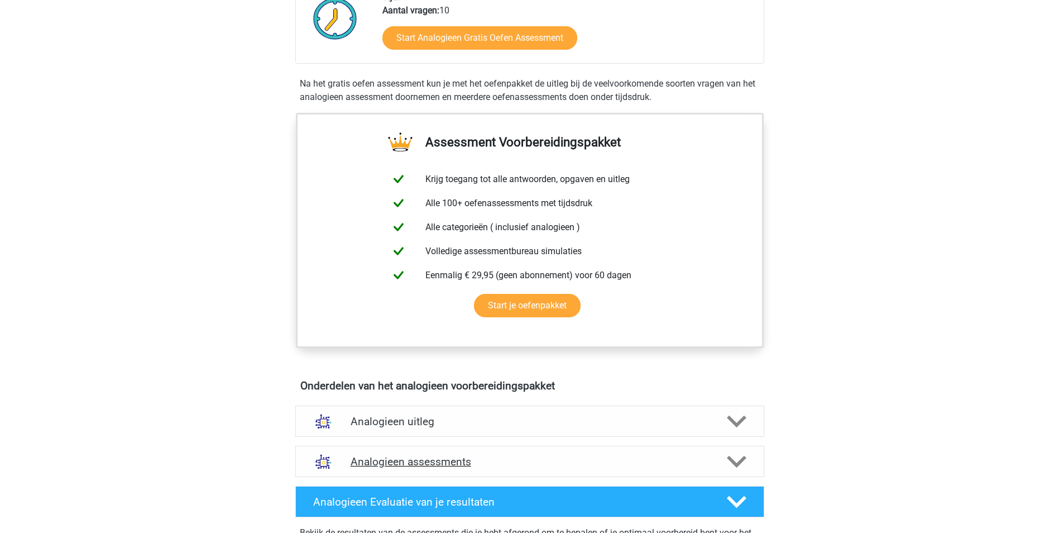
click at [465, 466] on h4 "Analogieen assessments" at bounding box center [530, 461] width 358 height 13
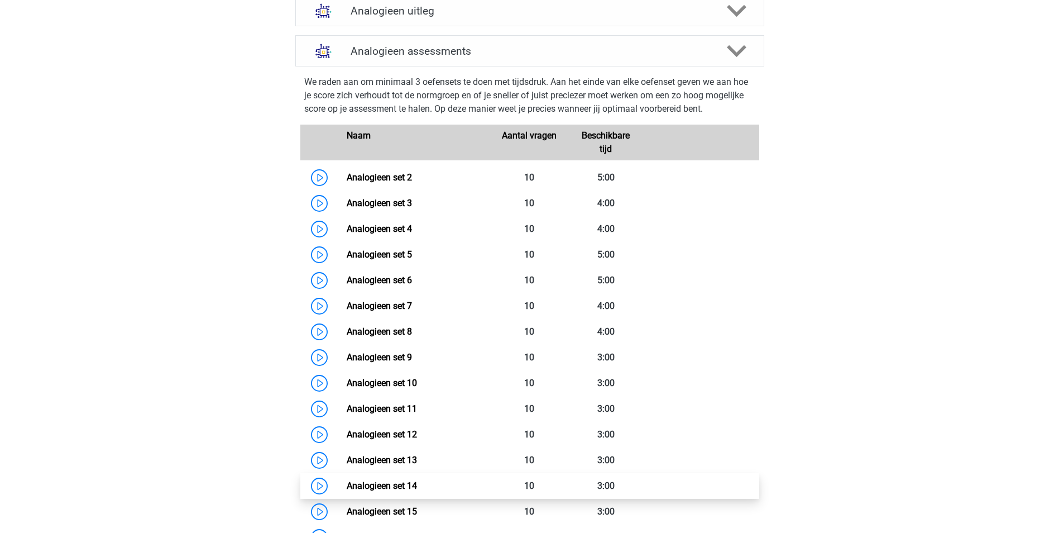
scroll to position [838, 0]
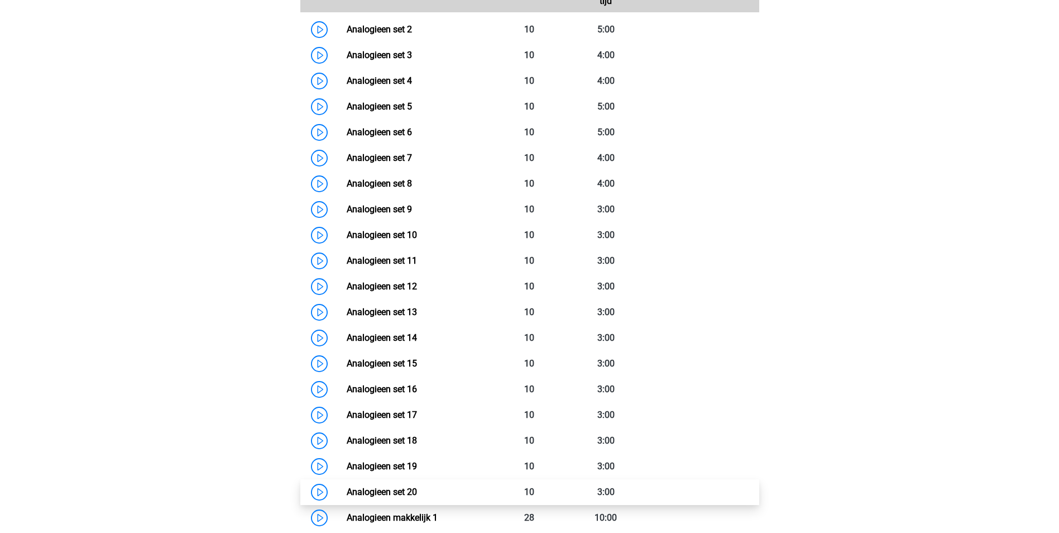
click at [403, 487] on link "Analogieen set 20" at bounding box center [382, 491] width 70 height 11
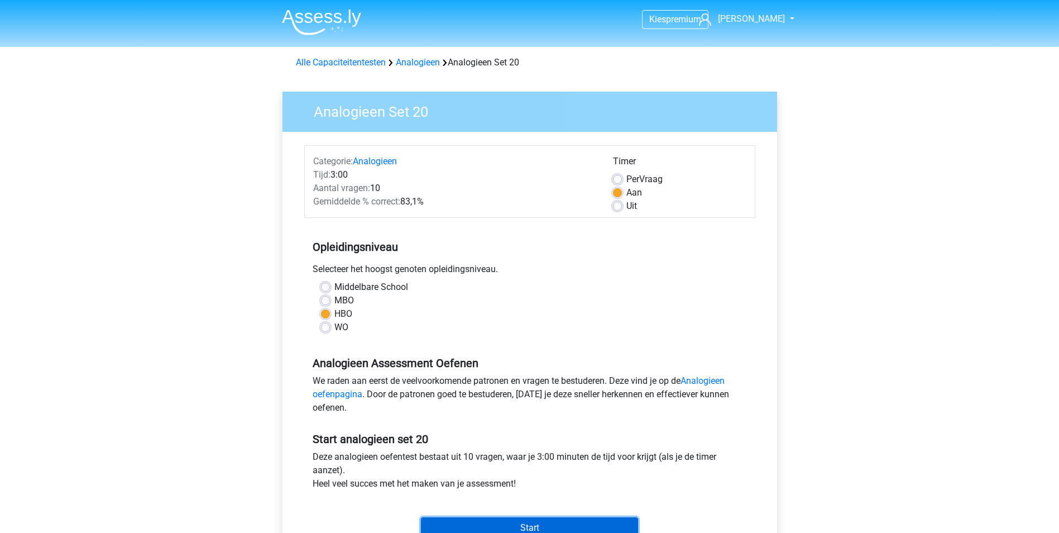
click at [494, 527] on input "Start" at bounding box center [529, 527] width 217 height 21
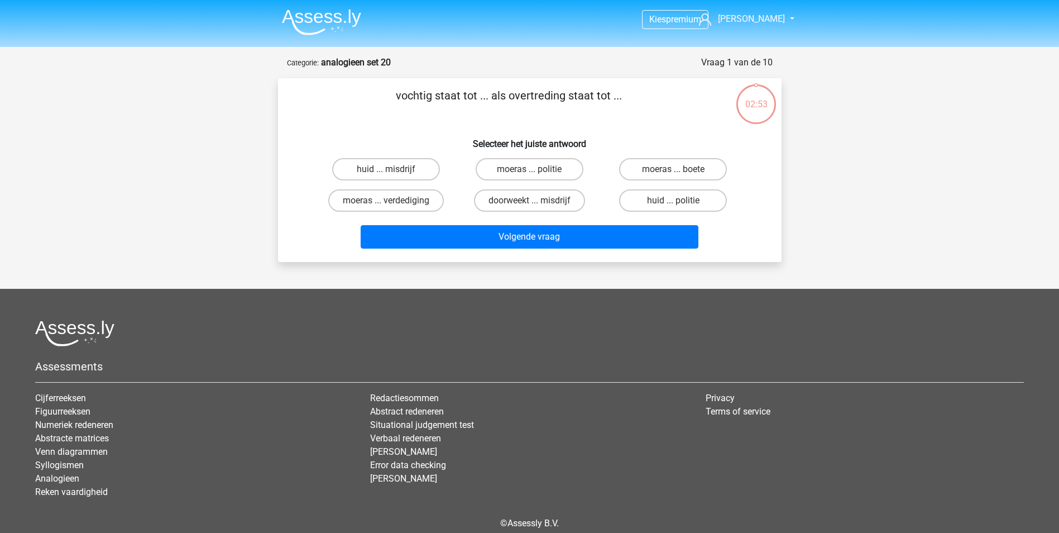
click at [534, 202] on input "doorweekt ... misdrijf" at bounding box center [532, 203] width 7 height 7
radio input "true"
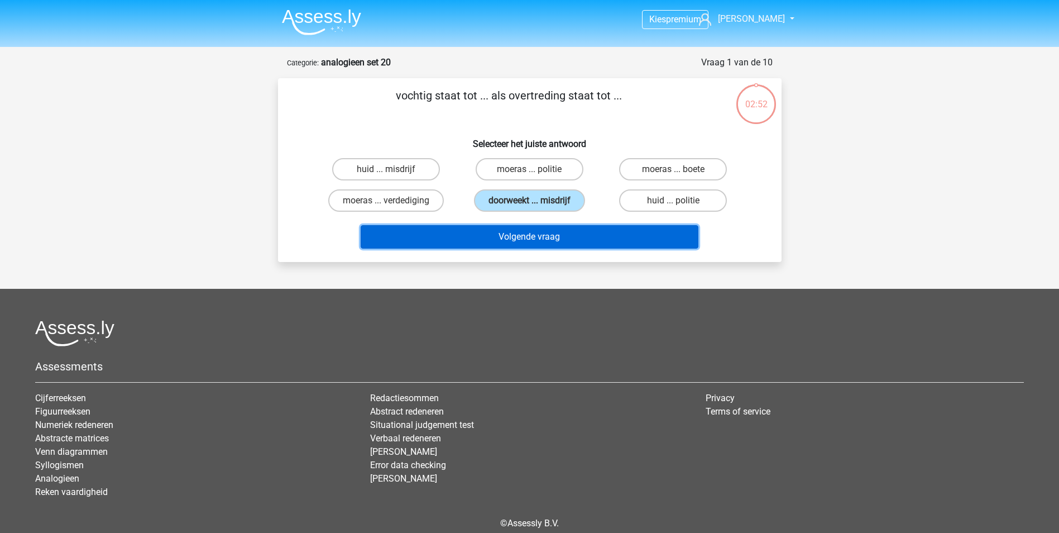
click at [559, 233] on button "Volgende vraag" at bounding box center [530, 236] width 338 height 23
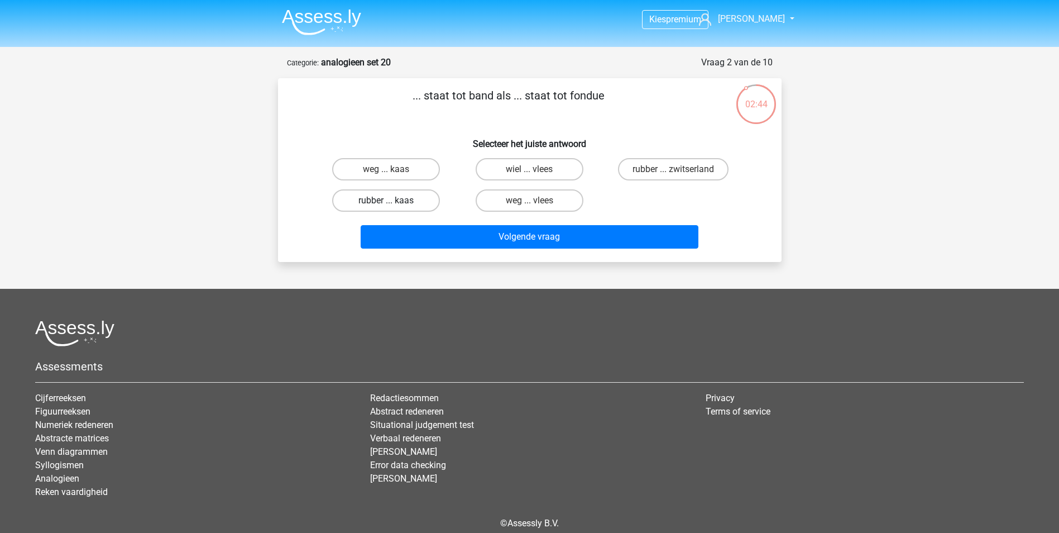
click at [415, 202] on label "rubber ... kaas" at bounding box center [386, 200] width 108 height 22
click at [393, 202] on input "rubber ... kaas" at bounding box center [389, 203] width 7 height 7
radio input "true"
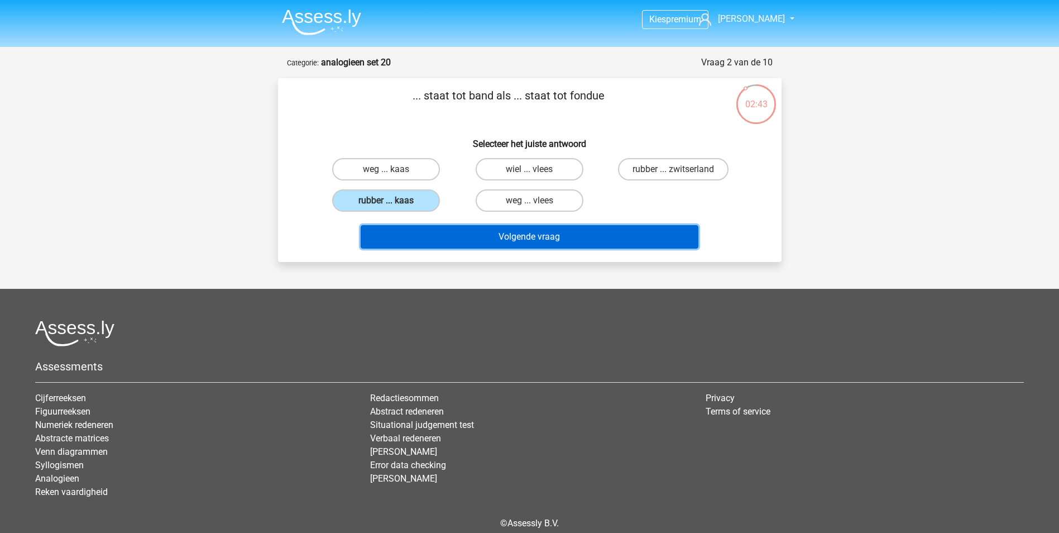
click at [505, 236] on button "Volgende vraag" at bounding box center [530, 236] width 338 height 23
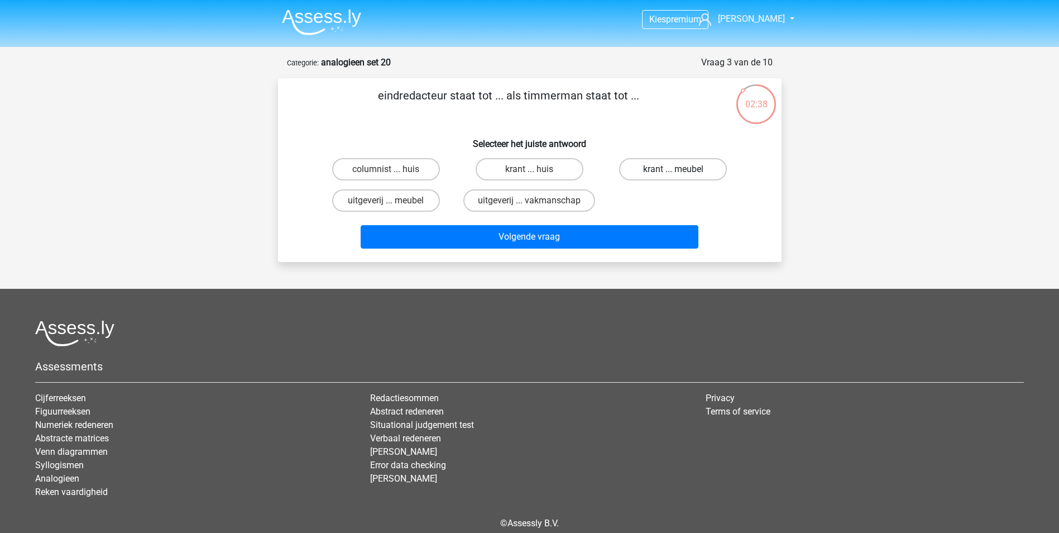
click at [655, 174] on label "krant ... meubel" at bounding box center [673, 169] width 108 height 22
click at [673, 174] on input "krant ... meubel" at bounding box center [676, 172] width 7 height 7
radio input "true"
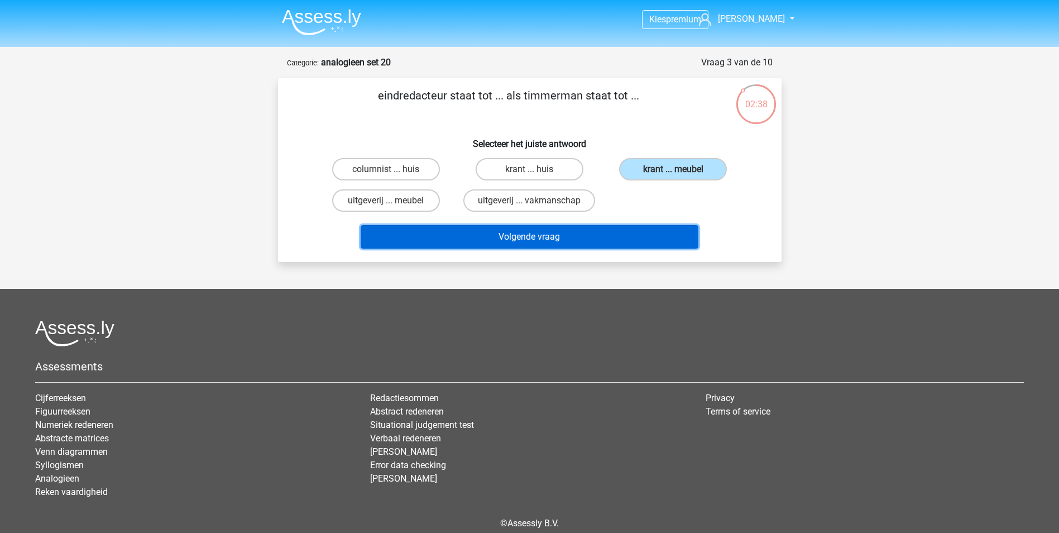
click at [633, 232] on button "Volgende vraag" at bounding box center [530, 236] width 338 height 23
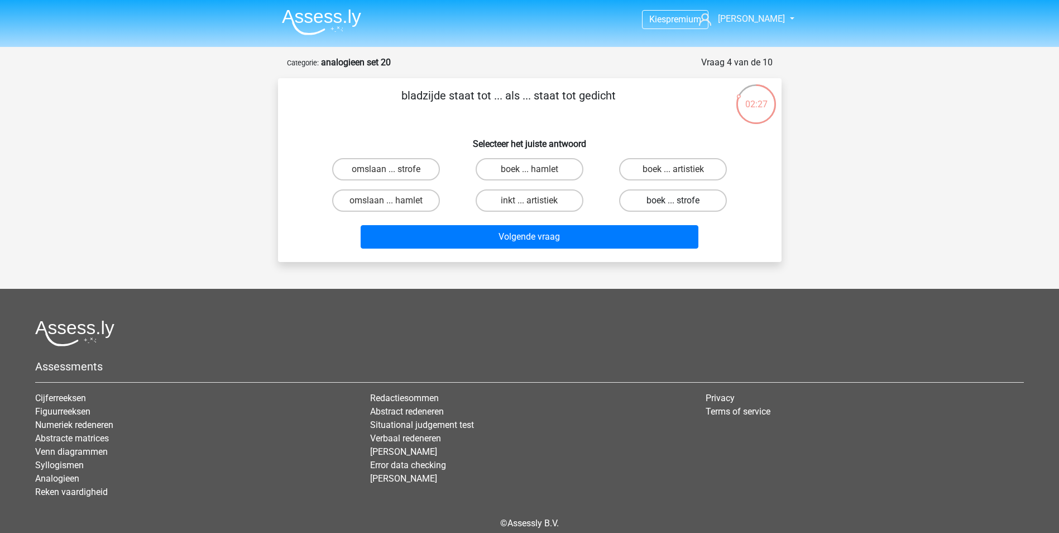
click at [666, 196] on label "boek ... strofe" at bounding box center [673, 200] width 108 height 22
click at [673, 200] on input "boek ... strofe" at bounding box center [676, 203] width 7 height 7
radio input "true"
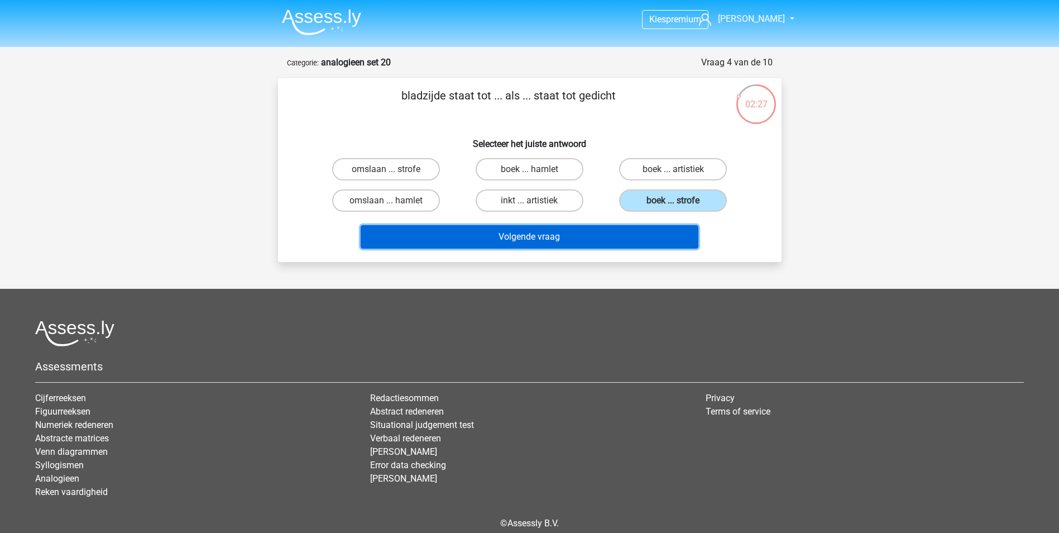
click at [643, 228] on button "Volgende vraag" at bounding box center [530, 236] width 338 height 23
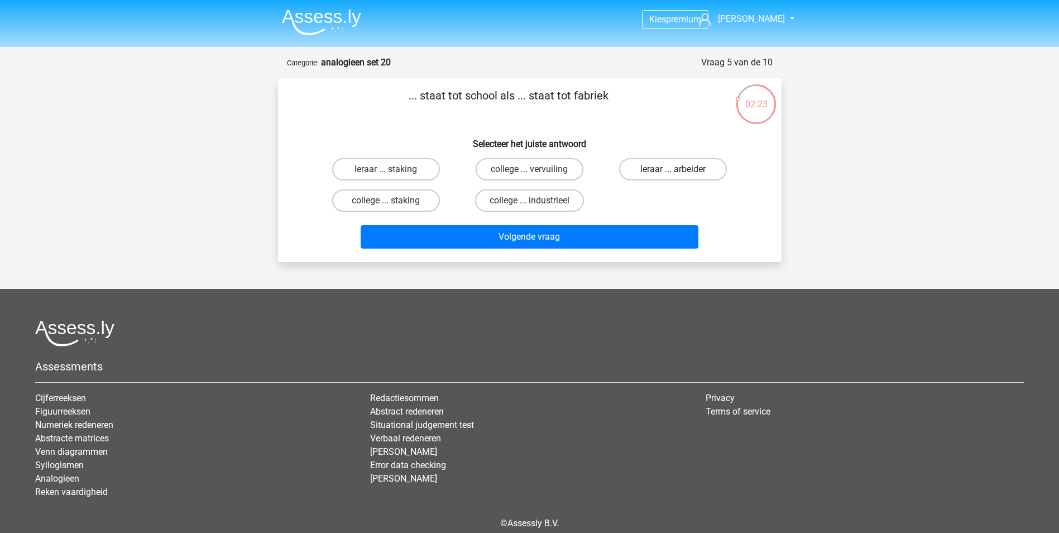
click at [692, 170] on label "leraar ... arbeider" at bounding box center [673, 169] width 108 height 22
click at [681, 170] on input "leraar ... arbeider" at bounding box center [676, 172] width 7 height 7
radio input "true"
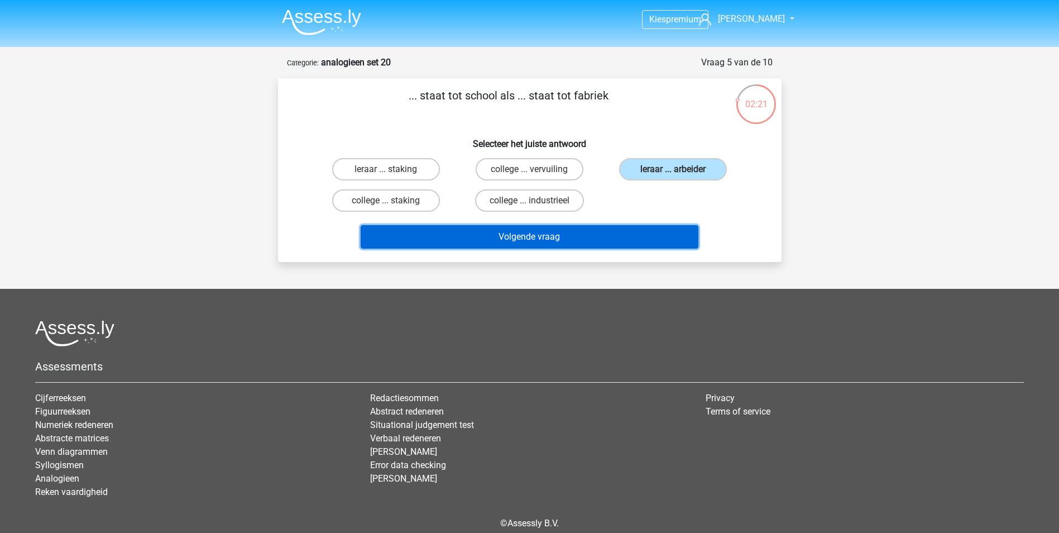
click at [617, 236] on button "Volgende vraag" at bounding box center [530, 236] width 338 height 23
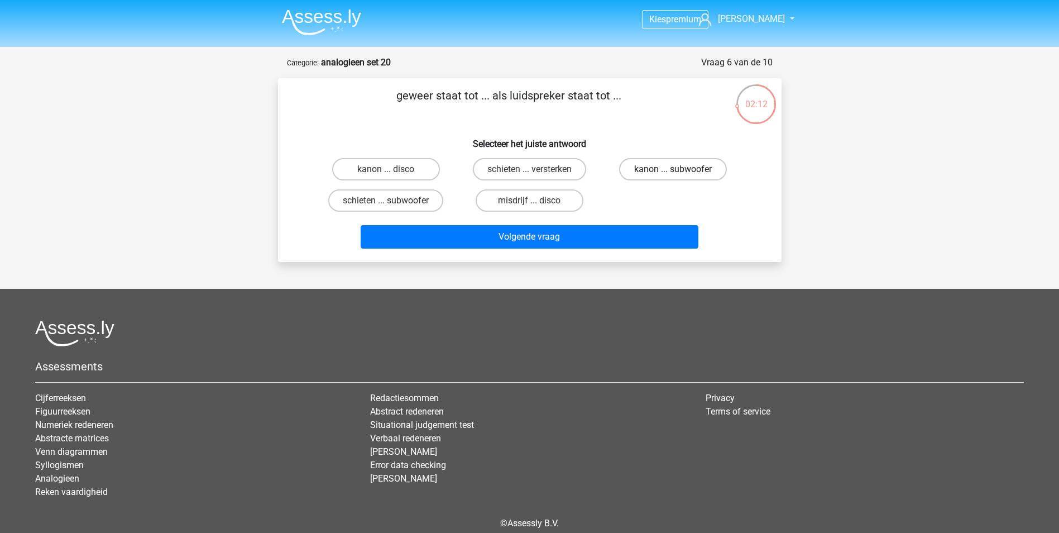
click at [671, 170] on label "kanon ... subwoofer" at bounding box center [673, 169] width 108 height 22
click at [673, 170] on input "kanon ... subwoofer" at bounding box center [676, 172] width 7 height 7
radio input "true"
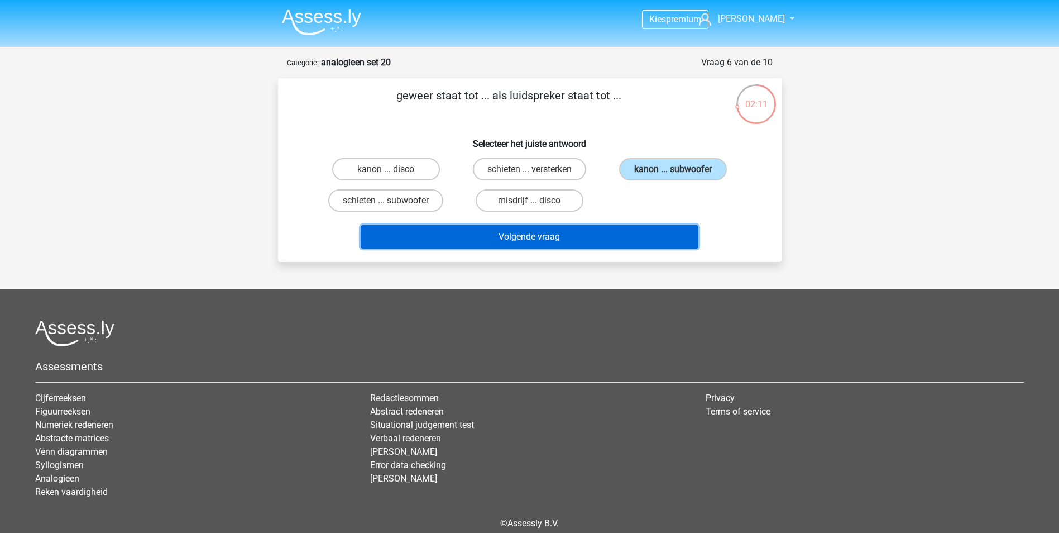
click at [651, 231] on button "Volgende vraag" at bounding box center [530, 236] width 338 height 23
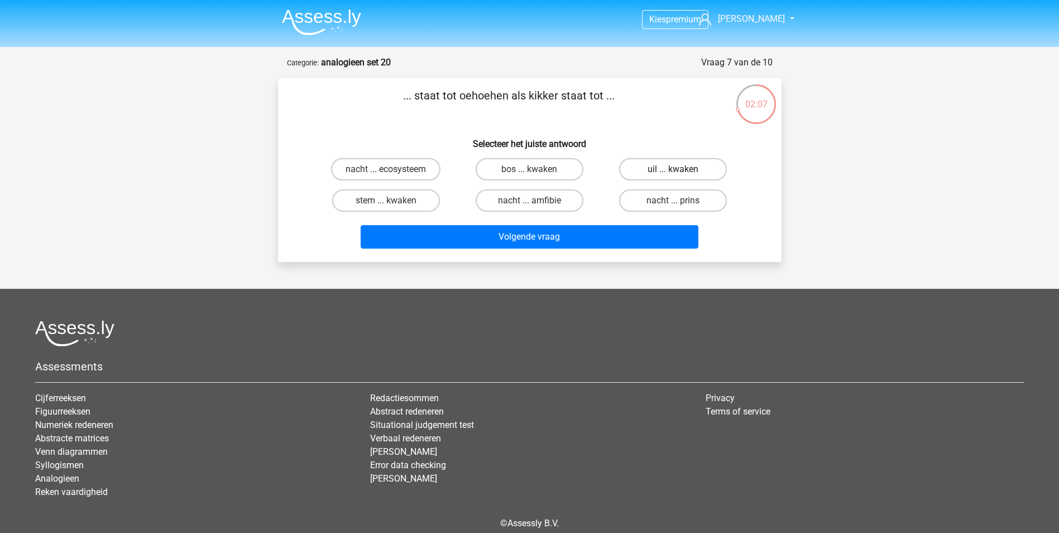
click at [691, 166] on label "uil ... kwaken" at bounding box center [673, 169] width 108 height 22
click at [681, 169] on input "uil ... kwaken" at bounding box center [676, 172] width 7 height 7
radio input "true"
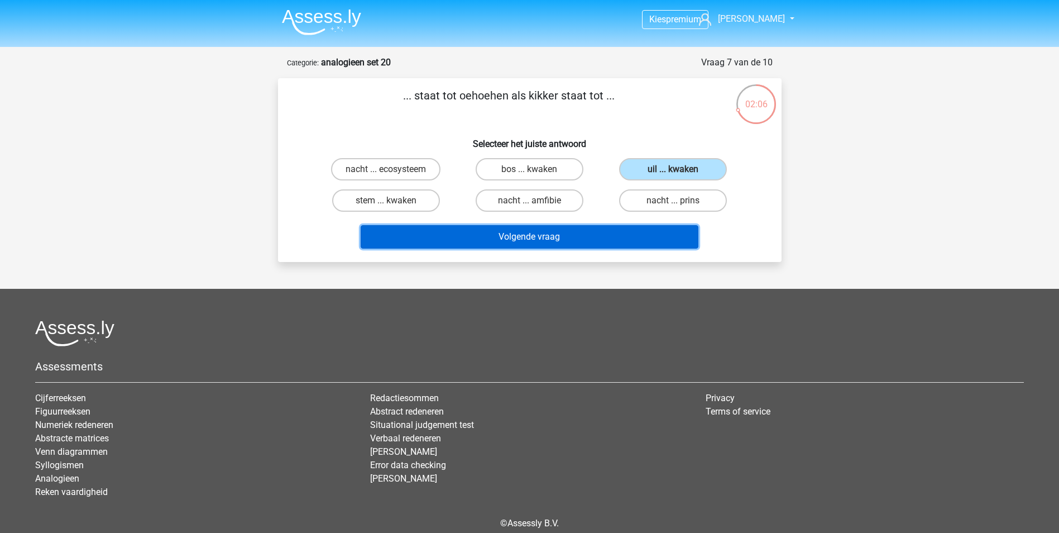
click at [604, 233] on button "Volgende vraag" at bounding box center [530, 236] width 338 height 23
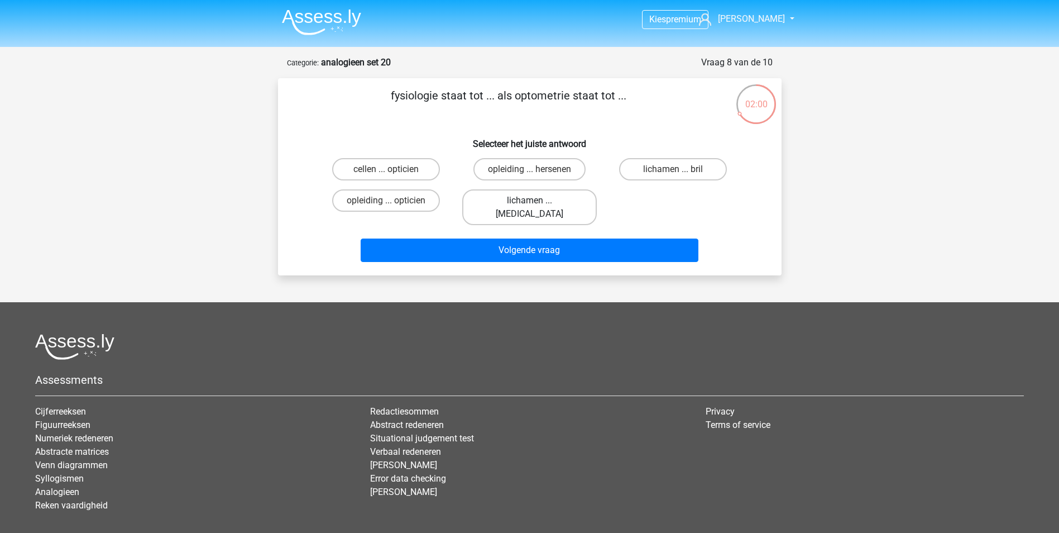
click at [566, 198] on label "lichamen ... ogen" at bounding box center [529, 207] width 135 height 36
click at [537, 200] on input "lichamen ... ogen" at bounding box center [532, 203] width 7 height 7
radio input "true"
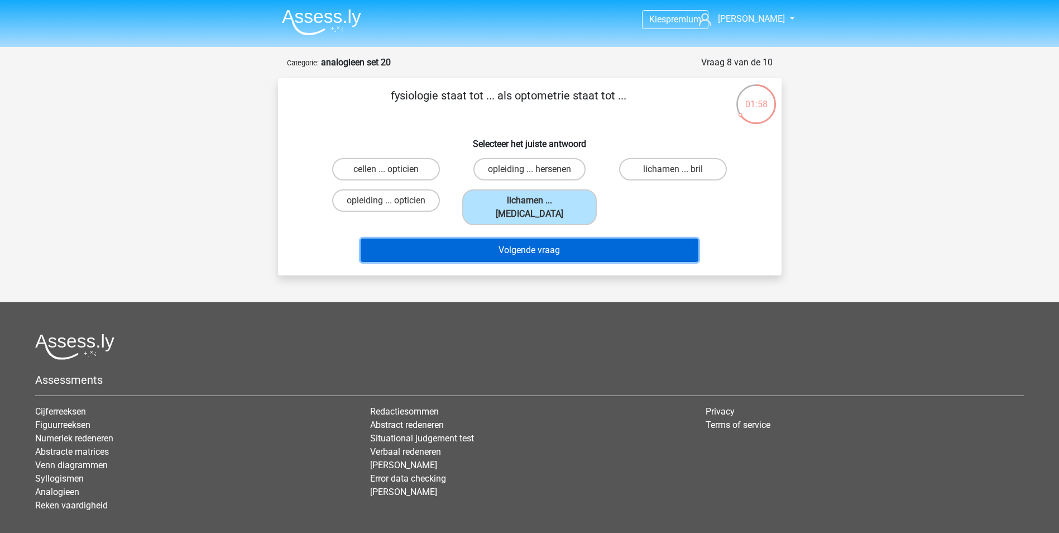
click at [587, 239] on button "Volgende vraag" at bounding box center [530, 249] width 338 height 23
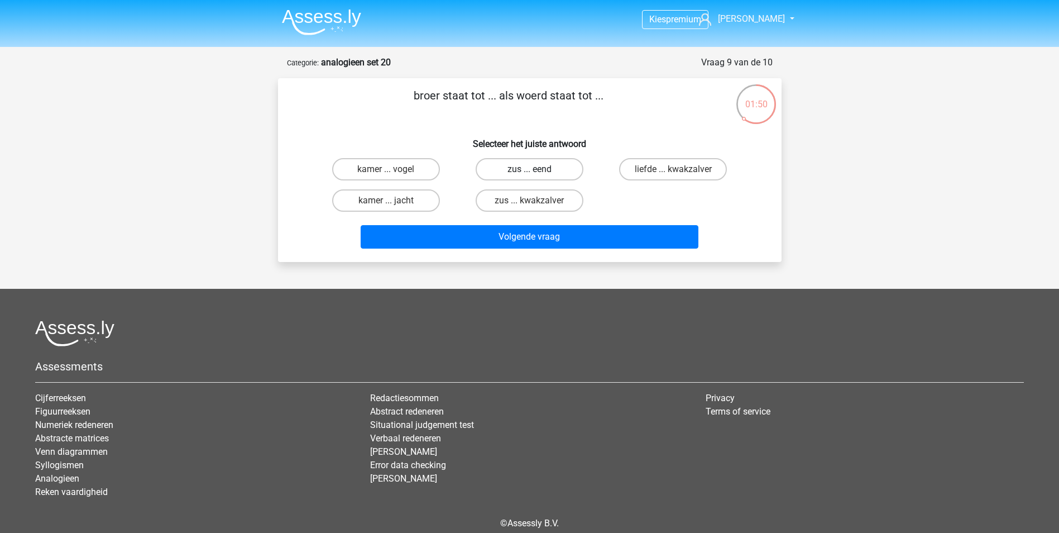
click at [561, 167] on label "zus ... eend" at bounding box center [530, 169] width 108 height 22
click at [537, 169] on input "zus ... eend" at bounding box center [532, 172] width 7 height 7
radio input "true"
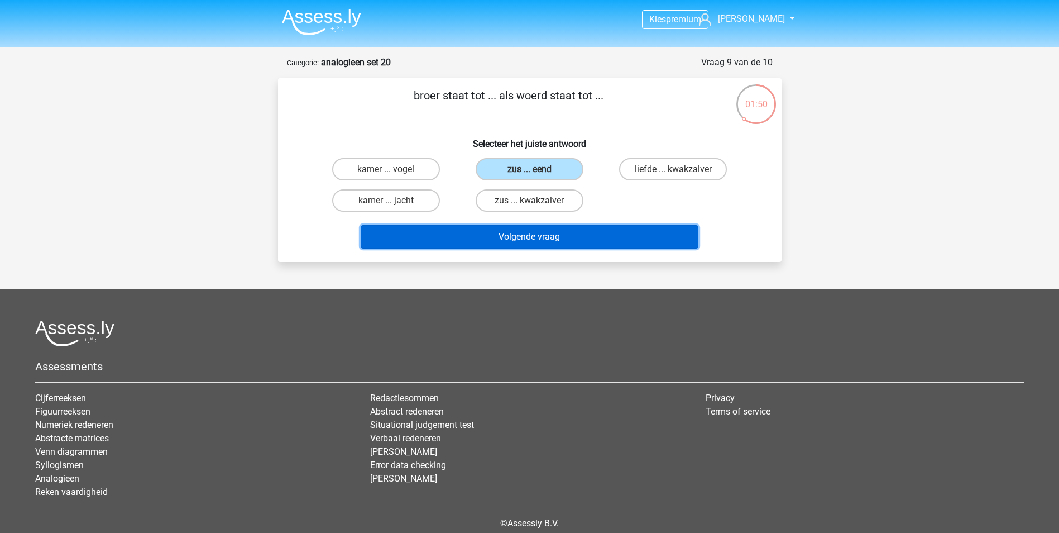
click at [591, 233] on button "Volgende vraag" at bounding box center [530, 236] width 338 height 23
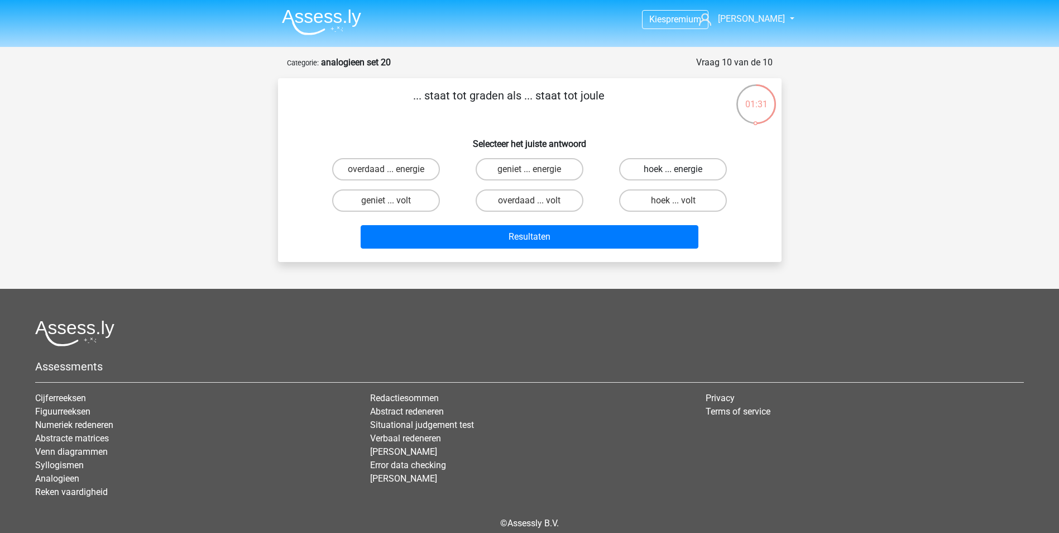
click at [643, 166] on label "hoek ... energie" at bounding box center [673, 169] width 108 height 22
click at [673, 169] on input "hoek ... energie" at bounding box center [676, 172] width 7 height 7
radio input "true"
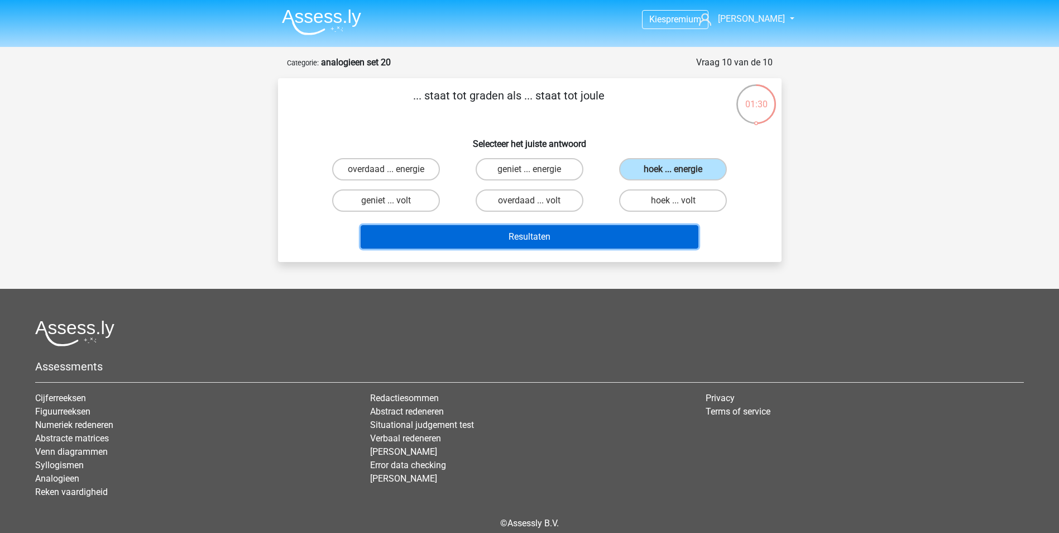
click at [604, 231] on button "Resultaten" at bounding box center [530, 236] width 338 height 23
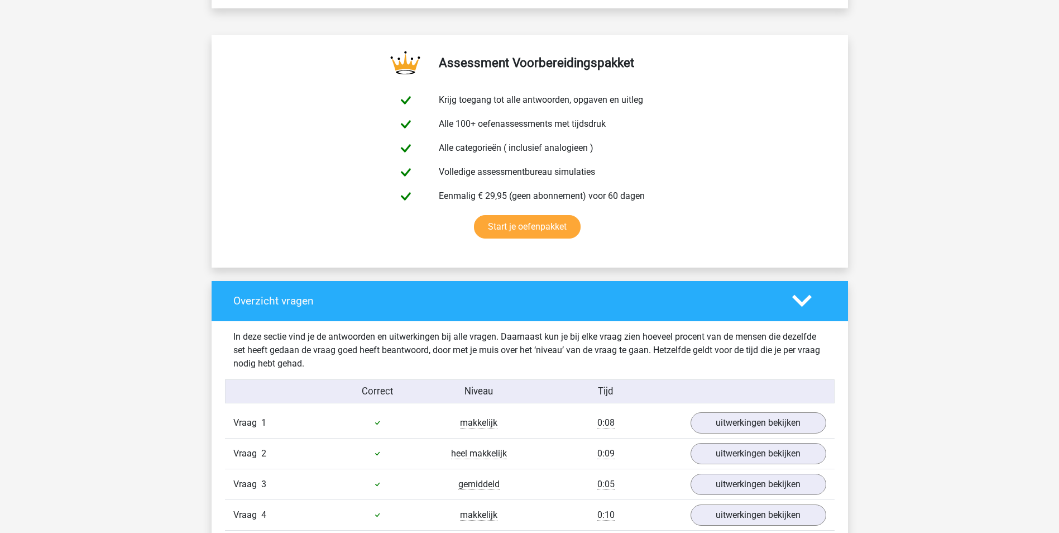
scroll to position [838, 0]
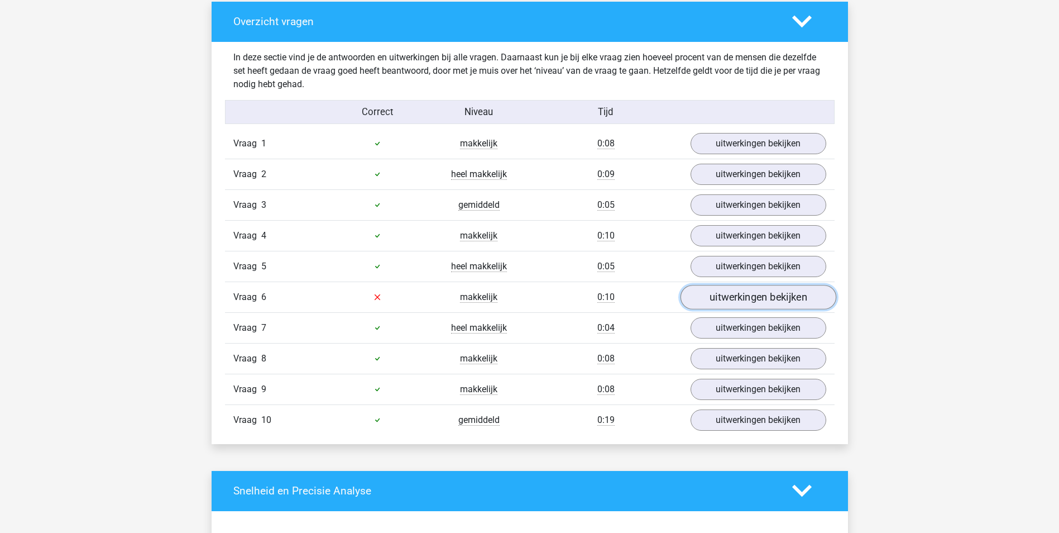
click at [719, 297] on link "uitwerkingen bekijken" at bounding box center [758, 297] width 156 height 25
